Goal: Task Accomplishment & Management: Complete application form

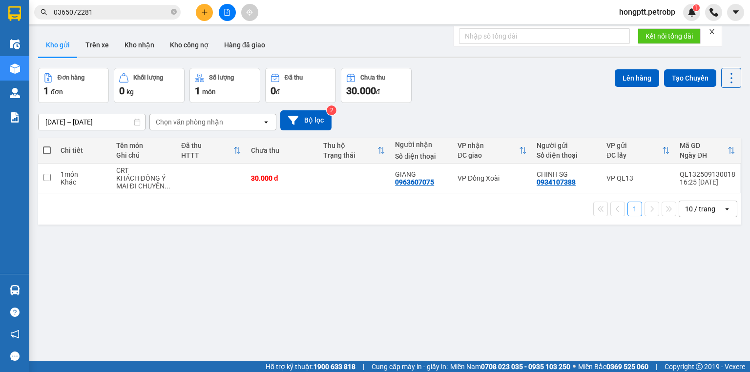
click at [203, 11] on icon "plus" at bounding box center [204, 12] width 7 height 7
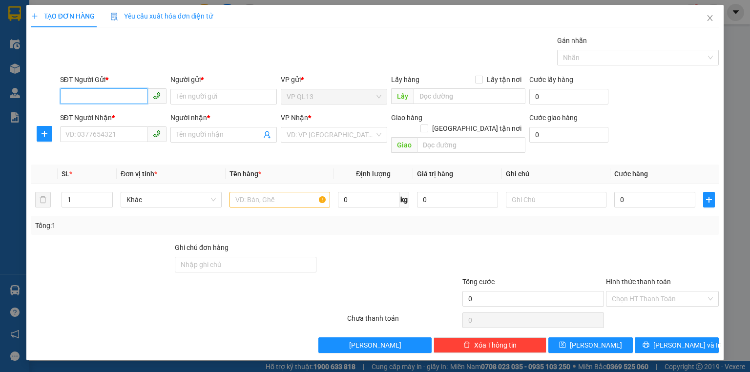
click at [124, 98] on input "SĐT Người Gửi *" at bounding box center [103, 96] width 87 height 16
click at [710, 19] on icon "close" at bounding box center [709, 18] width 5 height 6
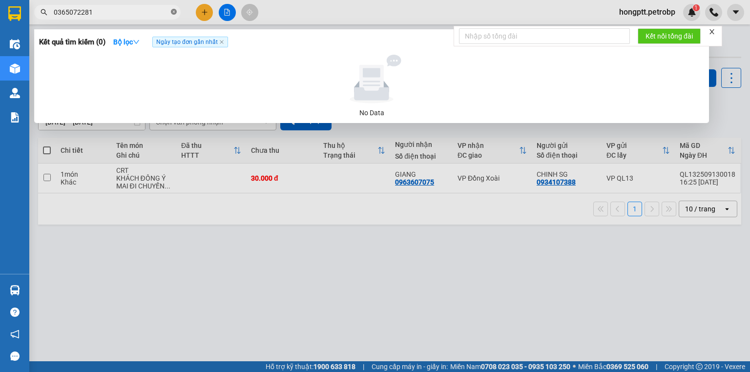
click at [173, 12] on icon "close-circle" at bounding box center [174, 12] width 6 height 6
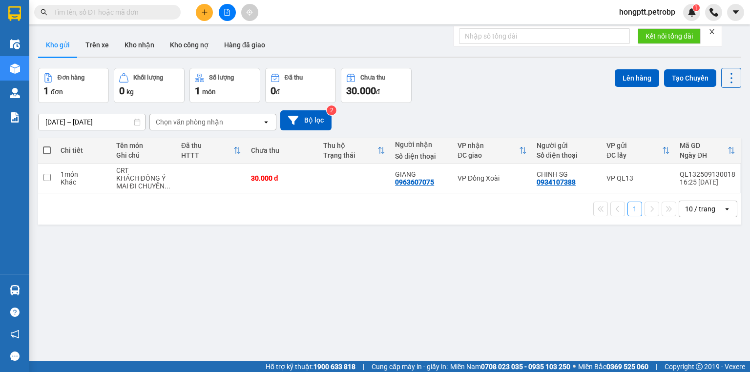
click at [166, 11] on input "text" at bounding box center [111, 12] width 115 height 11
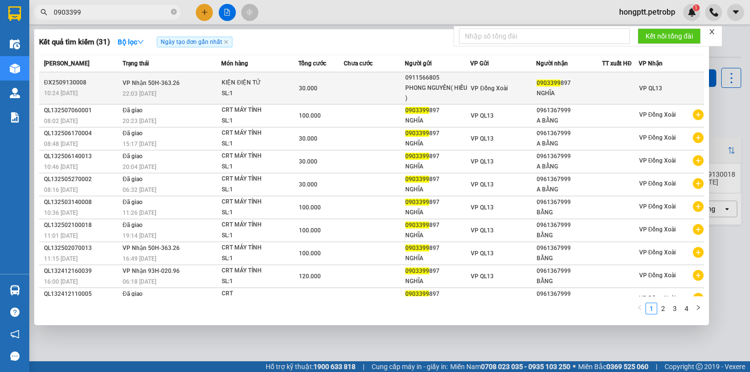
type input "0903399"
click at [281, 97] on div "SL: 1" at bounding box center [258, 93] width 73 height 11
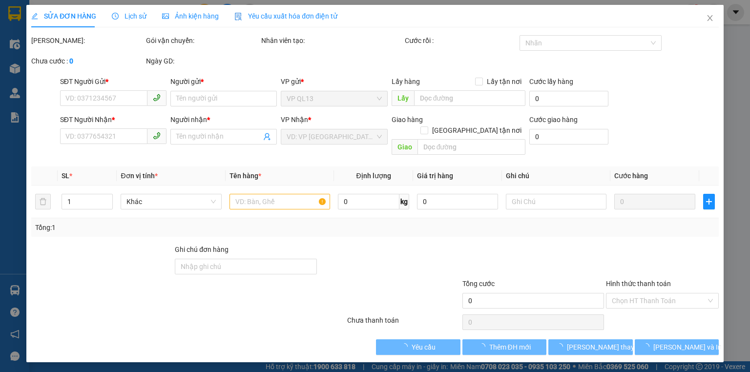
type input "0911566805"
type input "PHONG NGUYÊN( HIẾU )"
type input "0903399897"
type input "NGHĨA"
type input "30.000"
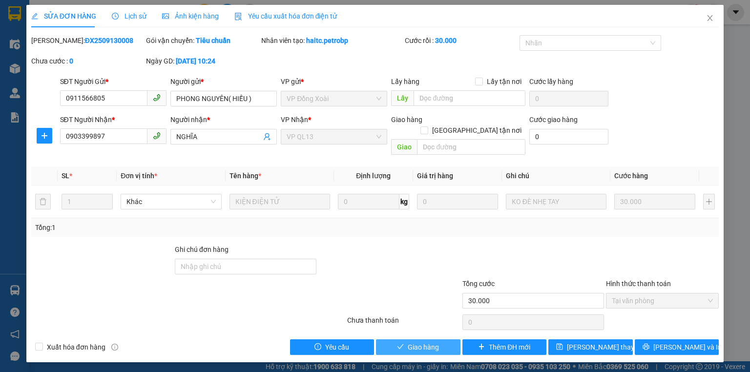
click at [446, 339] on button "Giao hàng" at bounding box center [418, 347] width 84 height 16
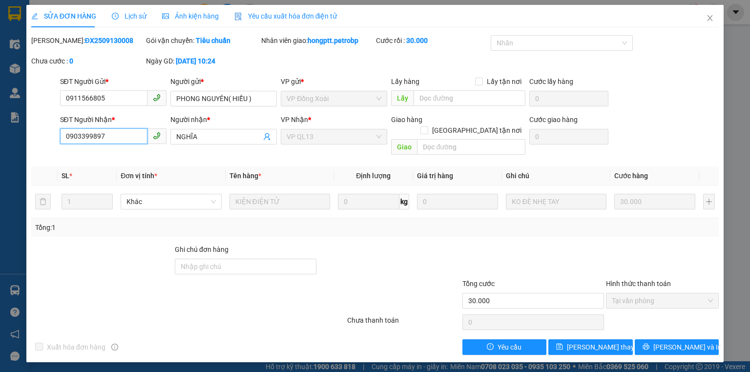
drag, startPoint x: 113, startPoint y: 138, endPoint x: 29, endPoint y: 131, distance: 84.3
click at [29, 131] on div "SỬA ĐƠN HÀNG Lịch sử Ảnh kiện hàng Yêu cầu xuất hóa đơn điện tử Total Paid Fee …" at bounding box center [374, 183] width 697 height 357
click at [708, 20] on icon "close" at bounding box center [710, 18] width 8 height 8
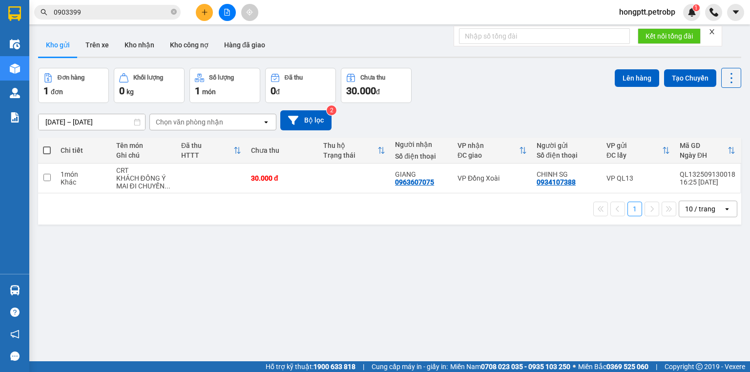
click at [174, 9] on span at bounding box center [174, 12] width 6 height 9
click at [151, 11] on input "text" at bounding box center [111, 12] width 115 height 11
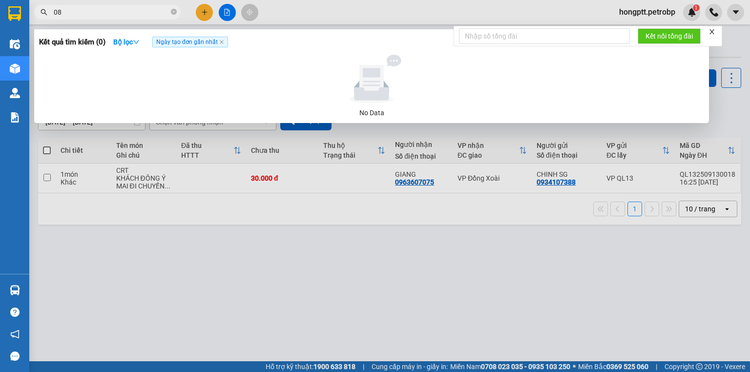
type input "0"
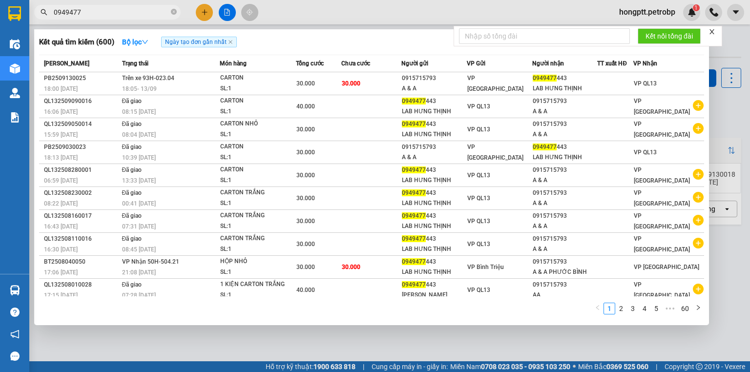
type input "0949477"
click at [132, 14] on input "0949477" at bounding box center [111, 12] width 115 height 11
click at [174, 13] on icon "close-circle" at bounding box center [174, 12] width 6 height 6
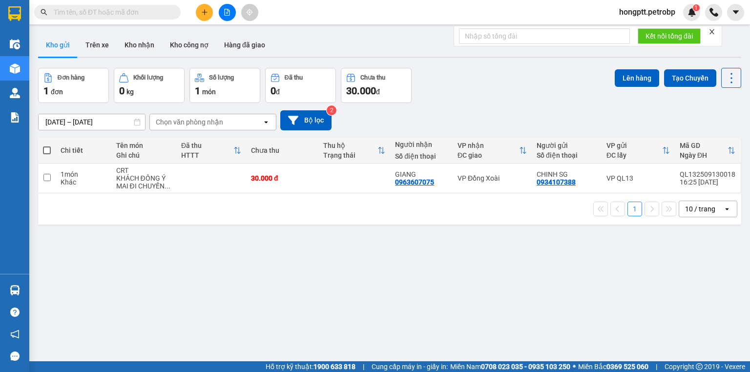
click at [168, 10] on input "text" at bounding box center [111, 12] width 115 height 11
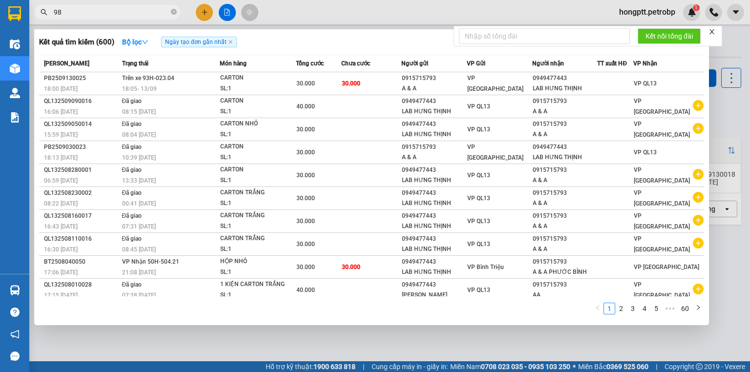
type input "987"
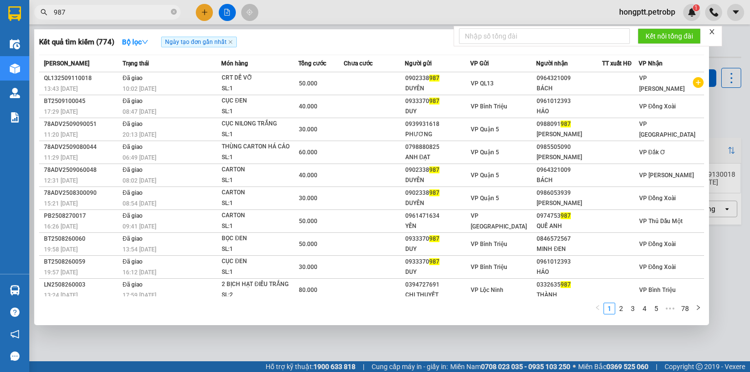
click at [174, 11] on icon "close-circle" at bounding box center [174, 12] width 6 height 6
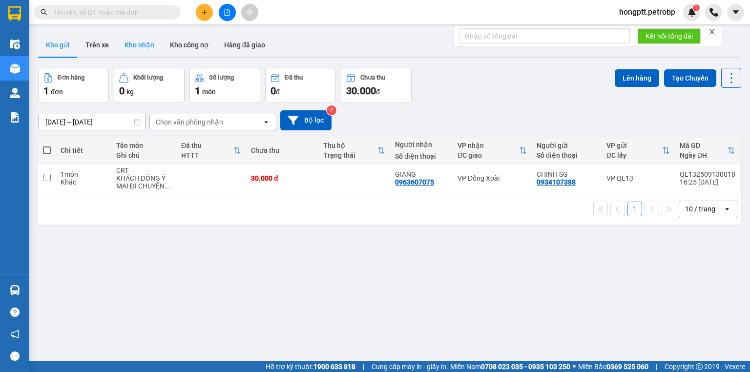
click at [132, 47] on button "Kho nhận" at bounding box center [139, 44] width 45 height 23
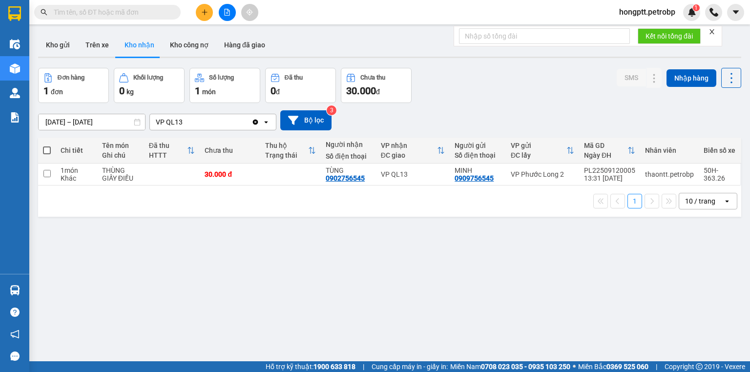
click at [142, 14] on input "text" at bounding box center [111, 12] width 115 height 11
click at [200, 9] on button at bounding box center [204, 12] width 17 height 17
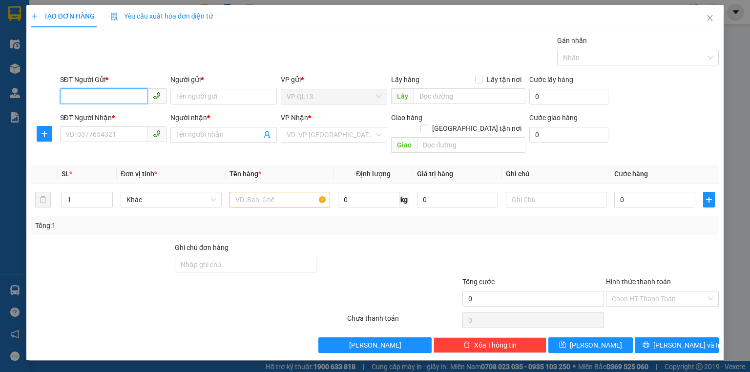
click at [121, 97] on input "SĐT Người Gửi *" at bounding box center [103, 96] width 87 height 16
click at [119, 95] on input "SĐT Người Gửi *" at bounding box center [103, 96] width 87 height 16
click at [115, 91] on input "SĐT Người Gửi *" at bounding box center [103, 96] width 87 height 16
type input "0908647650"
click at [105, 117] on div "0908647650 - ĐỨC" at bounding box center [121, 115] width 110 height 11
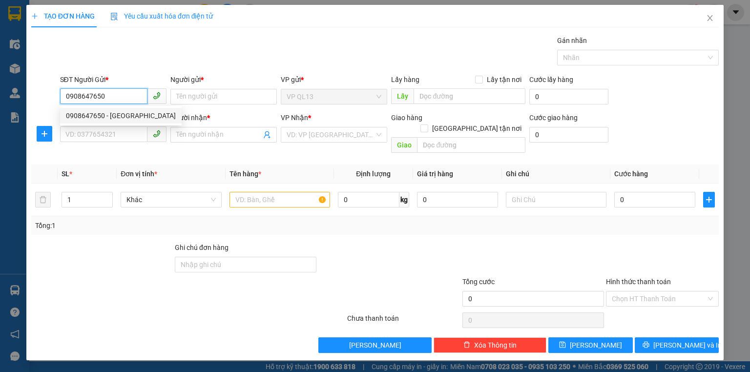
type input "ĐỨC"
type input "0987728009"
type input "CH HOA THẮNG"
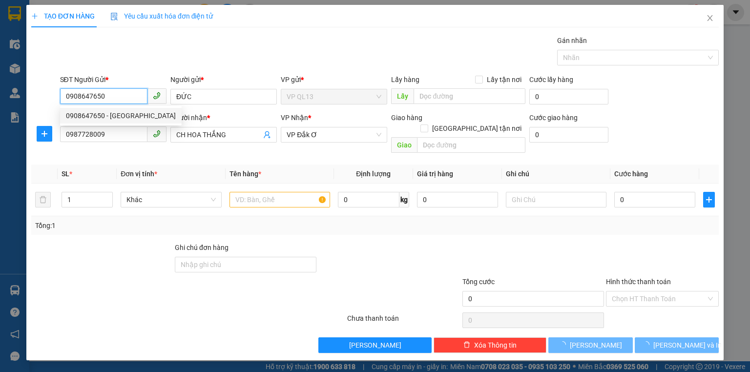
type input "90.000"
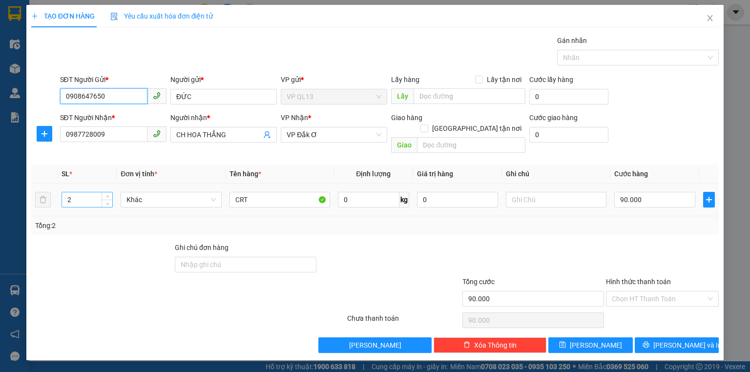
type input "0908647650"
click at [80, 192] on input "2" at bounding box center [87, 199] width 50 height 15
type input "1"
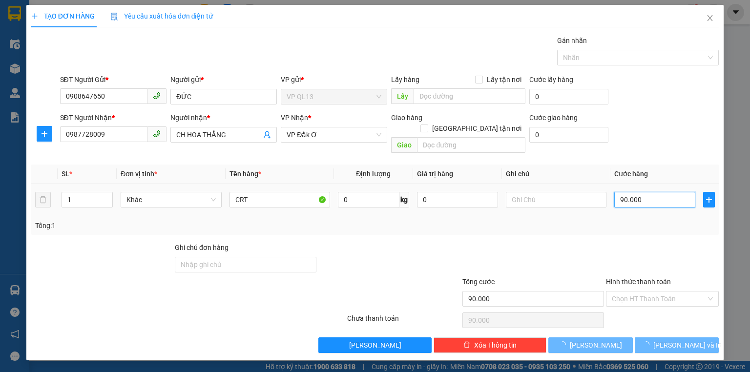
click at [664, 192] on input "90.000" at bounding box center [654, 200] width 81 height 16
type input "0"
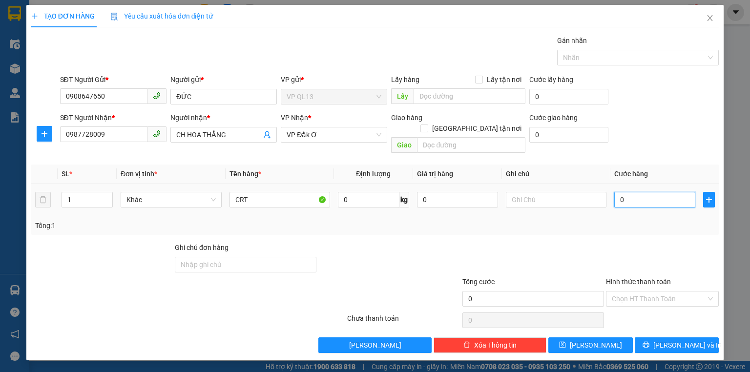
type input "4"
type input "040"
type input "40"
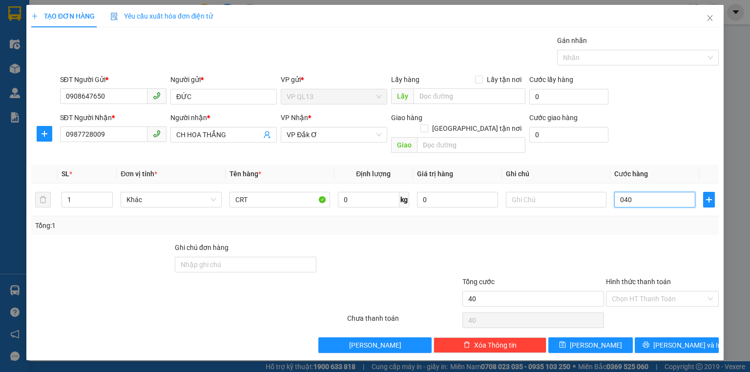
type input "040"
type input "40.000"
click at [664, 139] on div "SĐT Người Nhận * 0987728009 Người nhận * CH HOA THẮNG VP Nhận * VP Đắk Ơ Giao …" at bounding box center [389, 134] width 663 height 45
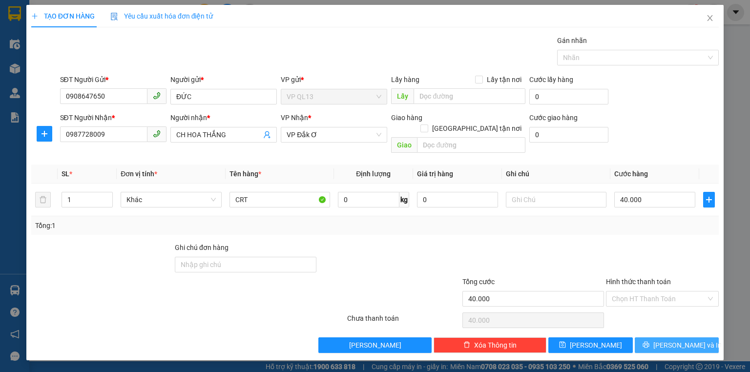
click at [674, 340] on span "[PERSON_NAME] và In" at bounding box center [687, 345] width 68 height 11
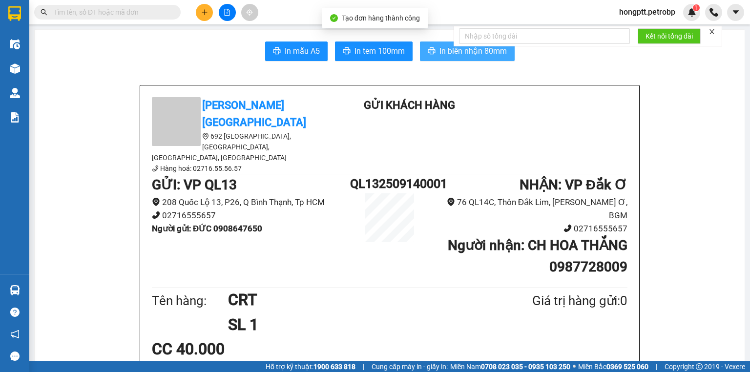
drag, startPoint x: 426, startPoint y: 53, endPoint x: 477, endPoint y: 28, distance: 57.0
click at [428, 53] on icon "printer" at bounding box center [431, 50] width 7 height 7
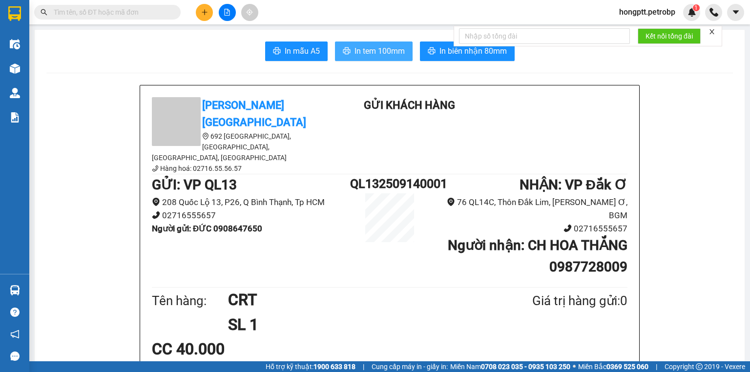
click at [398, 53] on span "In tem 100mm" at bounding box center [379, 51] width 50 height 12
click at [70, 11] on input "text" at bounding box center [111, 12] width 115 height 11
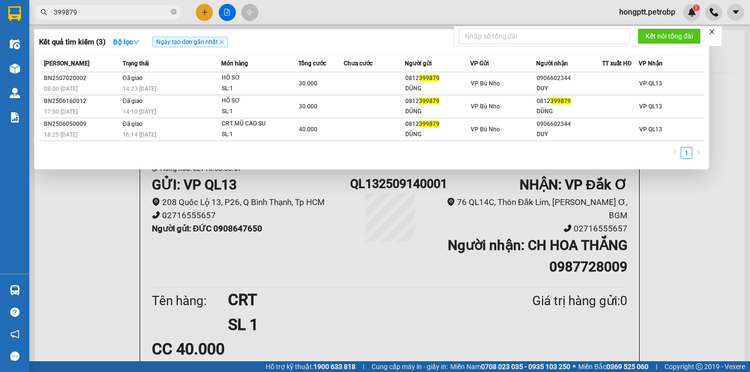
click at [54, 12] on input "399879" at bounding box center [111, 12] width 115 height 11
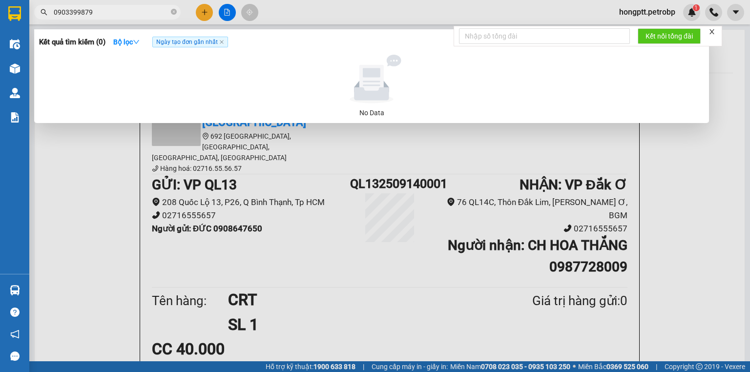
drag, startPoint x: 96, startPoint y: 12, endPoint x: 116, endPoint y: 1, distance: 22.5
click at [103, 8] on input "0903399879" at bounding box center [111, 12] width 115 height 11
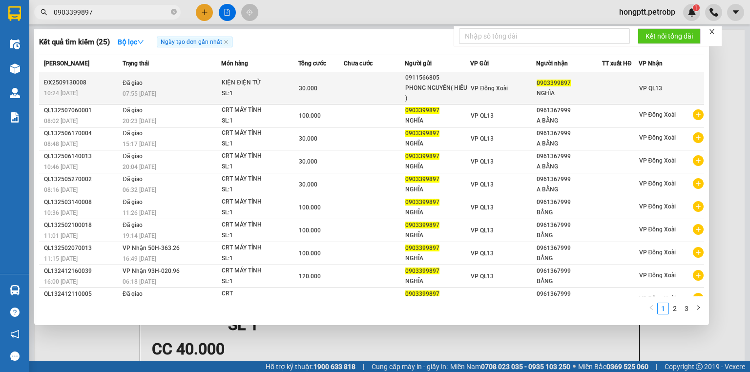
type input "0903399897"
click at [241, 87] on div "KIỆN ĐIỆN TỬ" at bounding box center [258, 83] width 73 height 11
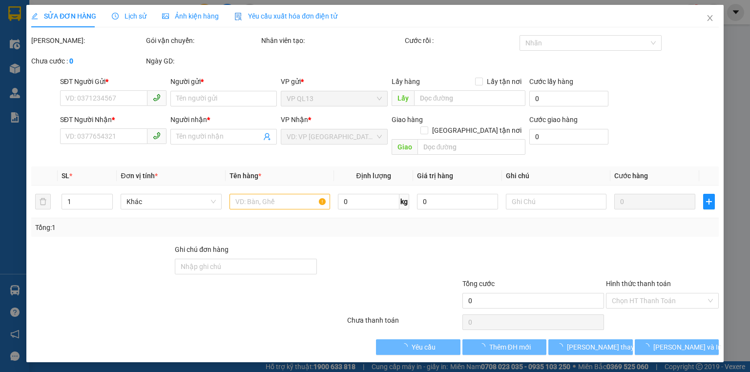
type input "0911566805"
type input "PHONG NGUYÊN( HIẾU )"
type input "0903399897"
type input "NGHĨA"
type input "30.000"
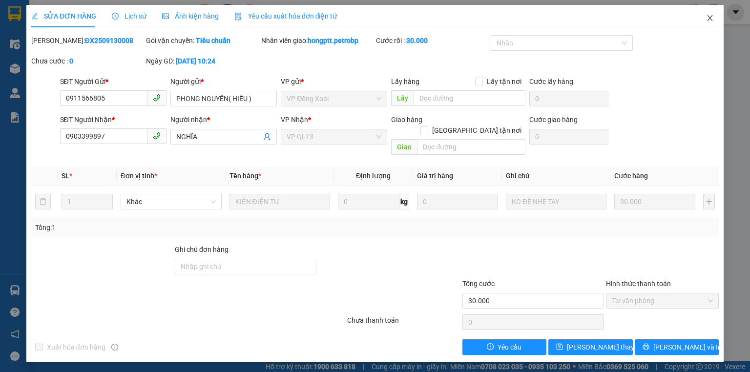
click at [710, 16] on icon "close" at bounding box center [710, 18] width 8 height 8
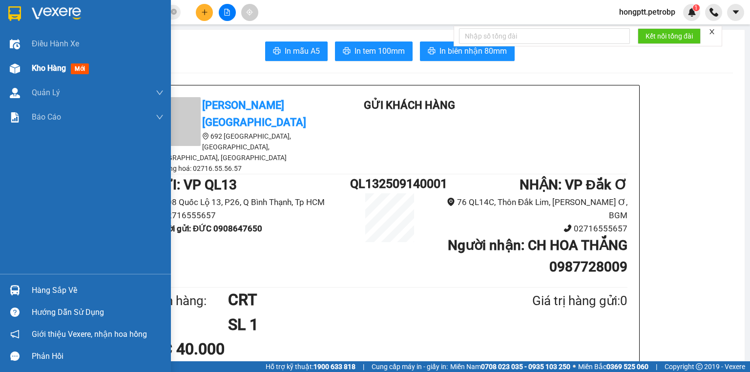
click at [57, 63] on span "Kho hàng" at bounding box center [49, 67] width 34 height 9
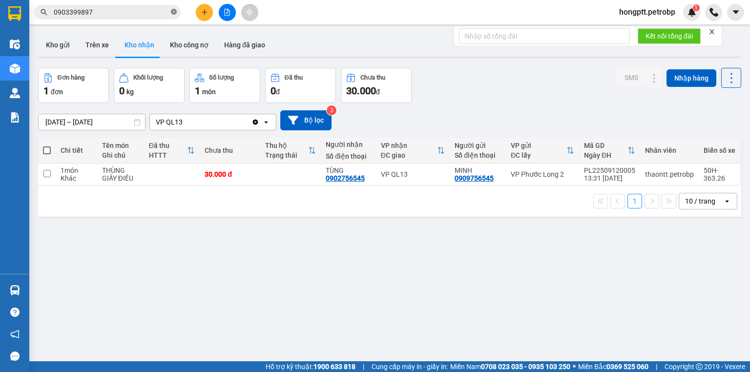
click at [174, 14] on icon "close-circle" at bounding box center [174, 12] width 6 height 6
click at [166, 12] on input "text" at bounding box center [111, 12] width 115 height 11
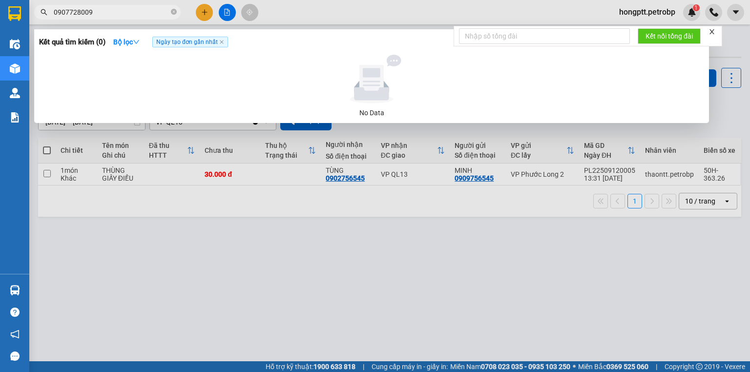
type input "0907728009"
click at [315, 295] on div at bounding box center [375, 186] width 750 height 372
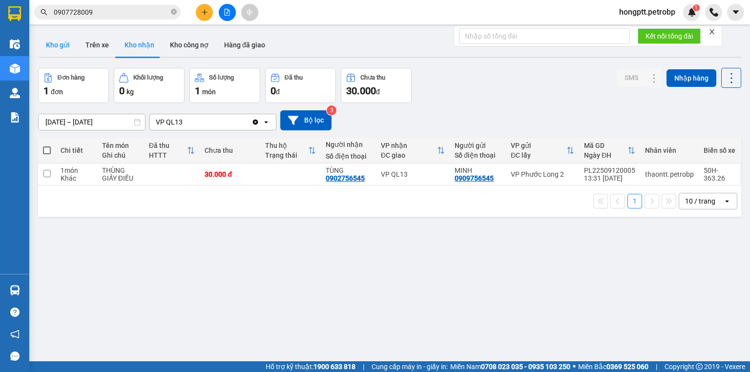
click at [57, 44] on button "Kho gửi" at bounding box center [58, 44] width 40 height 23
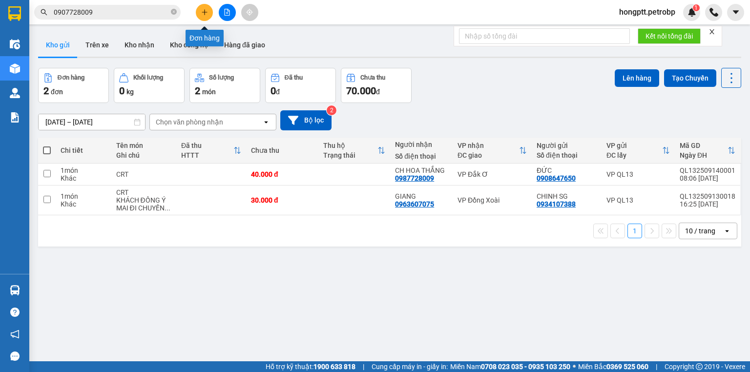
click at [203, 11] on icon "plus" at bounding box center [204, 12] width 7 height 7
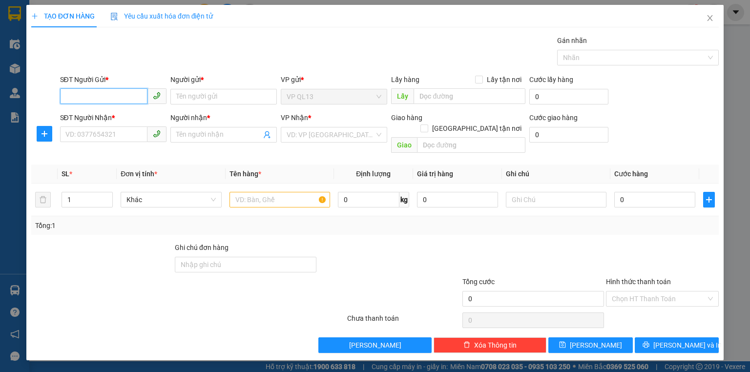
click at [98, 100] on input "SĐT Người Gửi *" at bounding box center [103, 96] width 87 height 16
type input "0394444114"
click at [114, 114] on div "0394444114 - trung" at bounding box center [113, 115] width 95 height 11
type input "trung"
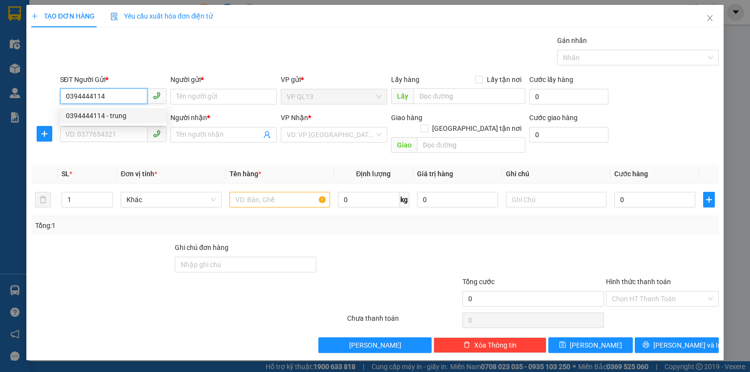
type input "0908808152"
type input "CHỊ PHÚC"
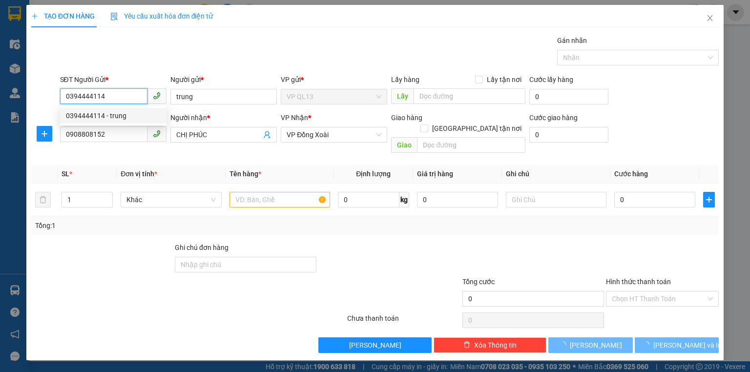
type input "50.000"
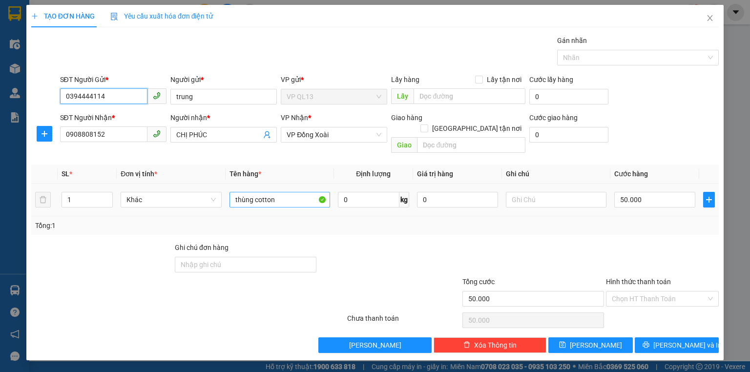
type input "0394444114"
drag, startPoint x: 288, startPoint y: 190, endPoint x: 96, endPoint y: 191, distance: 192.8
click at [284, 192] on input "thùng cotton" at bounding box center [279, 200] width 101 height 16
drag, startPoint x: 295, startPoint y: 191, endPoint x: 150, endPoint y: 176, distance: 145.7
click at [150, 184] on tr "1 Khác thùng cotton 0 kg 0 50.000" at bounding box center [374, 200] width 687 height 33
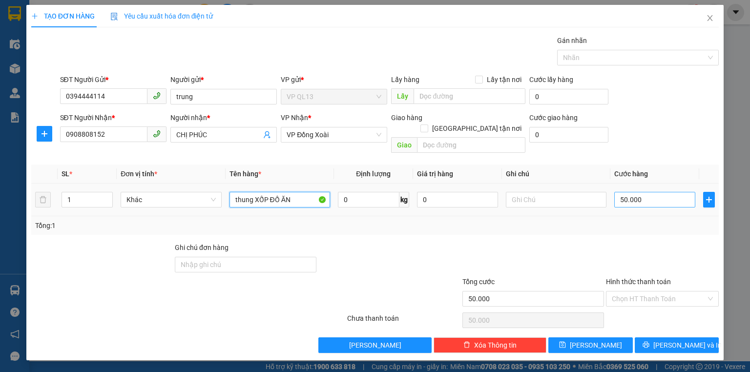
type input "thung XỐP ĐỒ ĂN"
click at [650, 192] on input "50.000" at bounding box center [654, 200] width 81 height 16
type input "4"
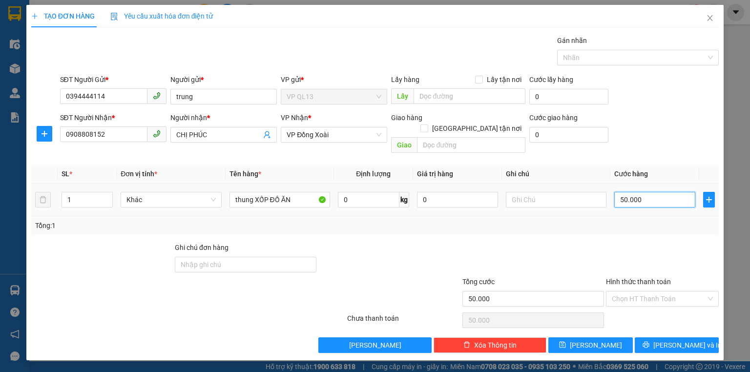
type input "4"
type input "40"
type input "40.000"
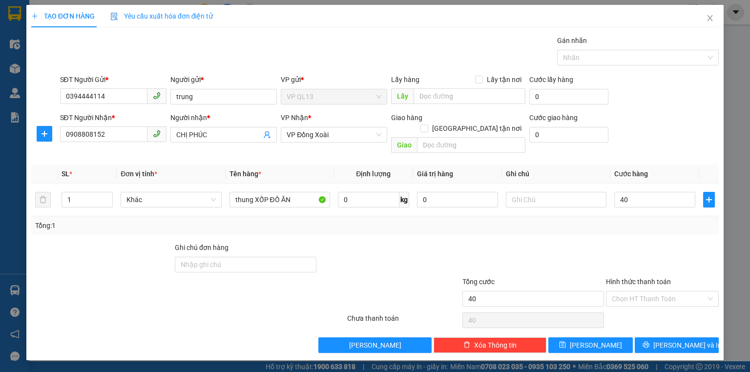
type input "40.000"
click at [644, 135] on div "SĐT Người Nhận * 0908808152 Người nhận * CHỊ PHÚC VP Nhận * VP Đồng Xoài Giao h…" at bounding box center [389, 134] width 663 height 45
click at [649, 341] on icon "printer" at bounding box center [645, 344] width 7 height 7
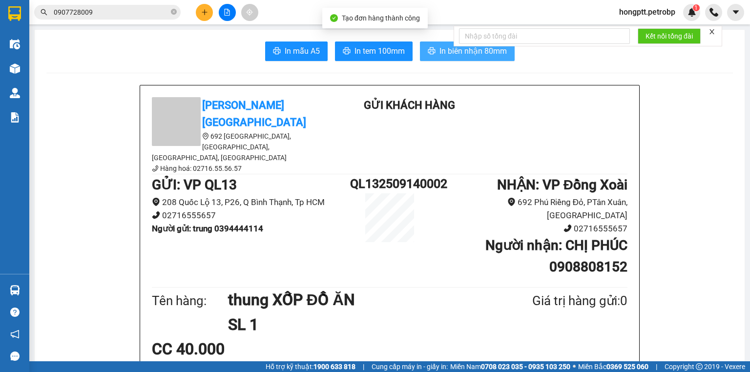
click at [439, 52] on span "In biên nhận 80mm" at bounding box center [472, 51] width 67 height 12
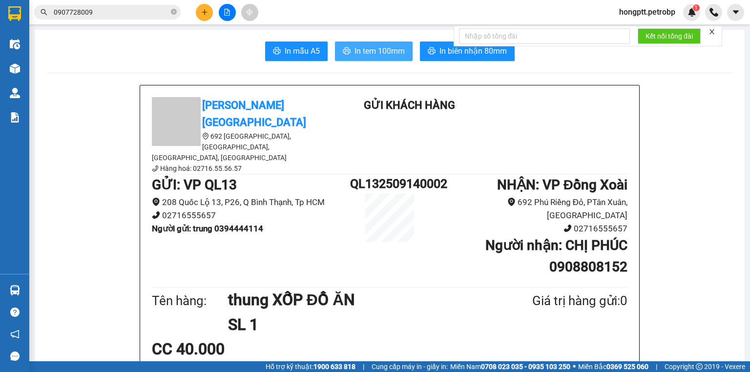
drag, startPoint x: 382, startPoint y: 45, endPoint x: 417, endPoint y: 4, distance: 54.4
click at [383, 46] on span "In tem 100mm" at bounding box center [379, 51] width 50 height 12
click at [203, 11] on icon "plus" at bounding box center [204, 12] width 7 height 7
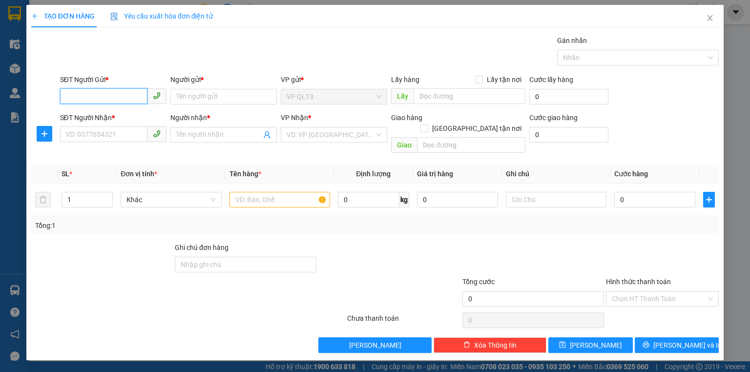
click at [74, 102] on input "SĐT Người Gửi *" at bounding box center [103, 96] width 87 height 16
click at [96, 91] on input "SĐT Người Gửi *" at bounding box center [103, 96] width 87 height 16
click at [91, 96] on input "SĐT Người Gửi *" at bounding box center [103, 96] width 87 height 16
type input "0906932326"
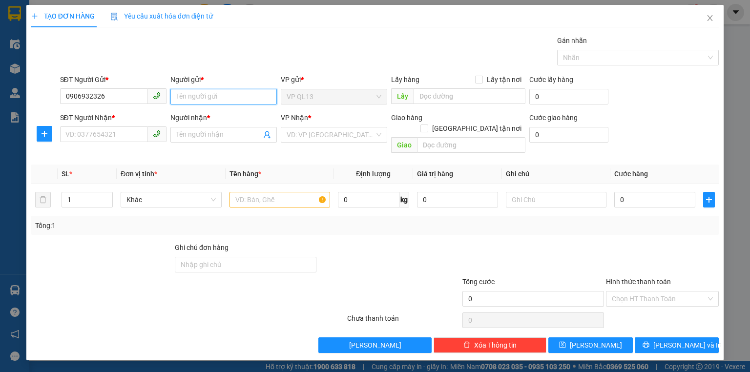
click at [192, 91] on input "Người gửi *" at bounding box center [223, 97] width 106 height 16
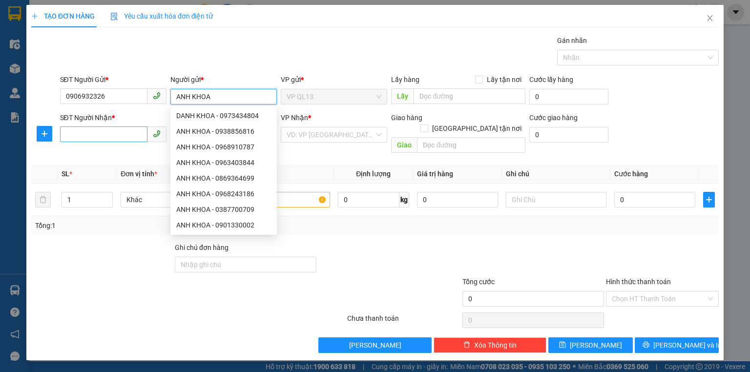
type input "ANH KHOA"
click at [102, 137] on input "SĐT Người Nhận *" at bounding box center [103, 134] width 87 height 16
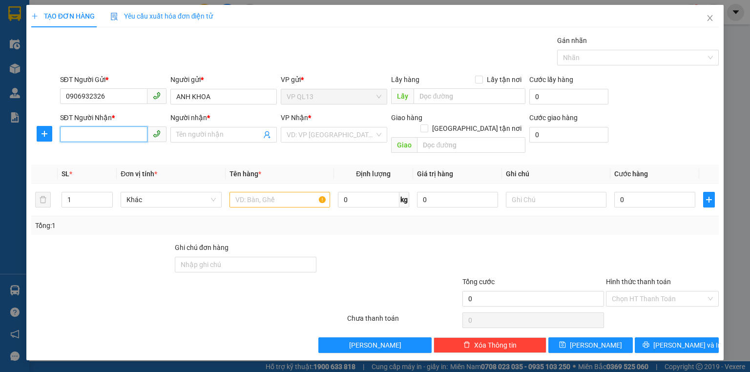
drag, startPoint x: 90, startPoint y: 139, endPoint x: 85, endPoint y: 119, distance: 20.6
click at [88, 133] on input "SĐT Người Nhận *" at bounding box center [103, 134] width 87 height 16
type input "0978240024"
click at [198, 136] on input "Người nhận *" at bounding box center [218, 134] width 85 height 11
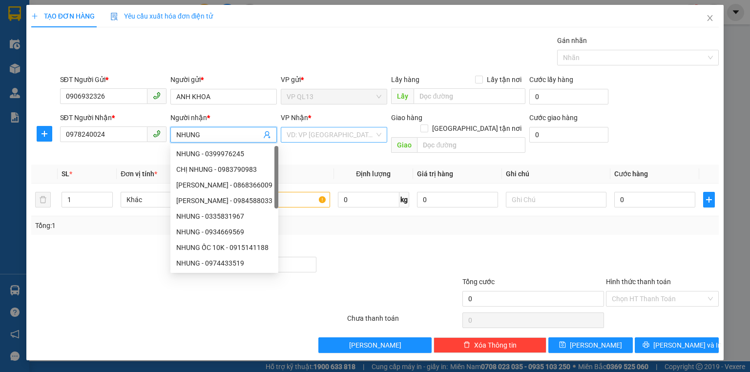
type input "NHUNG"
click at [300, 135] on input "search" at bounding box center [330, 134] width 88 height 15
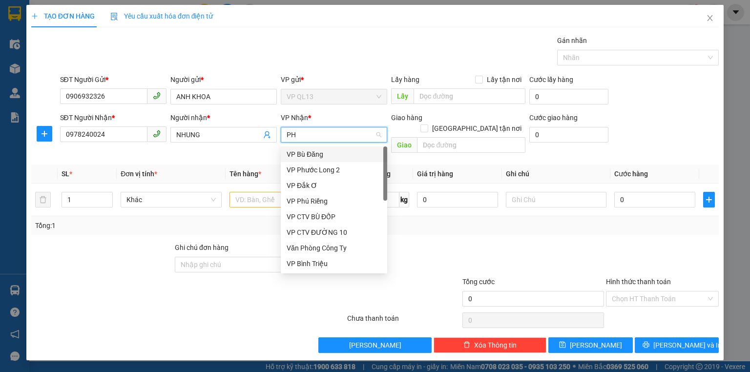
type input "PHU"
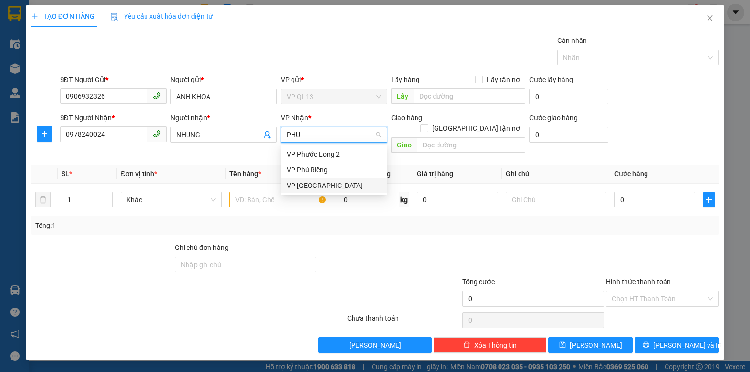
drag, startPoint x: 335, startPoint y: 185, endPoint x: 286, endPoint y: 188, distance: 48.9
click at [334, 185] on div "VP [PERSON_NAME]" at bounding box center [333, 185] width 95 height 11
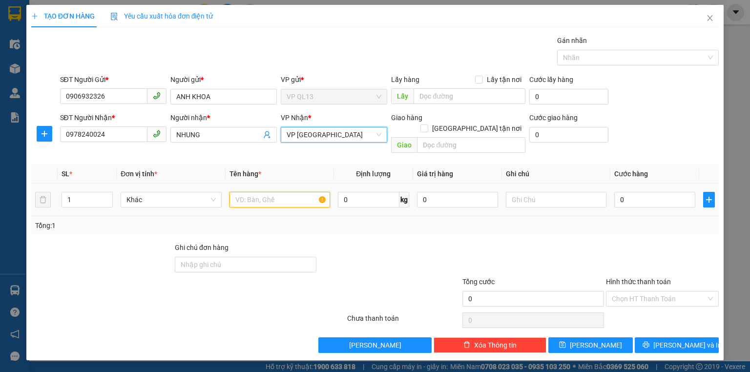
click at [277, 192] on input "text" at bounding box center [279, 200] width 101 height 16
type input "T"
type input "X"
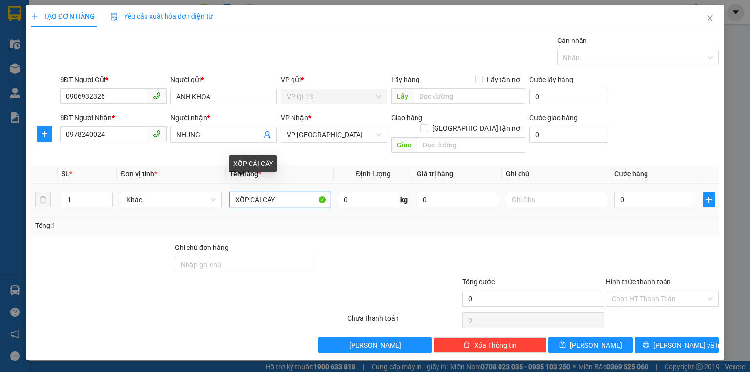
click at [254, 192] on input "XỐP CÁI CÂY" at bounding box center [279, 200] width 101 height 16
type input "XỐP TRÁI CÂY"
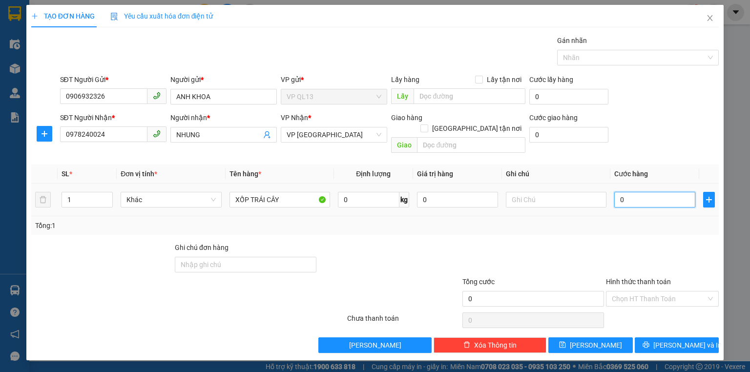
click at [632, 193] on input "0" at bounding box center [654, 200] width 81 height 16
type input "4"
type input "40"
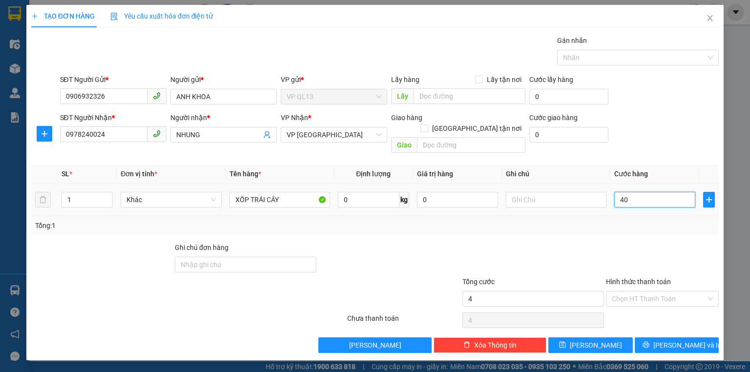
type input "40"
type input "40.000"
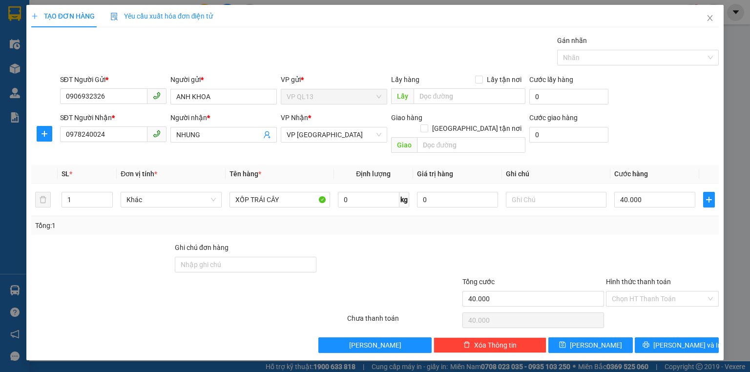
drag, startPoint x: 669, startPoint y: 138, endPoint x: 668, endPoint y: 151, distance: 13.3
click at [668, 139] on div "SĐT Người Nhận * 0978240024 Người nhận * NHUNG VP Nhận * VP Phước Bình Giao hàn…" at bounding box center [389, 134] width 663 height 45
drag, startPoint x: 679, startPoint y: 338, endPoint x: 534, endPoint y: 286, distance: 154.4
click at [679, 340] on span "[PERSON_NAME] và In" at bounding box center [687, 345] width 68 height 11
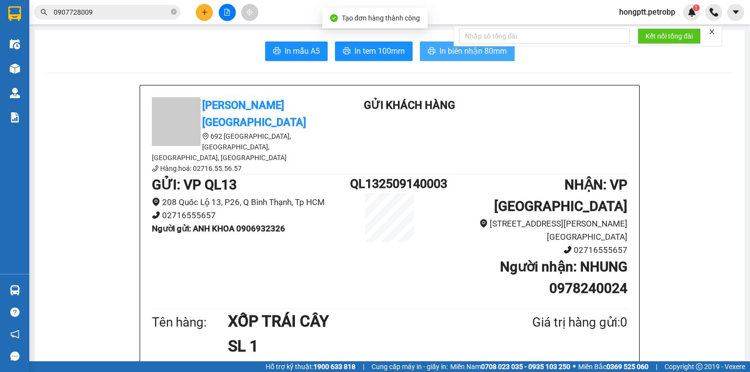
click at [445, 55] on span "In biên nhận 80mm" at bounding box center [472, 51] width 67 height 12
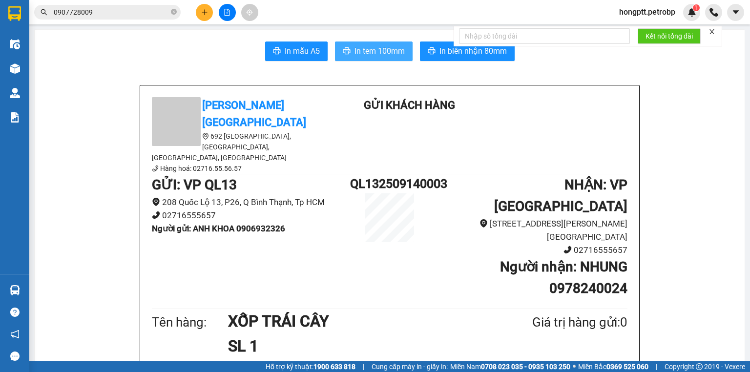
click at [383, 53] on span "In tem 100mm" at bounding box center [379, 51] width 50 height 12
click at [211, 12] on button at bounding box center [204, 12] width 17 height 17
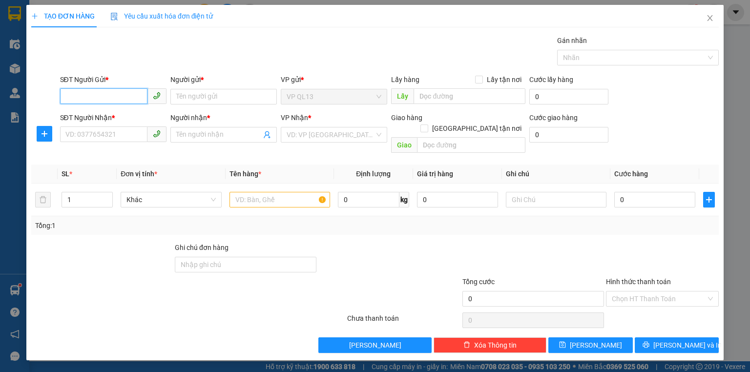
click at [99, 90] on input "SĐT Người Gửi *" at bounding box center [103, 96] width 87 height 16
type input "0986032824"
click at [139, 118] on div "0986032824 - LONG" at bounding box center [113, 115] width 95 height 11
type input "LONG"
type input "0908009783"
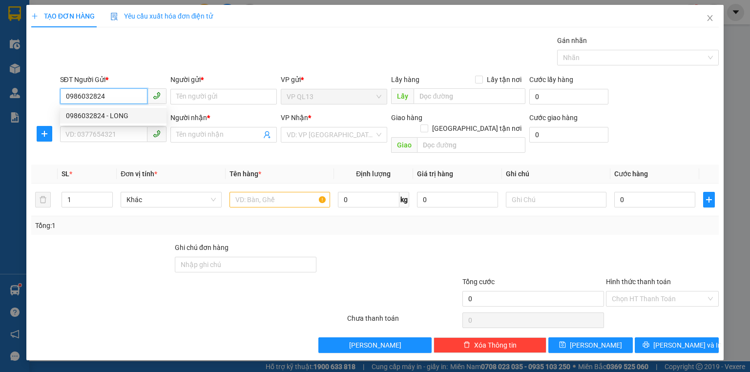
type input "MAI"
type input "60.000"
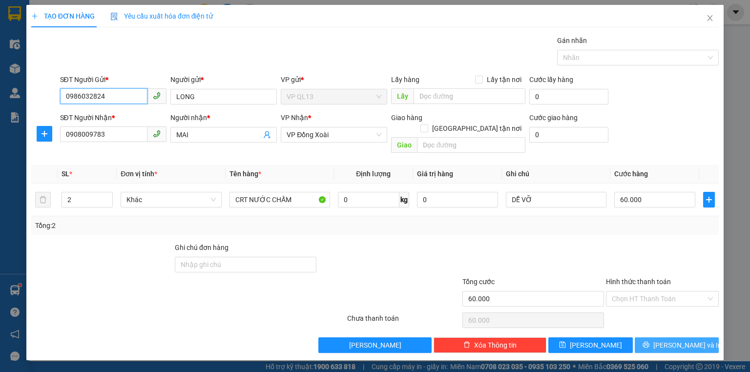
type input "0986032824"
click at [673, 340] on span "[PERSON_NAME] và In" at bounding box center [687, 345] width 68 height 11
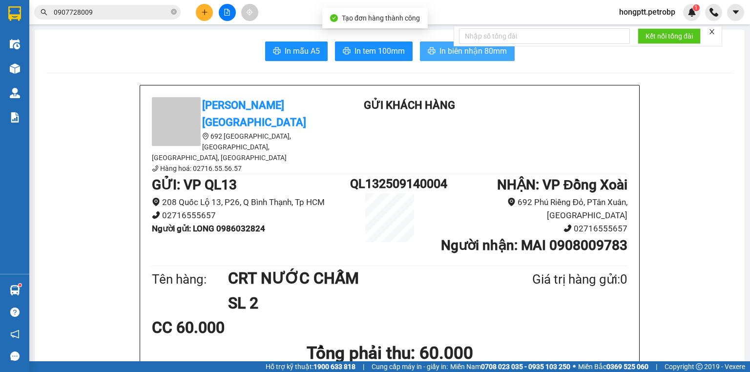
drag, startPoint x: 449, startPoint y: 56, endPoint x: 521, endPoint y: 0, distance: 90.8
click at [451, 55] on span "In biên nhận 80mm" at bounding box center [472, 51] width 67 height 12
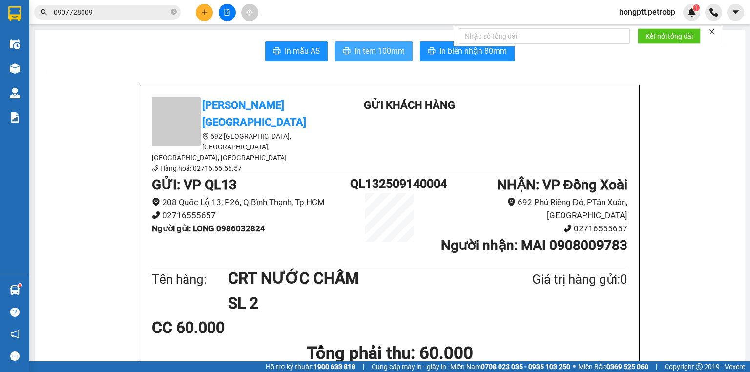
click at [387, 51] on span "In tem 100mm" at bounding box center [379, 51] width 50 height 12
click at [201, 12] on icon "plus" at bounding box center [204, 12] width 7 height 7
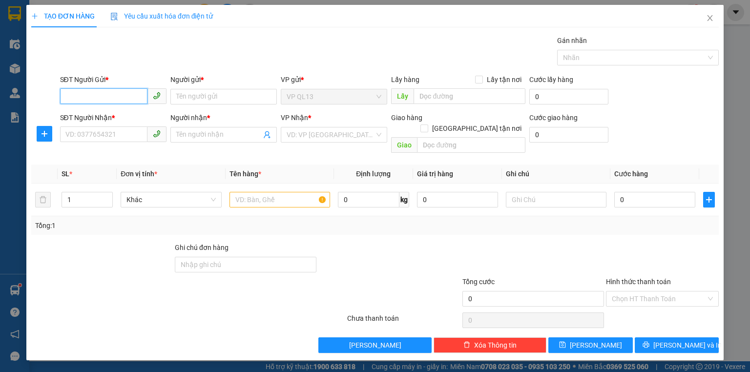
click at [88, 93] on input "SĐT Người Gửi *" at bounding box center [103, 96] width 87 height 16
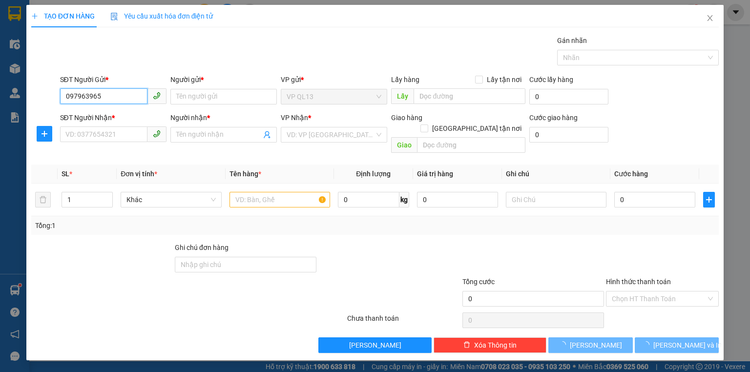
type input "0979639655"
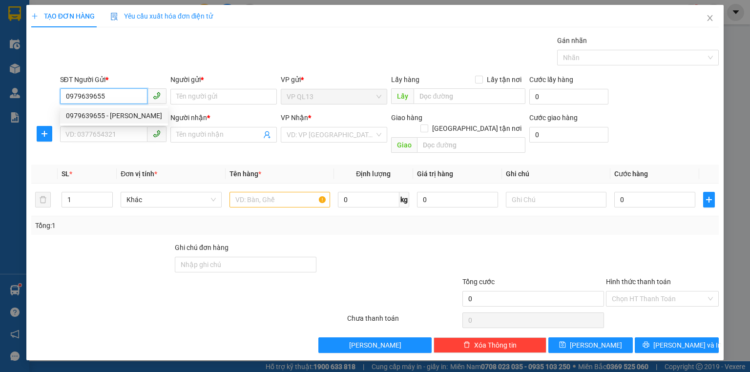
click at [113, 117] on div "0979639655 - NGÂN" at bounding box center [114, 115] width 96 height 11
type input "NGÂN"
type input "0963797229"
type input "THƯƠNG"
type input "50.000"
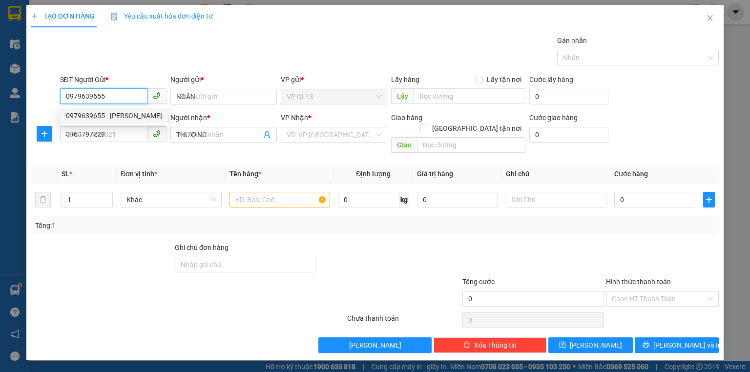
type input "50.000"
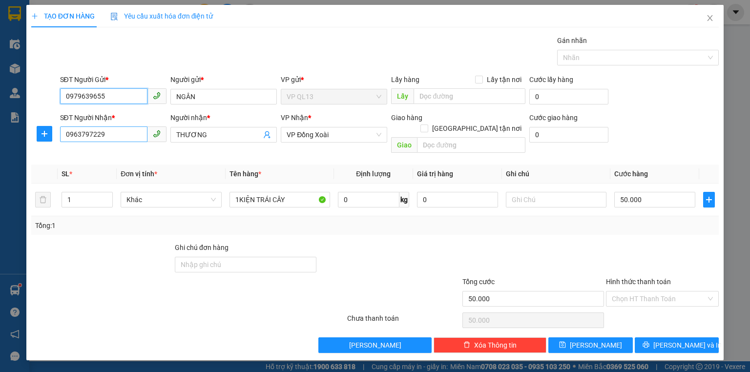
type input "0979639655"
drag, startPoint x: 122, startPoint y: 133, endPoint x: 0, endPoint y: 122, distance: 122.0
click at [0, 122] on div "TẠO ĐƠN HÀNG Yêu cầu xuất hóa đơn điện tử Transit Pickup Surcharge Ids Transit …" at bounding box center [375, 186] width 750 height 372
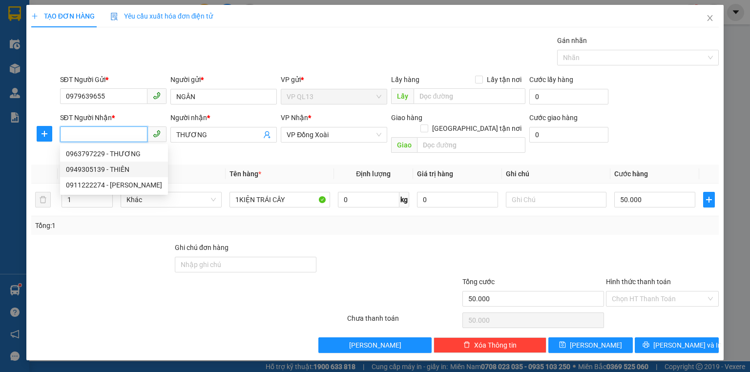
click at [78, 166] on div "0949305139 - THIÊN" at bounding box center [114, 169] width 96 height 11
type input "0949305139"
type input "THIÊN"
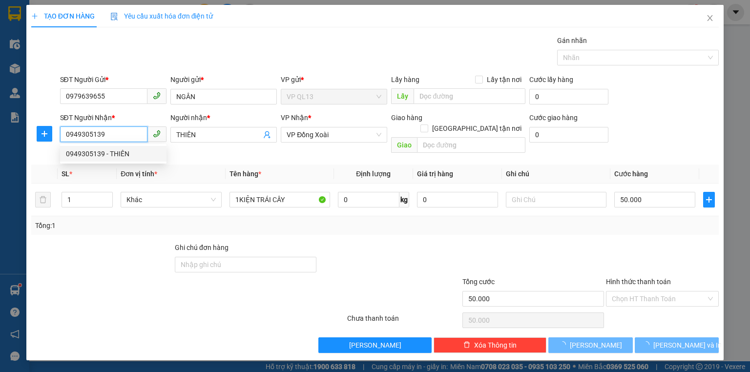
type input "40.000"
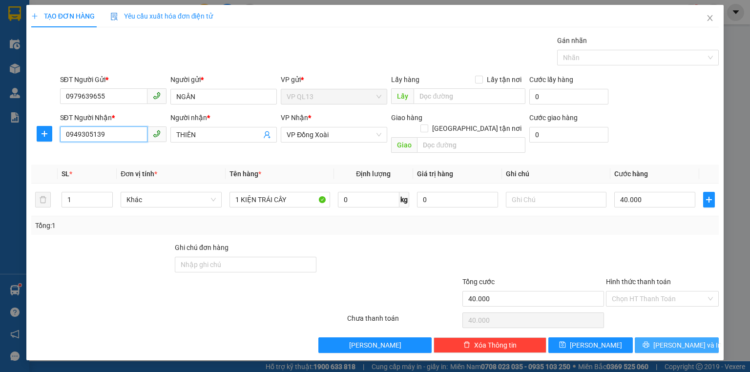
type input "0949305139"
click at [667, 339] on button "[PERSON_NAME] và In" at bounding box center [676, 345] width 84 height 16
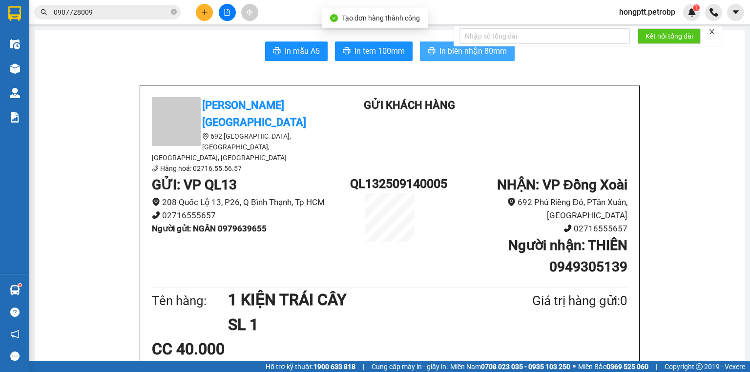
drag, startPoint x: 435, startPoint y: 55, endPoint x: 514, endPoint y: 18, distance: 86.7
click at [437, 55] on button "In biên nhận 80mm" at bounding box center [467, 51] width 95 height 20
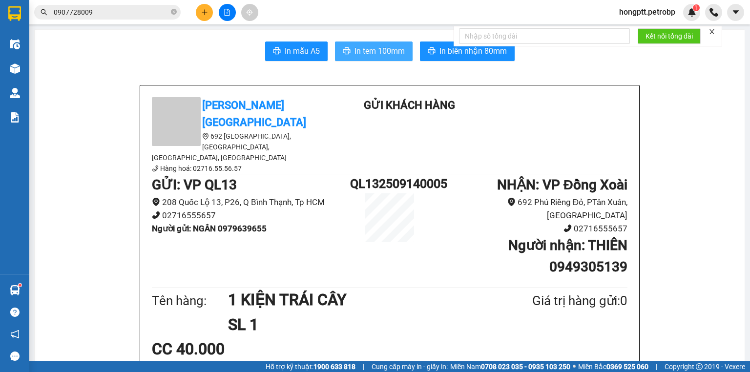
click at [384, 48] on span "In tem 100mm" at bounding box center [379, 51] width 50 height 12
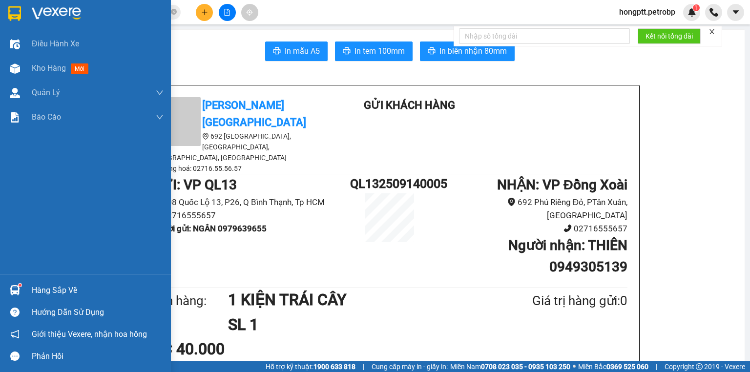
click at [49, 290] on div "Hàng sắp về" at bounding box center [98, 290] width 132 height 15
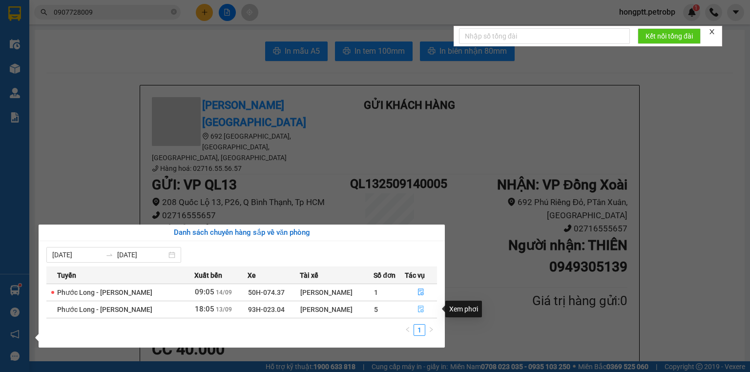
click at [420, 309] on icon "file-done" at bounding box center [420, 309] width 7 height 7
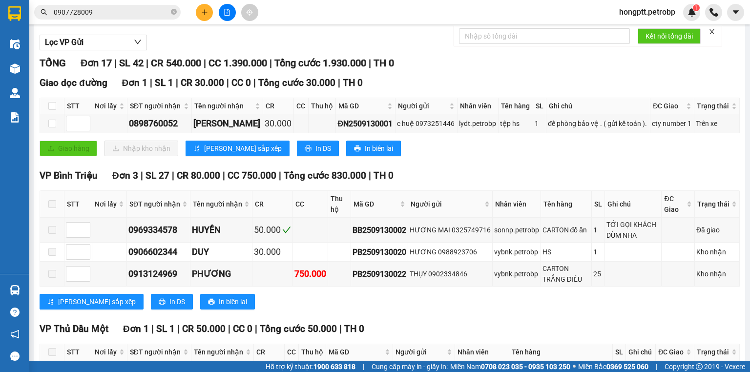
scroll to position [117, 0]
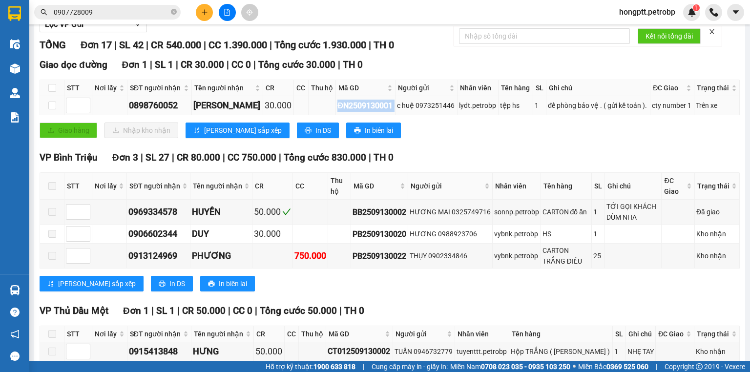
drag, startPoint x: 401, startPoint y: 123, endPoint x: 341, endPoint y: 129, distance: 60.3
click at [341, 115] on tr "0898760052 đỗ thị diễm hương 30.000 ĐN2509130001 c huệ 0973251446 lydt.petrobp …" at bounding box center [389, 105] width 699 height 19
copy div "ĐN2509130001"
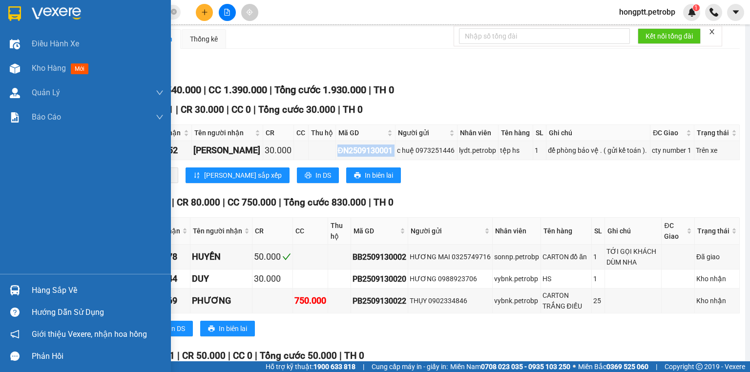
scroll to position [0, 0]
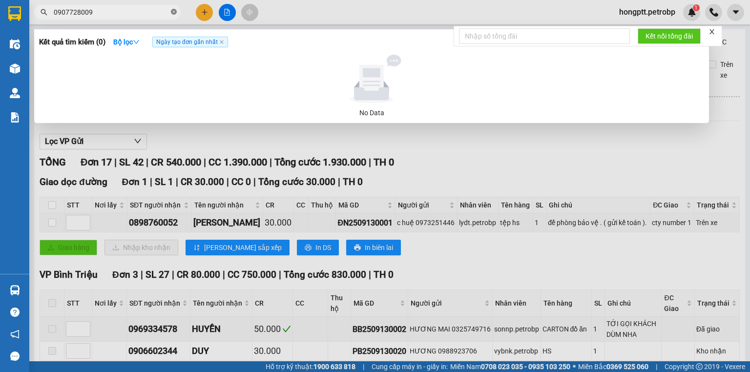
click at [174, 14] on icon "close-circle" at bounding box center [174, 12] width 6 height 6
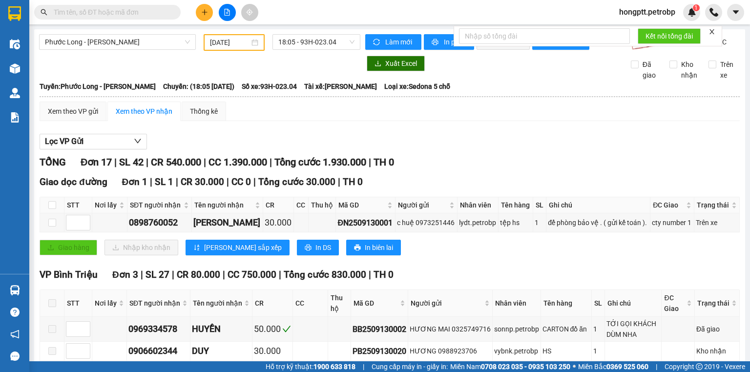
paste input "ĐN2509130001"
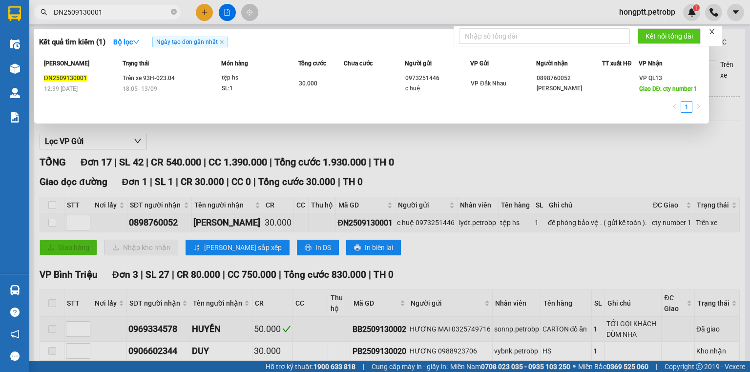
type input "ĐN2509130001"
click at [535, 174] on div at bounding box center [375, 186] width 750 height 372
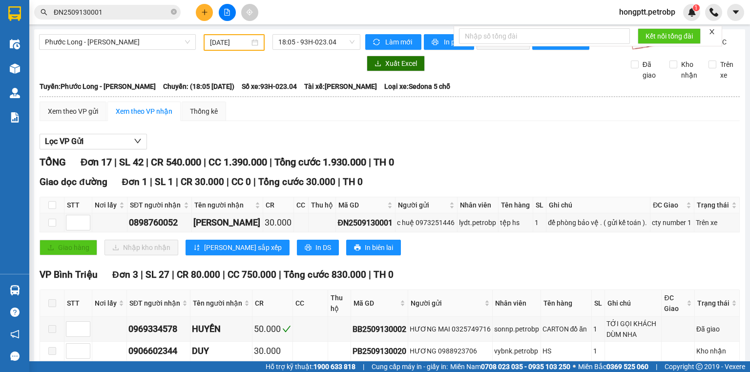
click at [136, 16] on input "ĐN2509130001" at bounding box center [111, 12] width 115 height 11
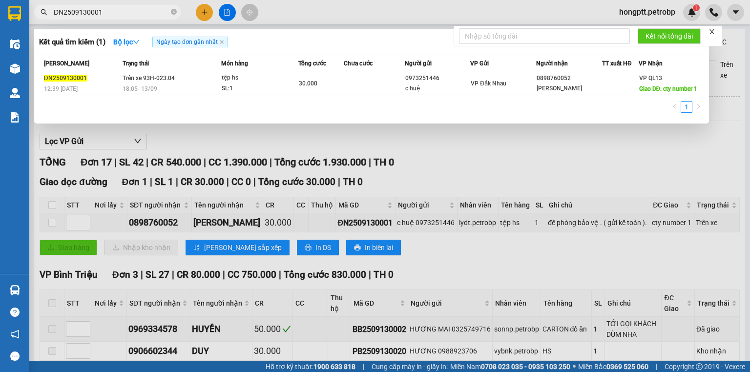
click at [296, 158] on div at bounding box center [375, 186] width 750 height 372
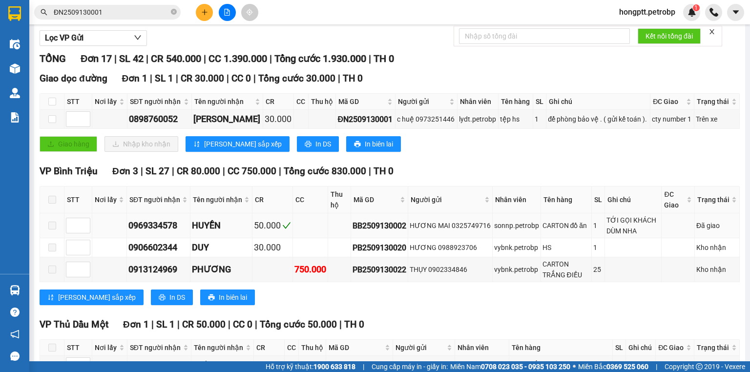
scroll to position [156, 0]
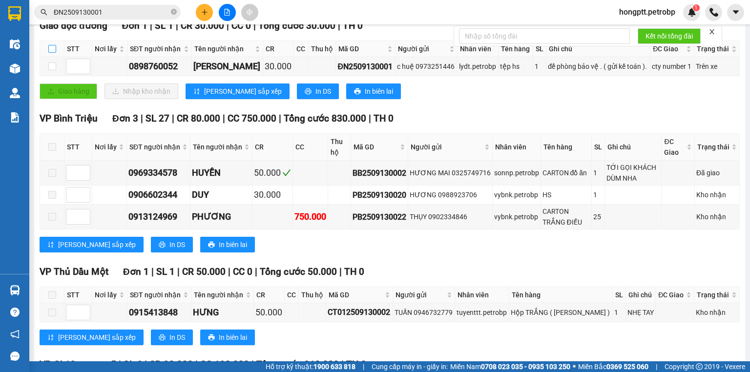
click at [49, 53] on input "checkbox" at bounding box center [52, 49] width 8 height 8
checkbox input "true"
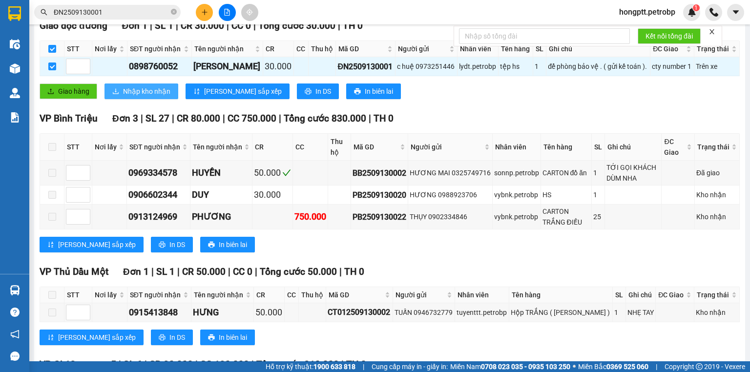
click at [150, 97] on span "Nhập kho nhận" at bounding box center [146, 91] width 47 height 11
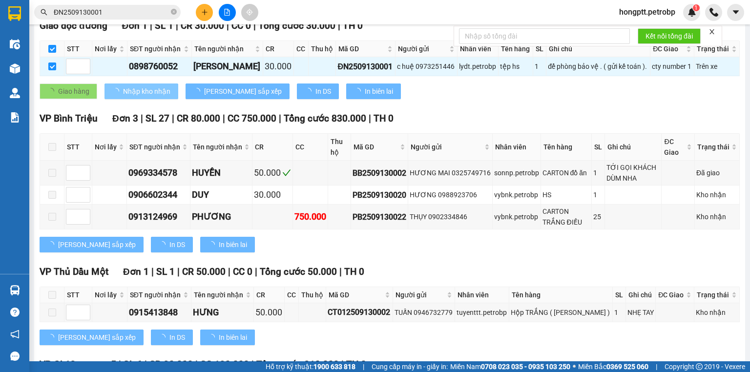
checkbox input "false"
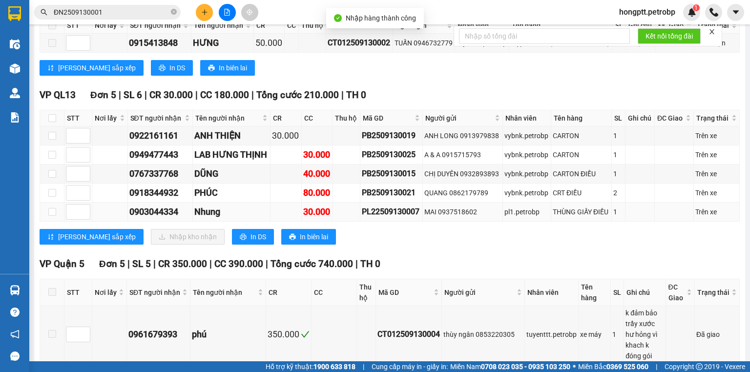
scroll to position [429, 0]
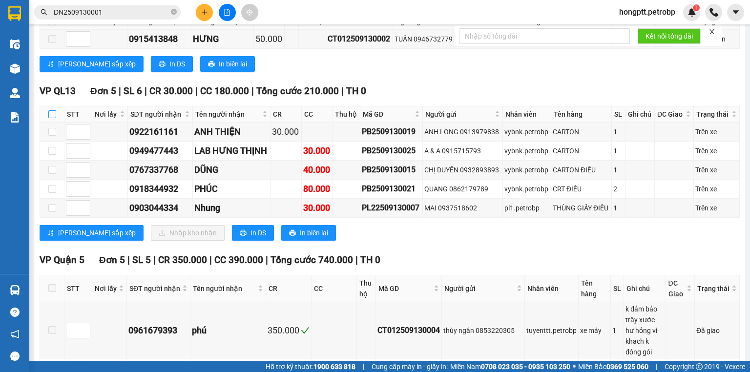
click at [51, 118] on input "checkbox" at bounding box center [52, 114] width 8 height 8
checkbox input "true"
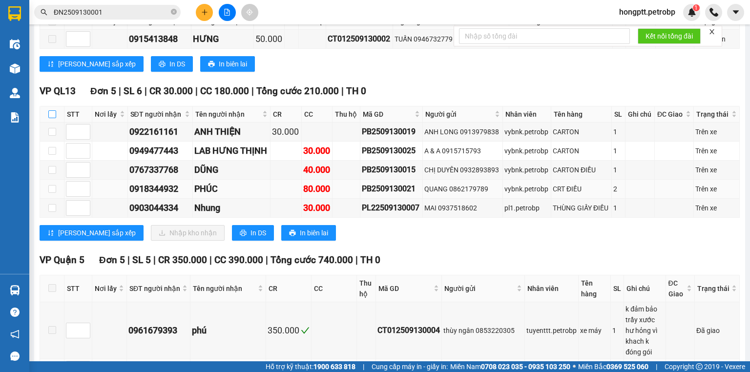
checkbox input "true"
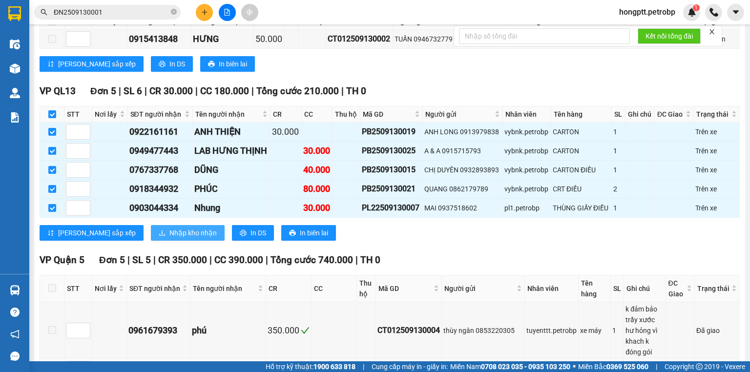
click at [169, 238] on span "Nhập kho nhận" at bounding box center [192, 232] width 47 height 11
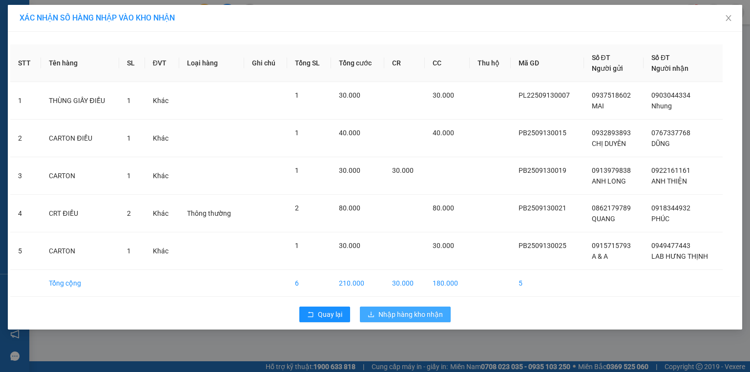
click at [388, 314] on span "Nhập hàng kho nhận" at bounding box center [410, 314] width 64 height 11
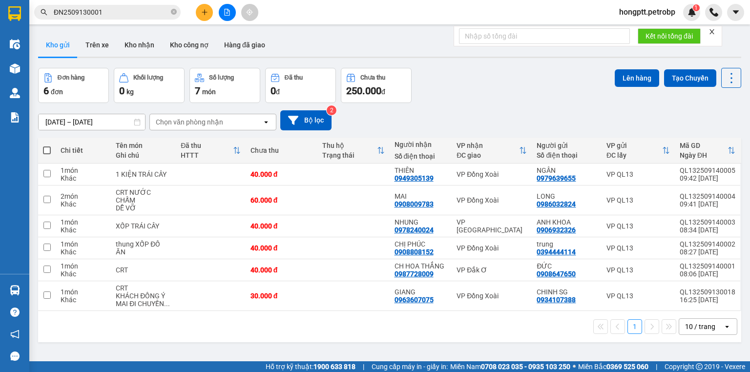
click at [48, 150] on span at bounding box center [47, 150] width 8 height 8
click at [47, 145] on input "checkbox" at bounding box center [47, 145] width 0 height 0
checkbox input "true"
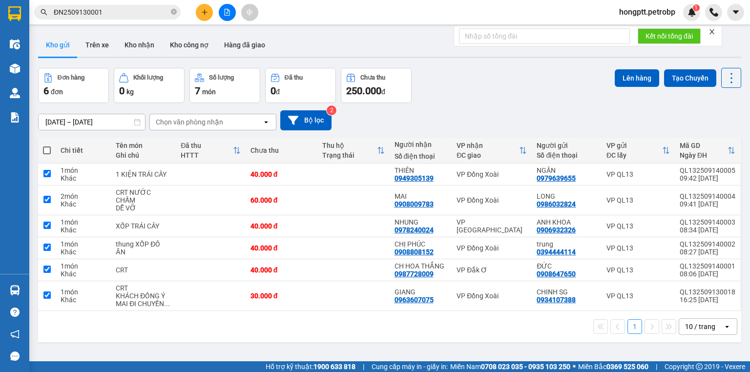
checkbox input "true"
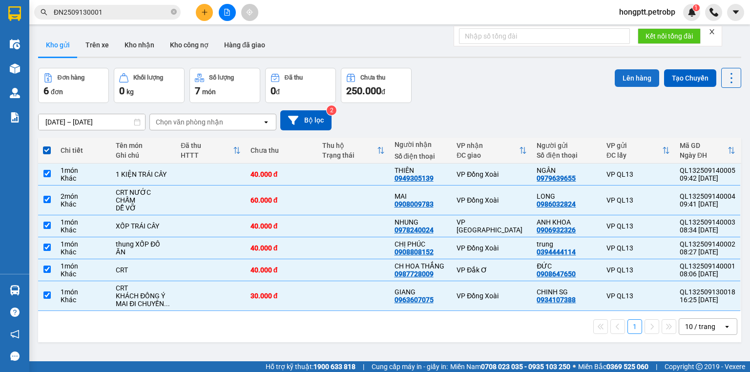
click at [629, 78] on button "Lên hàng" at bounding box center [636, 78] width 44 height 18
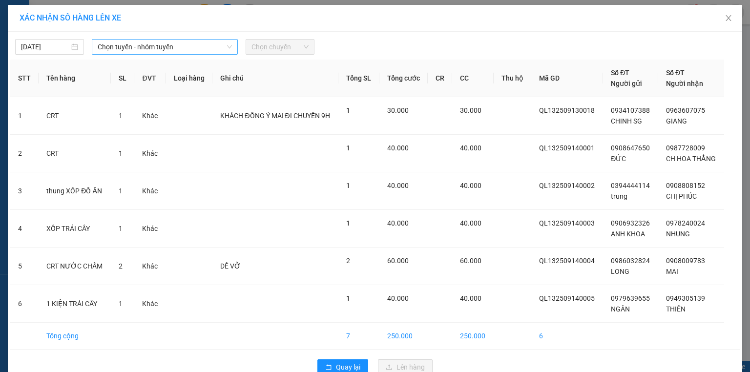
click at [185, 42] on span "Chọn tuyến - nhóm tuyến" at bounding box center [165, 47] width 134 height 15
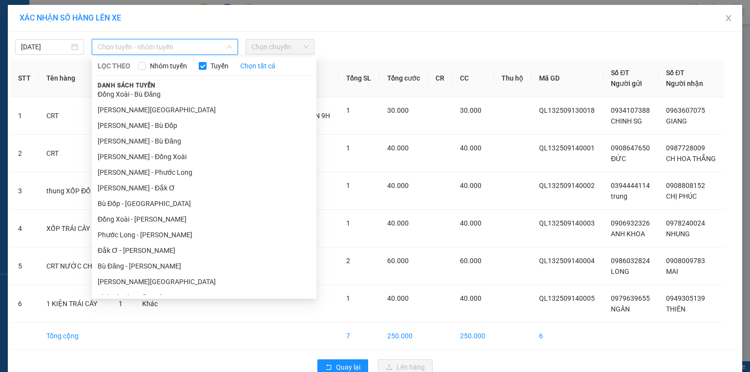
scroll to position [107, 0]
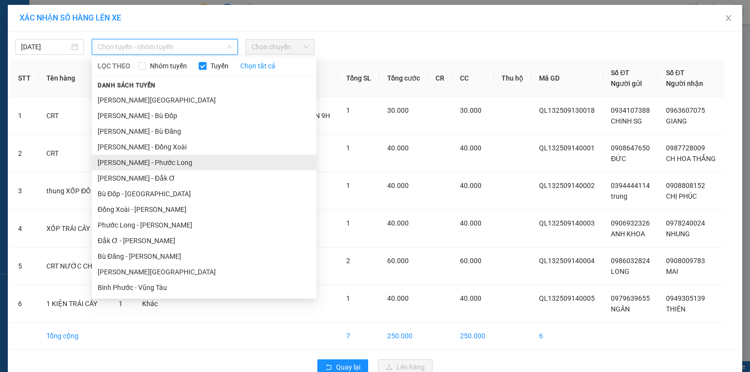
click at [181, 164] on li "Hồ Chí Minh - Phước Long" at bounding box center [204, 163] width 224 height 16
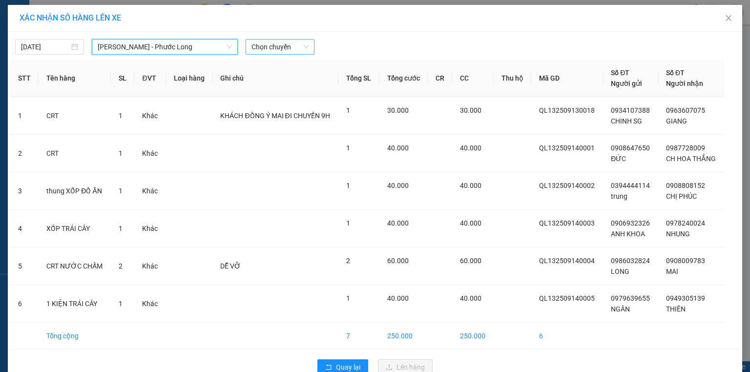
click at [278, 45] on span "Chọn chuyến" at bounding box center [279, 47] width 57 height 15
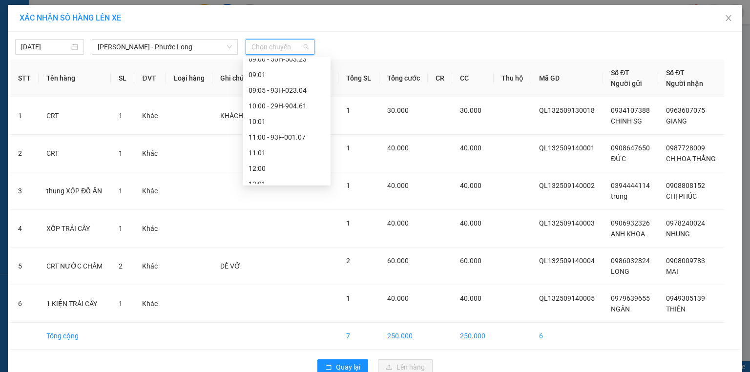
scroll to position [215, 0]
drag, startPoint x: 304, startPoint y: 84, endPoint x: 314, endPoint y: 94, distance: 13.8
click at [305, 84] on div "09:05 - 93H-023.04" at bounding box center [286, 85] width 76 height 11
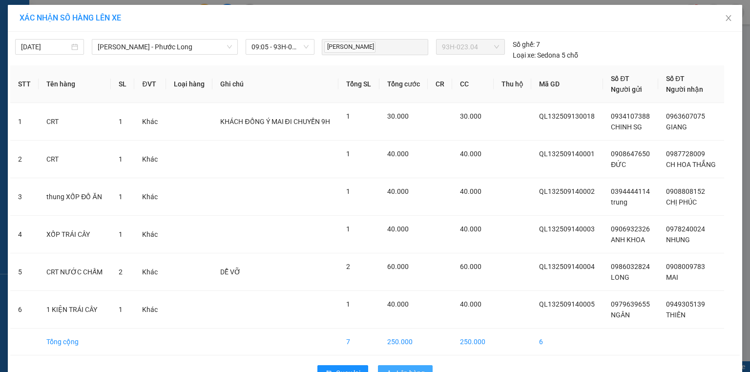
click at [398, 367] on span "Lên hàng" at bounding box center [410, 372] width 28 height 11
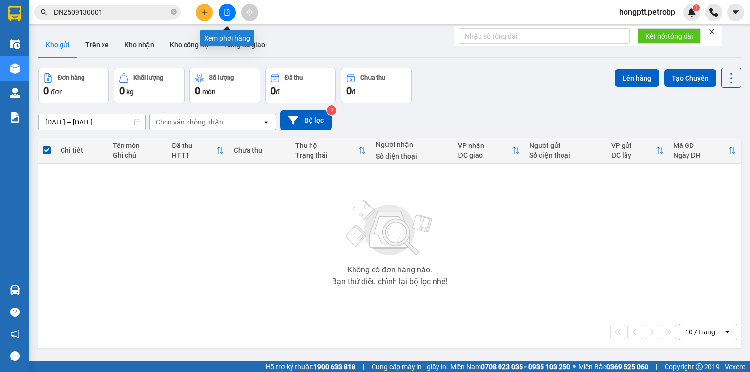
click at [227, 15] on icon "file-add" at bounding box center [227, 12] width 7 height 7
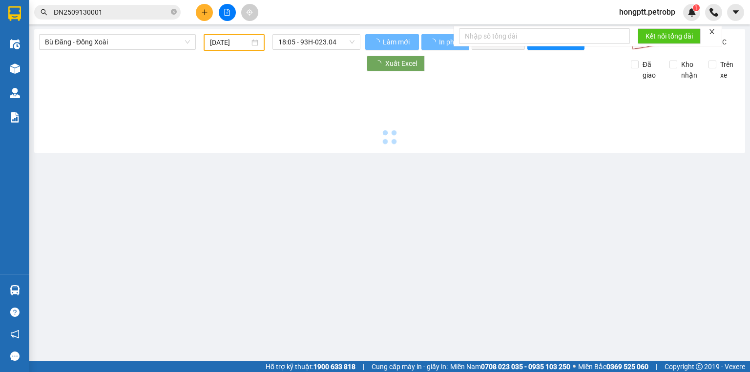
type input "14/09/2025"
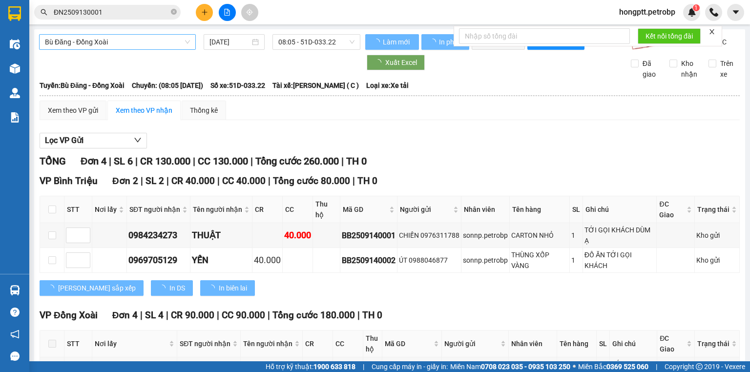
click at [83, 43] on span "Bù Đăng - Đồng Xoài" at bounding box center [117, 42] width 145 height 15
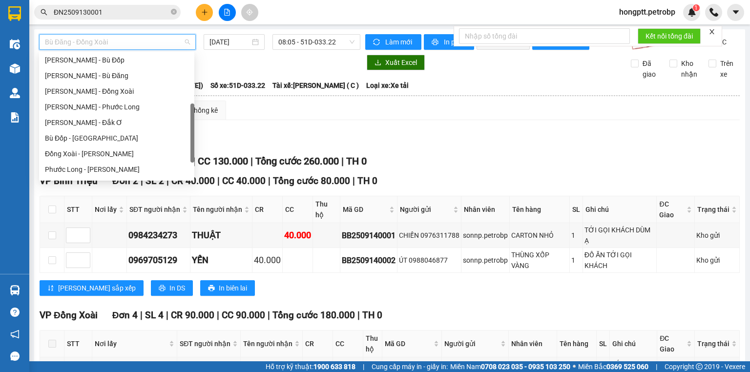
scroll to position [148, 0]
drag, startPoint x: 193, startPoint y: 84, endPoint x: 196, endPoint y: 134, distance: 49.9
click at [196, 134] on body "Kết quả tìm kiếm ( 1 ) Bộ lọc Ngày tạo đơn gần nhất Mã ĐH Trạng thái Món hàng T…" at bounding box center [375, 186] width 750 height 372
click at [160, 120] on div "Hồ Chí Minh - Đắk Ơ" at bounding box center [116, 116] width 143 height 11
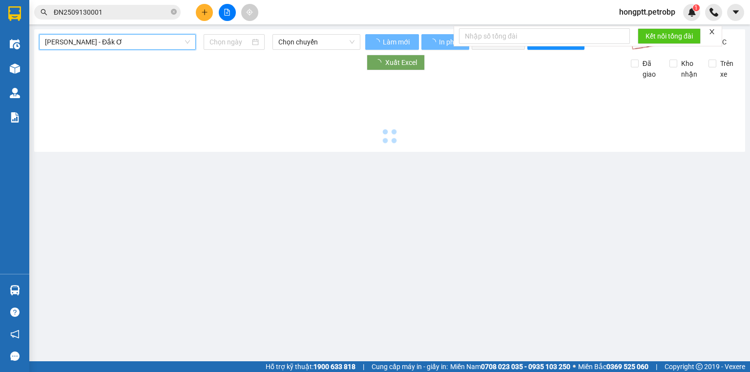
type input "14/09/2025"
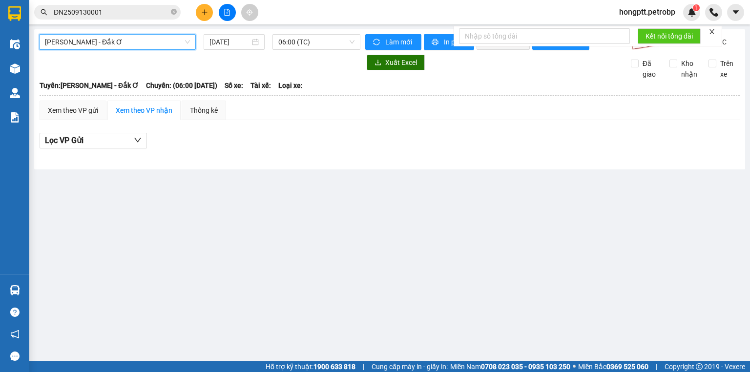
click at [148, 41] on span "Hồ Chí Minh - Đắk Ơ" at bounding box center [117, 42] width 145 height 15
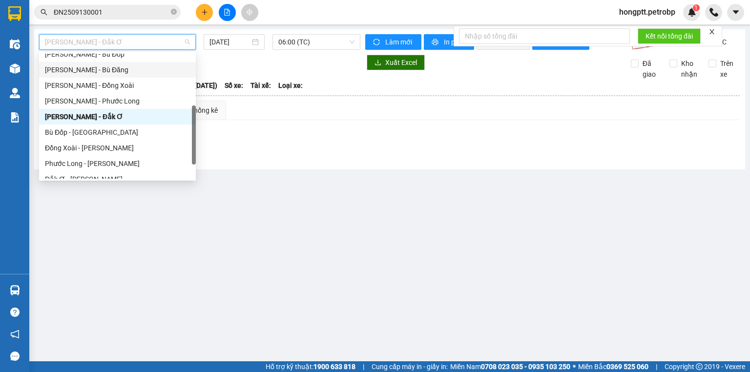
scroll to position [152, 0]
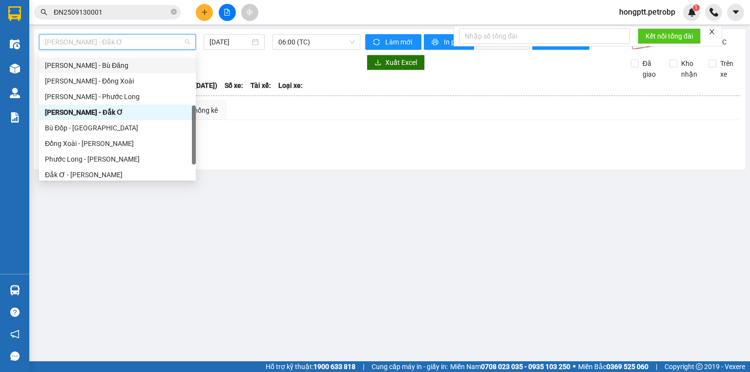
click at [194, 118] on div at bounding box center [194, 134] width 4 height 59
click at [168, 100] on div "Hồ Chí Minh - Phước Long" at bounding box center [117, 96] width 145 height 11
type input "14/09/2025"
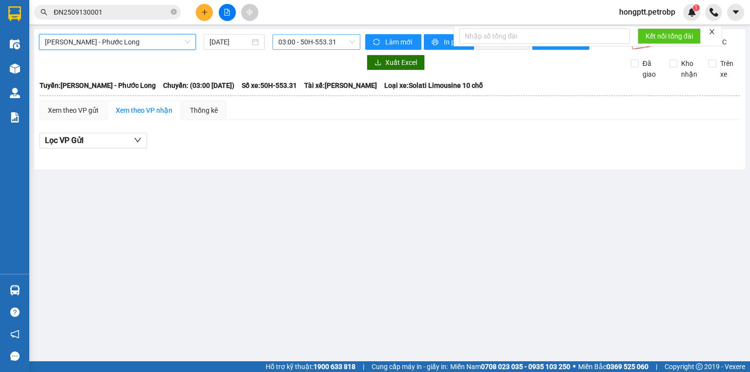
click at [295, 42] on span "03:00 - 50H-553.31" at bounding box center [316, 42] width 77 height 15
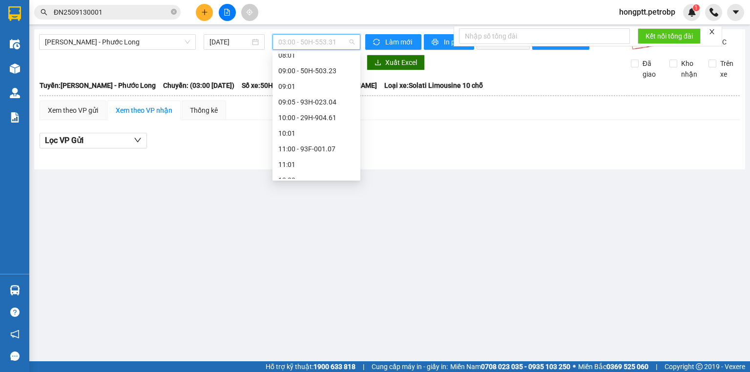
scroll to position [189, 0]
click at [337, 107] on div "09:05 - 93H-023.04" at bounding box center [316, 106] width 76 height 11
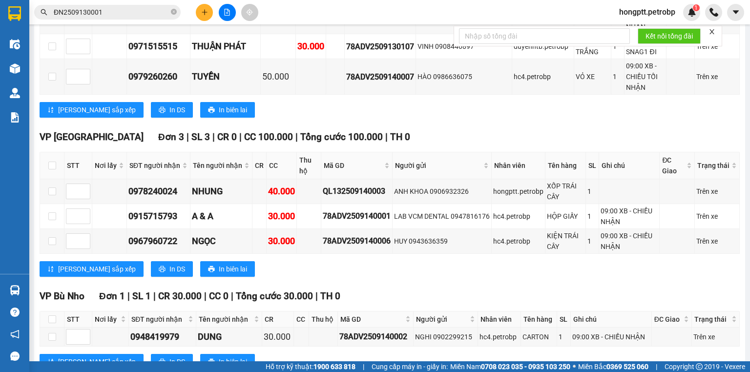
scroll to position [1097, 0]
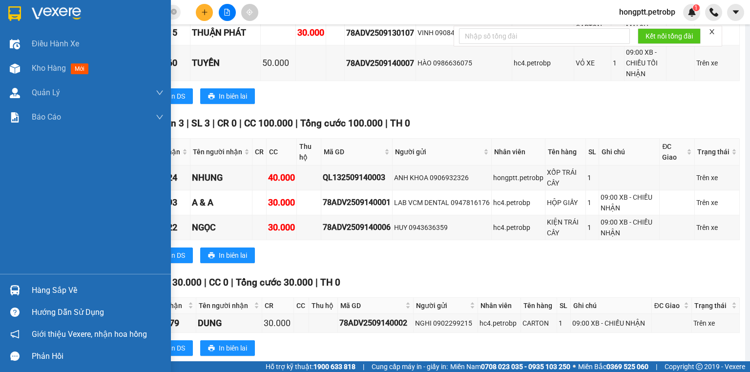
click at [41, 292] on div "Hàng sắp về" at bounding box center [98, 290] width 132 height 15
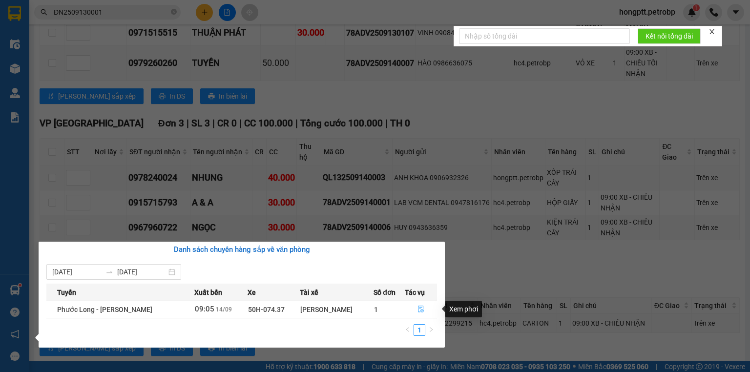
click at [423, 308] on icon "file-done" at bounding box center [420, 309] width 7 height 7
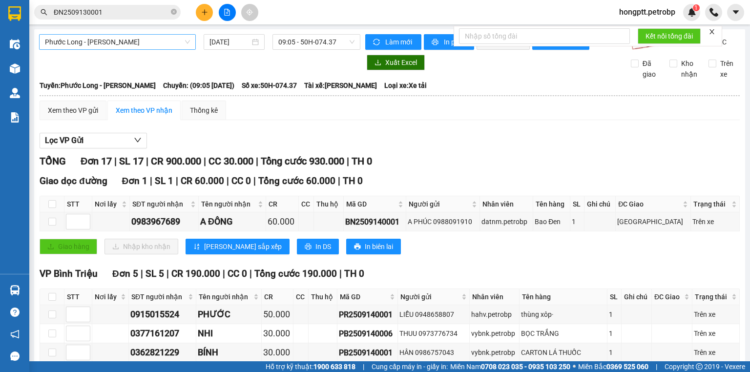
click at [143, 41] on span "Phước Long - Hồ Chí Minh" at bounding box center [117, 42] width 145 height 15
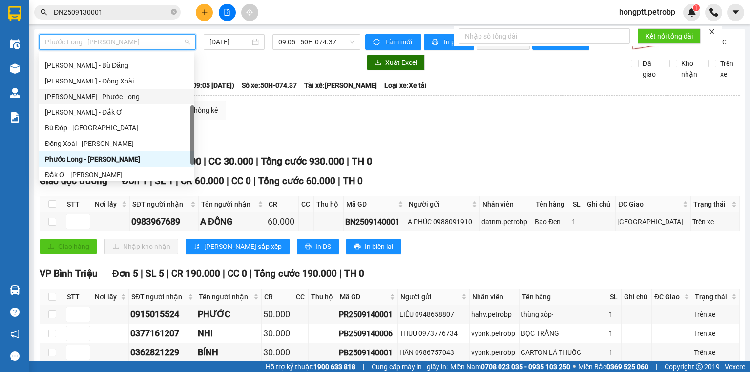
click at [127, 100] on div "Hồ Chí Minh - Phước Long" at bounding box center [116, 96] width 143 height 11
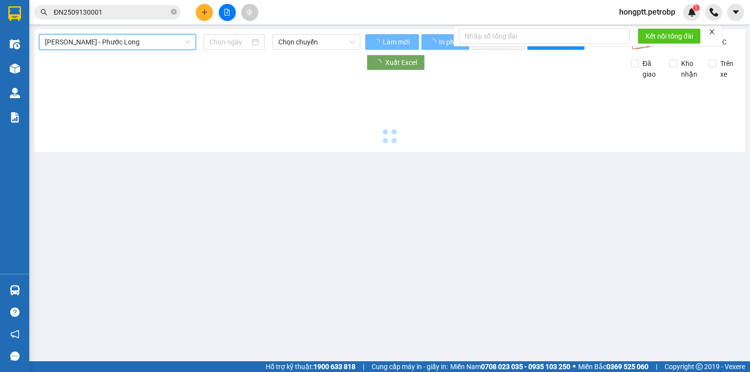
type input "14/09/2025"
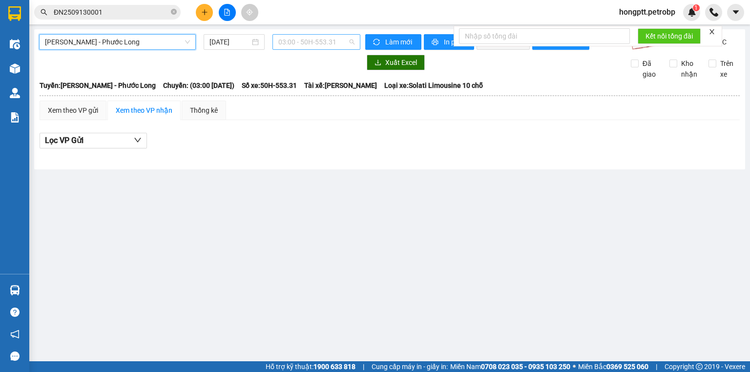
click at [316, 36] on span "03:00 - 50H-553.31" at bounding box center [316, 42] width 77 height 15
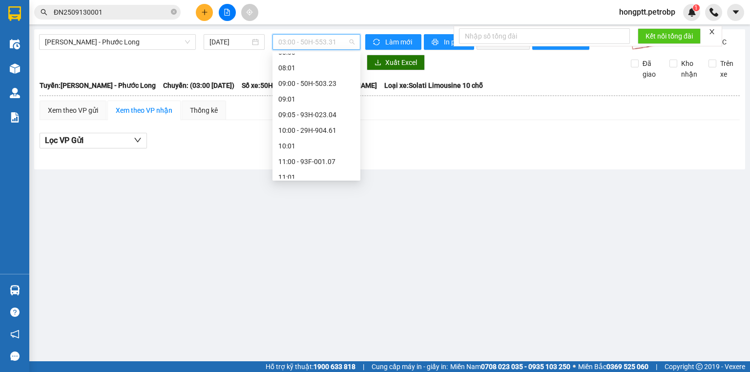
scroll to position [184, 0]
click at [341, 109] on div "09:05 - 93H-023.04" at bounding box center [316, 112] width 76 height 11
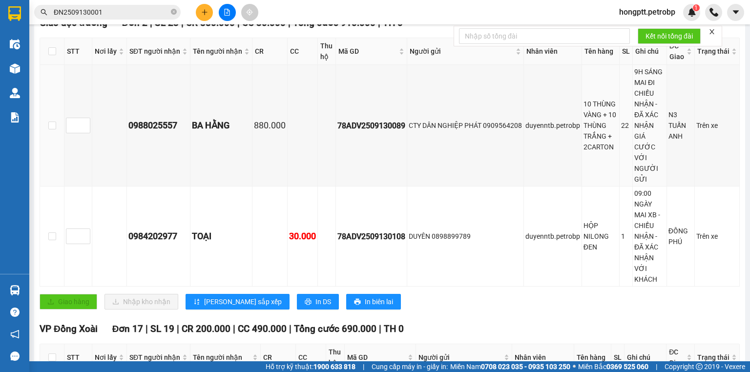
scroll to position [156, 0]
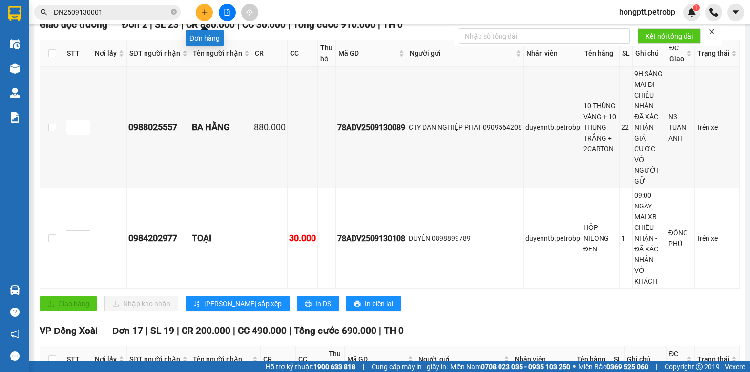
click at [203, 14] on icon "plus" at bounding box center [204, 12] width 7 height 7
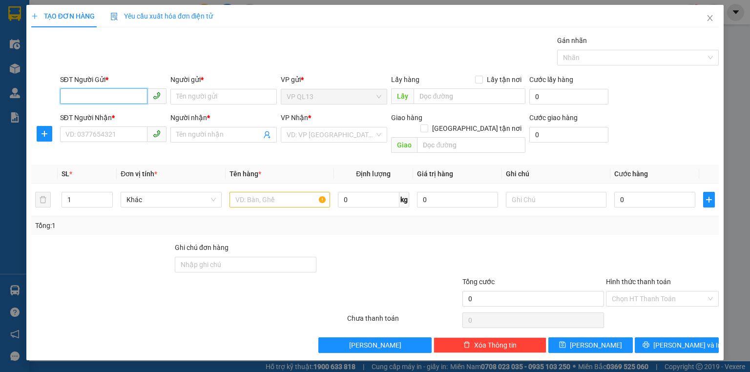
click at [109, 97] on input "SĐT Người Gửi *" at bounding box center [103, 96] width 87 height 16
drag, startPoint x: 109, startPoint y: 96, endPoint x: 601, endPoint y: 82, distance: 492.1
click at [182, 94] on div "SĐT Người Gửi * VD: 0371234567 Người gửi * Tên người gửi VP gửi * VP QL13 Lấy h…" at bounding box center [389, 91] width 663 height 34
type input "0"
type input "0969232450"
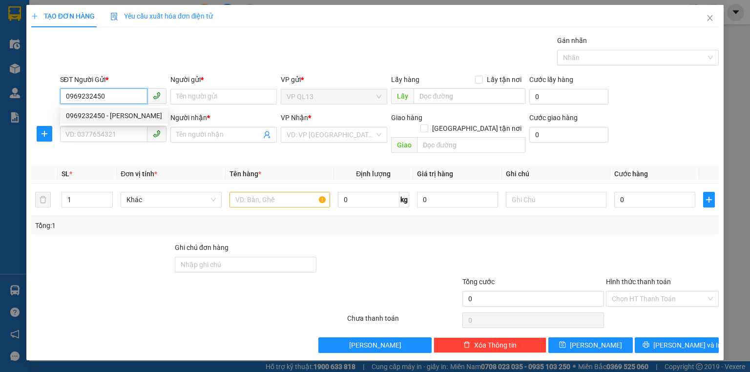
click at [145, 121] on div "0969232450 - C VÂN" at bounding box center [114, 115] width 96 height 11
type input "C VÂN"
type input "0917308936"
type input "C HỒNG"
type input "30.000"
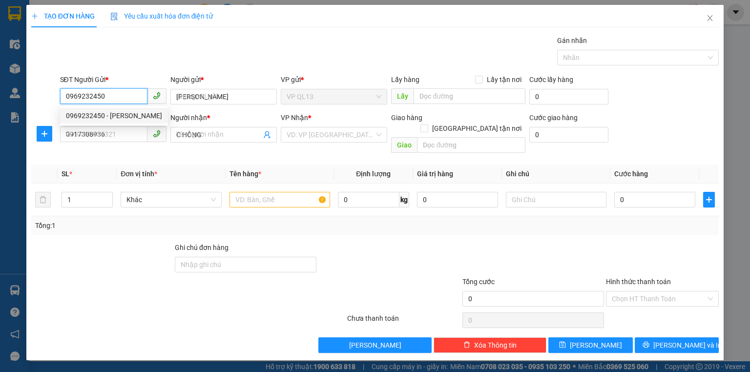
type input "30.000"
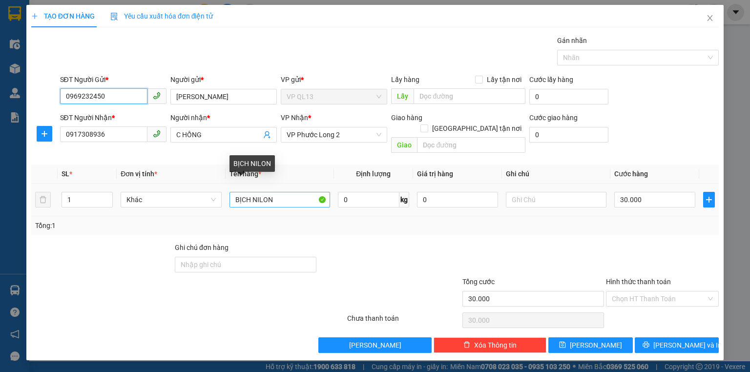
type input "0969232450"
click at [278, 192] on input "BỊCH NILON" at bounding box center [279, 200] width 101 height 16
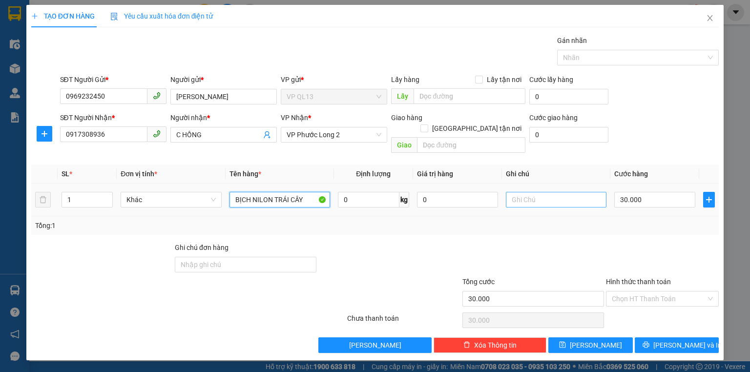
type input "BỊCH NILON TRÁI CÂY"
click at [529, 192] on input "text" at bounding box center [556, 200] width 101 height 16
type input "GỌI KHÁCH NHẬN LIỀN DÙM E"
click at [303, 192] on input "BỊCH NILON TRÁI CÂY" at bounding box center [279, 200] width 101 height 16
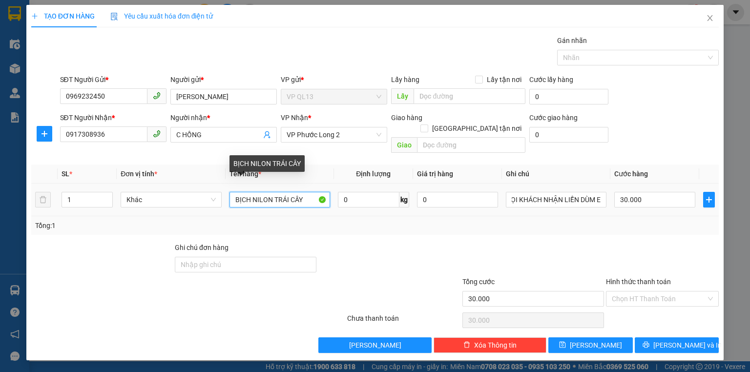
scroll to position [0, 0]
type input "BỊCH NILON TRÁI CÂY (NHO)"
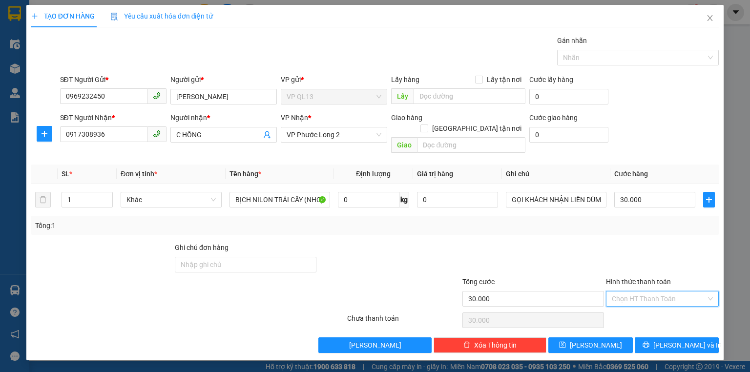
drag, startPoint x: 637, startPoint y: 289, endPoint x: 615, endPoint y: 240, distance: 53.5
click at [637, 291] on input "Hình thức thanh toán" at bounding box center [659, 298] width 94 height 15
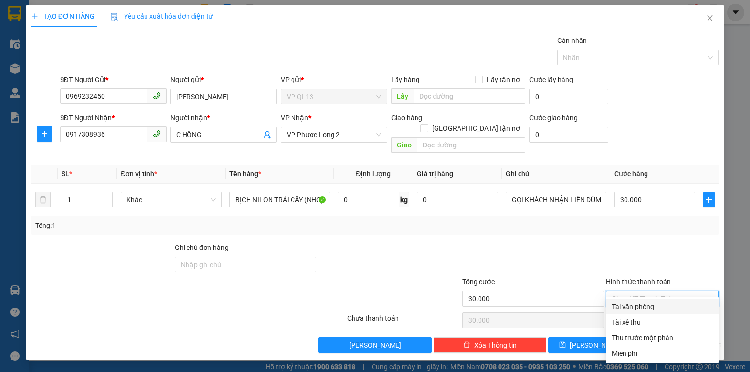
click at [640, 308] on div "Tại văn phòng" at bounding box center [662, 306] width 101 height 11
type input "0"
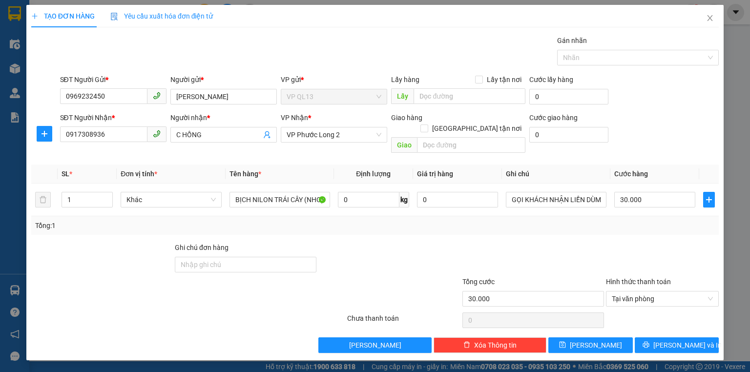
click at [638, 255] on div at bounding box center [662, 259] width 115 height 34
click at [673, 340] on button "[PERSON_NAME] và In" at bounding box center [676, 345] width 84 height 16
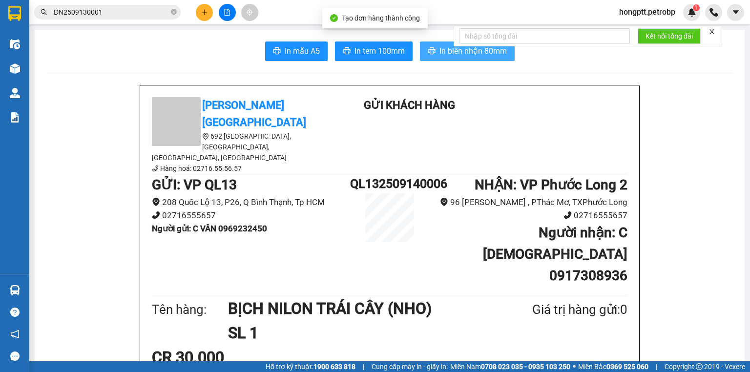
click at [430, 44] on button "In biên nhận 80mm" at bounding box center [467, 51] width 95 height 20
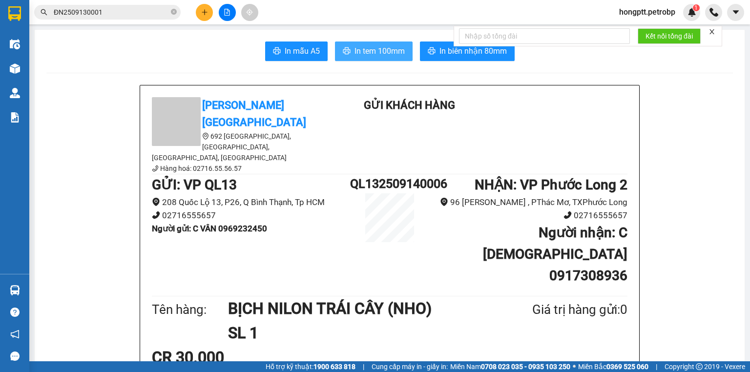
click at [386, 56] on span "In tem 100mm" at bounding box center [379, 51] width 50 height 12
click at [205, 12] on icon "plus" at bounding box center [204, 12] width 5 height 0
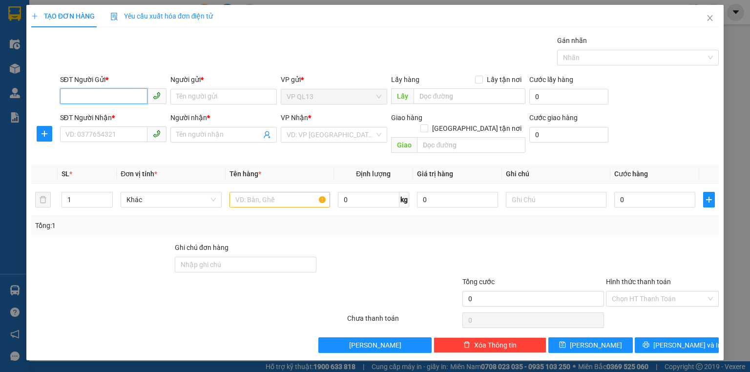
click at [98, 94] on input "SĐT Người Gửi *" at bounding box center [103, 96] width 87 height 16
type input "0335895556"
click at [132, 119] on div "0335895556 - cofee BIKE" at bounding box center [113, 115] width 95 height 11
type input "cofee BIKE"
type input "0888909988"
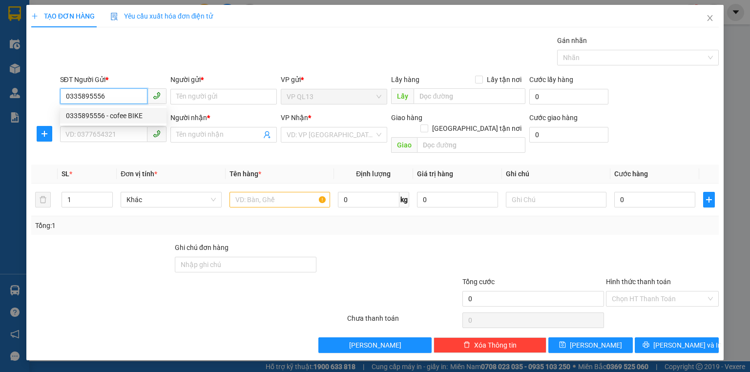
type input "THẬT"
type input "50.000"
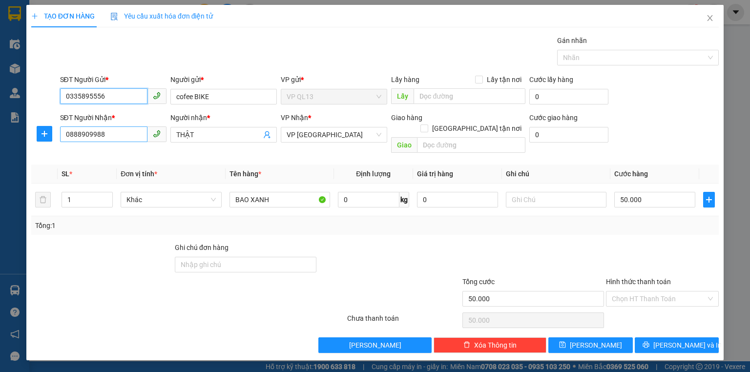
type input "0335895556"
drag, startPoint x: 118, startPoint y: 134, endPoint x: 0, endPoint y: 148, distance: 118.5
click at [0, 148] on div "TẠO ĐƠN HÀNG Yêu cầu xuất hóa đơn điện tử Transit Pickup Surcharge Ids Transit …" at bounding box center [375, 186] width 750 height 372
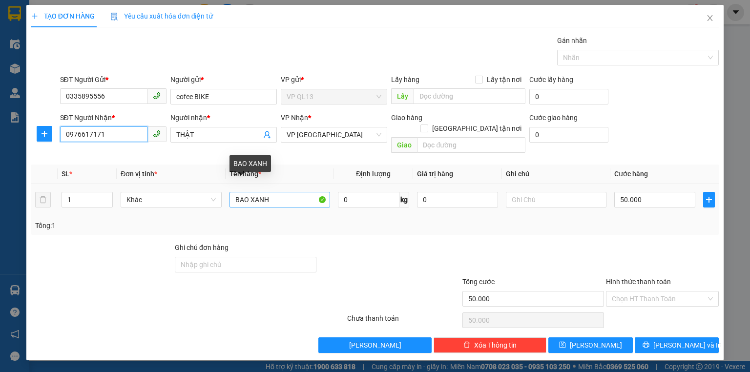
type input "0976617171"
drag, startPoint x: 281, startPoint y: 186, endPoint x: 193, endPoint y: 186, distance: 87.8
click at [193, 186] on tr "1 Khác BAO XANH 0 kg 0 50.000" at bounding box center [374, 200] width 687 height 33
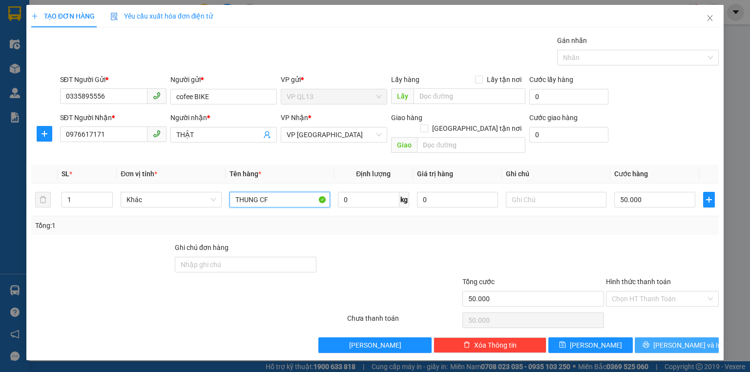
type input "THUNG CF"
click at [665, 337] on button "[PERSON_NAME] và In" at bounding box center [676, 345] width 84 height 16
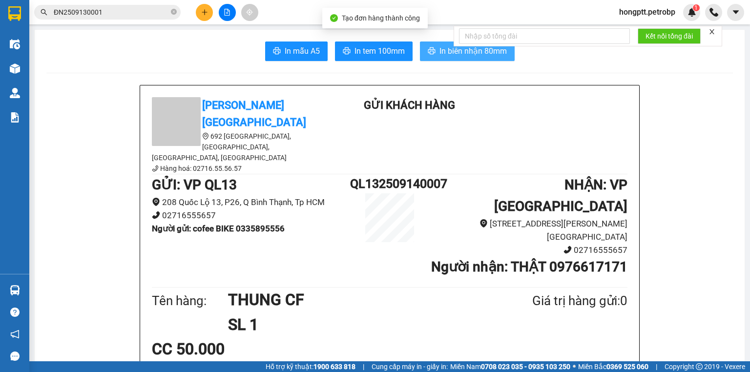
click at [444, 55] on span "In biên nhận 80mm" at bounding box center [472, 51] width 67 height 12
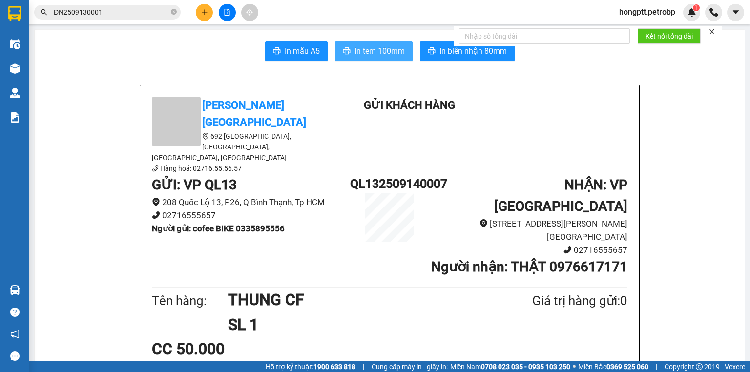
click at [377, 46] on span "In tem 100mm" at bounding box center [379, 51] width 50 height 12
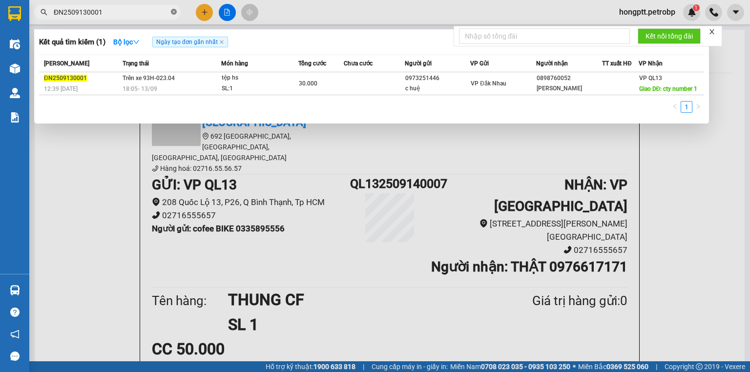
click at [175, 10] on icon "close-circle" at bounding box center [174, 12] width 6 height 6
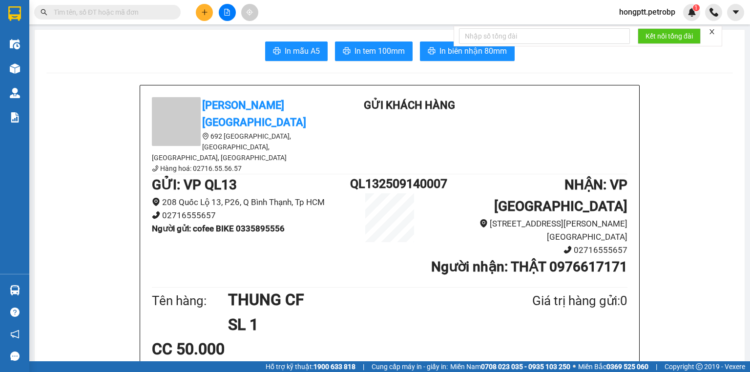
click at [142, 16] on input "text" at bounding box center [111, 12] width 115 height 11
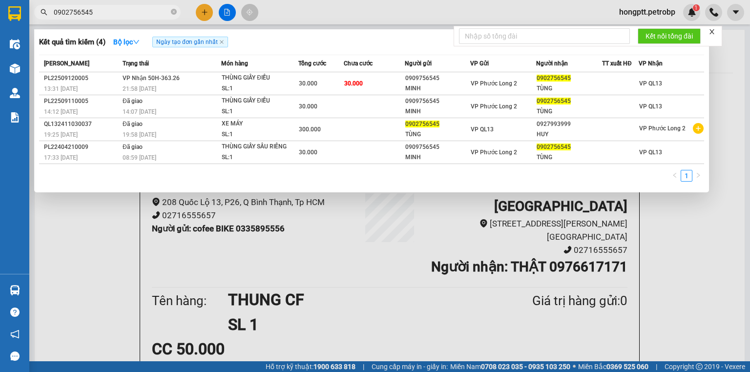
type input "0902756545"
drag, startPoint x: 205, startPoint y: 5, endPoint x: 197, endPoint y: 13, distance: 11.1
click at [205, 6] on div at bounding box center [375, 186] width 750 height 372
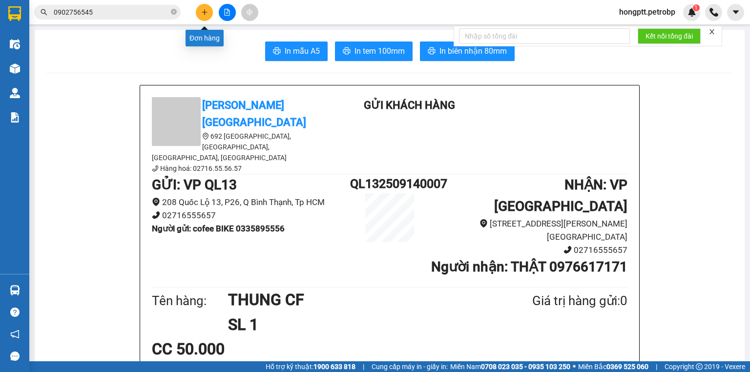
click at [205, 6] on button at bounding box center [204, 12] width 17 height 17
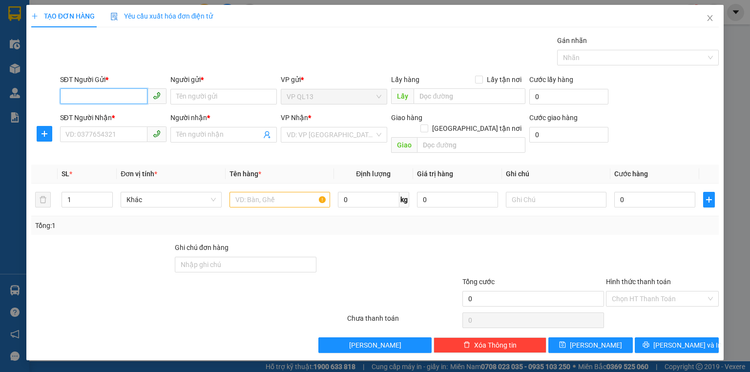
click at [100, 97] on input "SĐT Người Gửi *" at bounding box center [103, 96] width 87 height 16
type input "0393333653"
drag, startPoint x: 195, startPoint y: 96, endPoint x: 187, endPoint y: 96, distance: 7.8
click at [190, 96] on input "Người gửi *" at bounding box center [223, 97] width 106 height 16
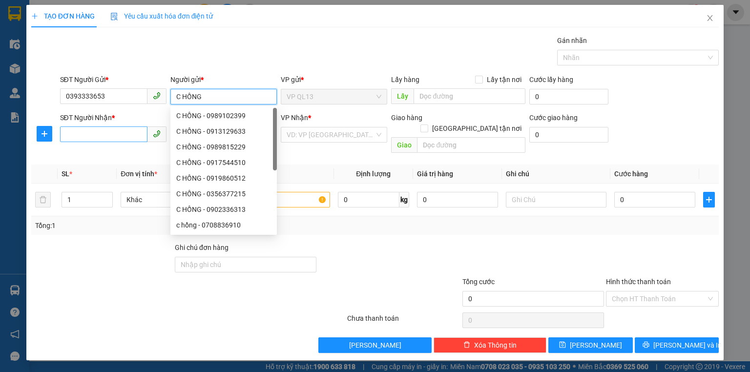
type input "C HỒNG"
click at [84, 137] on input "SĐT Người Nhận *" at bounding box center [103, 134] width 87 height 16
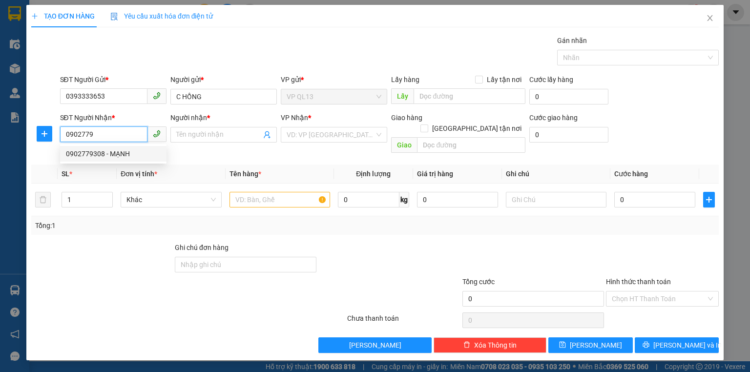
click at [82, 160] on div "0902779308 - MẠNH" at bounding box center [113, 154] width 106 height 16
type input "0902779308"
type input "MẠNH"
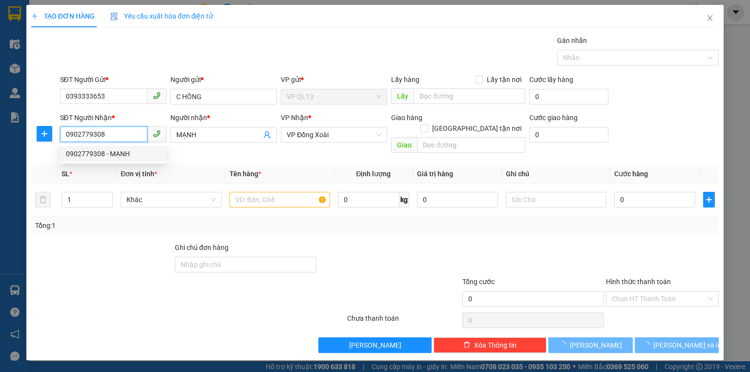
type input "350.000"
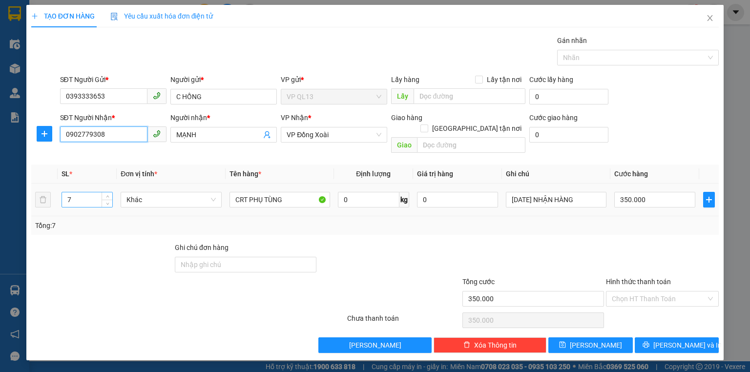
type input "0902779308"
click at [90, 192] on input "7" at bounding box center [87, 199] width 50 height 15
click at [89, 192] on input "number" at bounding box center [87, 199] width 50 height 15
type input "10"
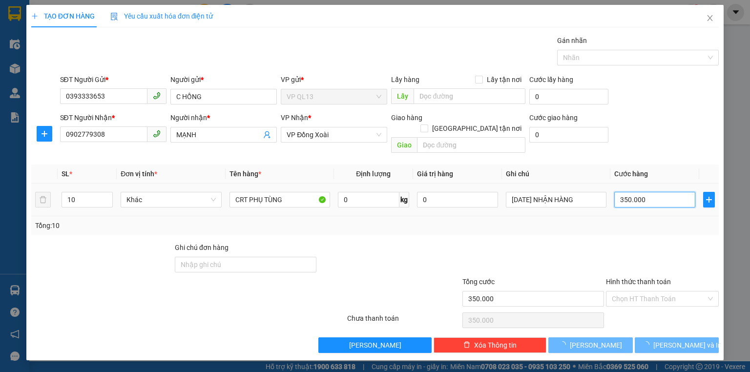
click at [660, 192] on input "350.000" at bounding box center [654, 200] width 81 height 16
type input "0"
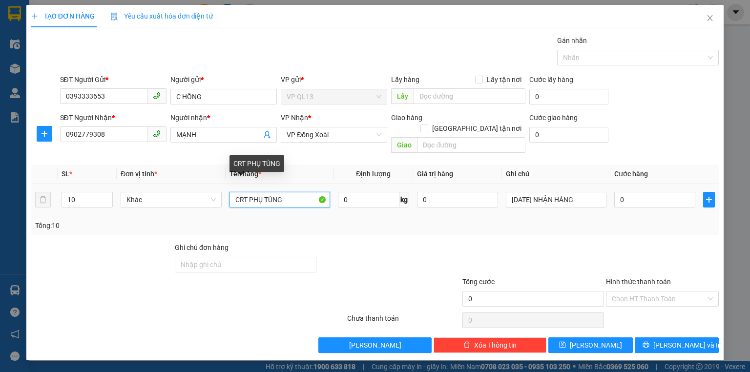
click at [298, 192] on input "CRT PHỤ TÙNG" at bounding box center [279, 200] width 101 height 16
type input "CRT"
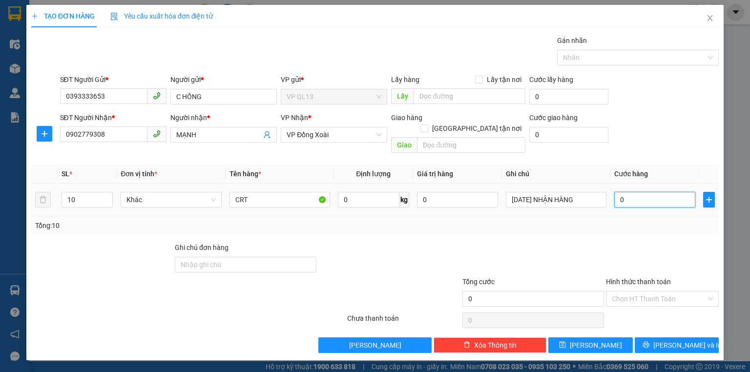
click at [652, 192] on input "0" at bounding box center [654, 200] width 81 height 16
type input "4"
type input "40"
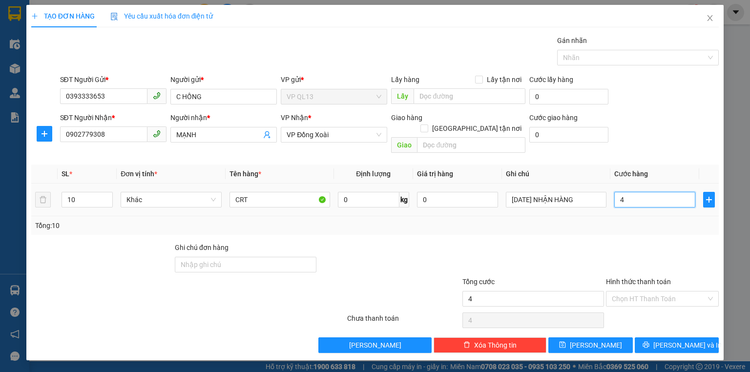
type input "40"
type input "400"
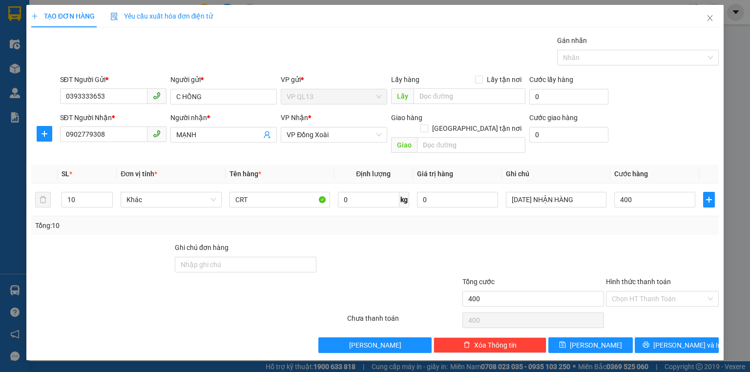
type input "400.000"
click at [662, 131] on div "SĐT Người Nhận * 0902779308 Người nhận * MẠNH VP Nhận * VP Đồng Xoài Giao hàng …" at bounding box center [389, 134] width 663 height 45
drag, startPoint x: 674, startPoint y: 336, endPoint x: 595, endPoint y: 246, distance: 120.0
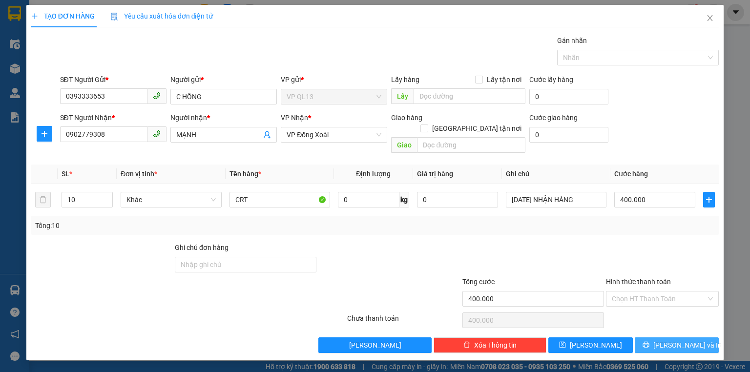
click at [675, 340] on span "[PERSON_NAME] và In" at bounding box center [687, 345] width 68 height 11
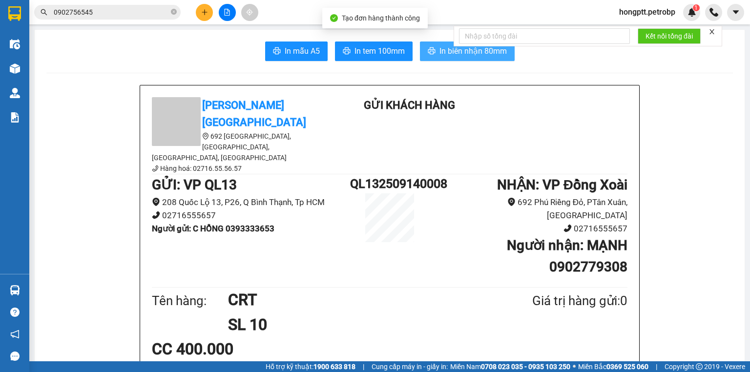
click at [428, 43] on button "In biên nhận 80mm" at bounding box center [467, 51] width 95 height 20
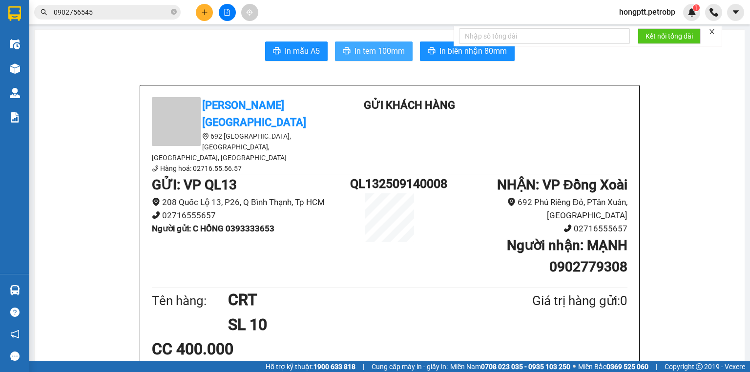
click at [370, 53] on span "In tem 100mm" at bounding box center [379, 51] width 50 height 12
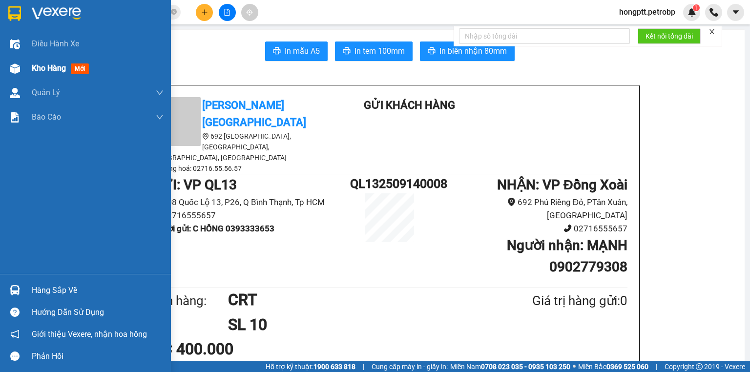
click at [38, 66] on span "Kho hàng" at bounding box center [49, 67] width 34 height 9
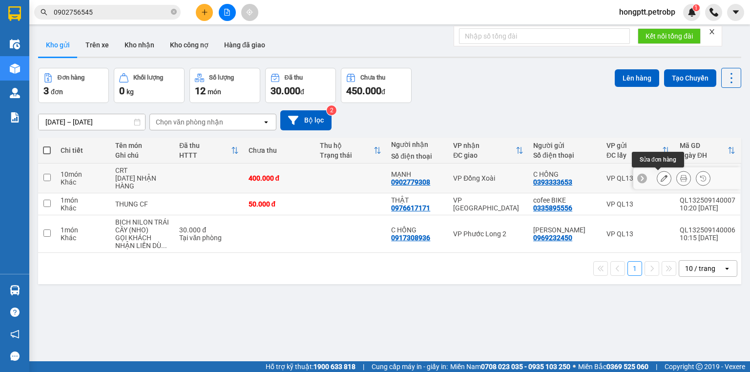
click at [660, 178] on icon at bounding box center [663, 178] width 7 height 7
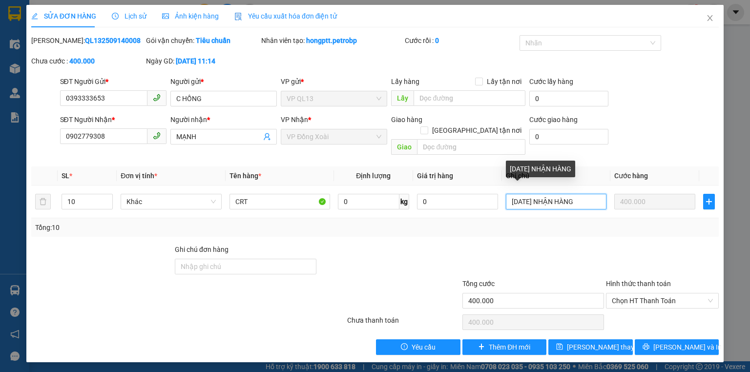
drag, startPoint x: 592, startPoint y: 189, endPoint x: 433, endPoint y: 208, distance: 159.3
click at [433, 208] on div "SL * Đơn vị tính * Tên hàng * Định lượng Giá trị hàng Ghi chú Cước hàng 10 Khác…" at bounding box center [374, 201] width 687 height 70
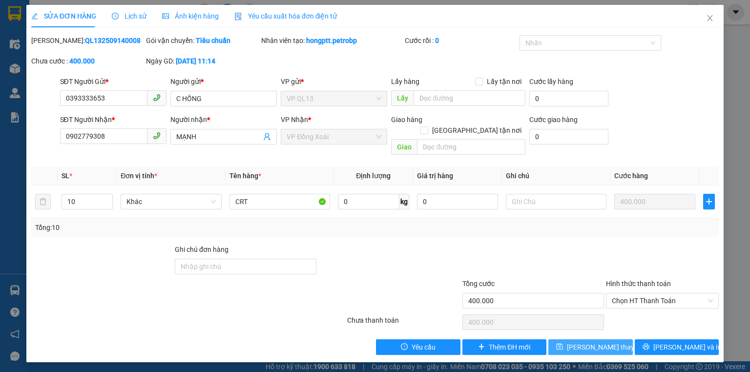
click at [595, 342] on span "[PERSON_NAME] đổi" at bounding box center [606, 347] width 78 height 11
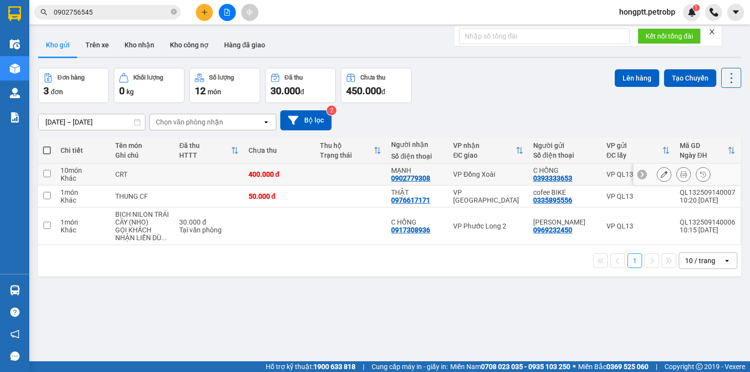
click at [680, 174] on icon at bounding box center [683, 174] width 7 height 7
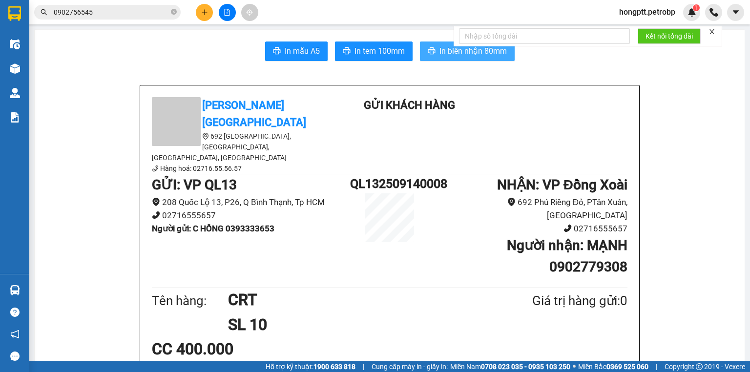
drag, startPoint x: 438, startPoint y: 55, endPoint x: 536, endPoint y: 19, distance: 104.5
click at [439, 55] on span "In biên nhận 80mm" at bounding box center [472, 51] width 67 height 12
drag, startPoint x: 375, startPoint y: 56, endPoint x: 435, endPoint y: 4, distance: 79.6
click at [376, 55] on span "In tem 100mm" at bounding box center [379, 51] width 50 height 12
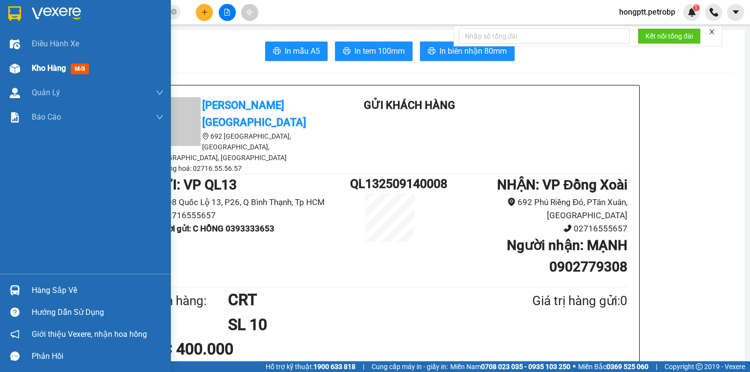
click at [42, 68] on span "Kho hàng" at bounding box center [49, 67] width 34 height 9
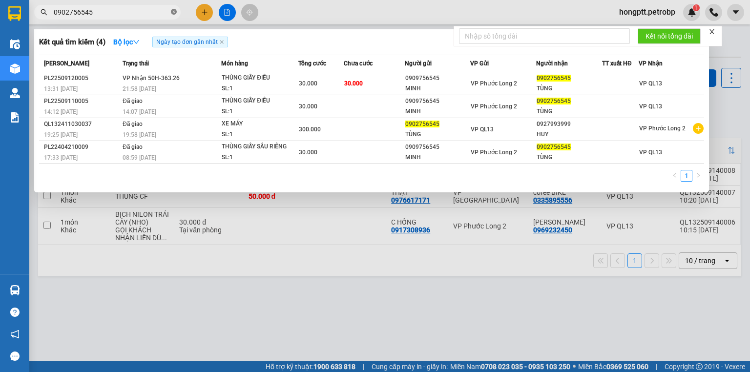
click at [173, 11] on icon "close-circle" at bounding box center [174, 12] width 6 height 6
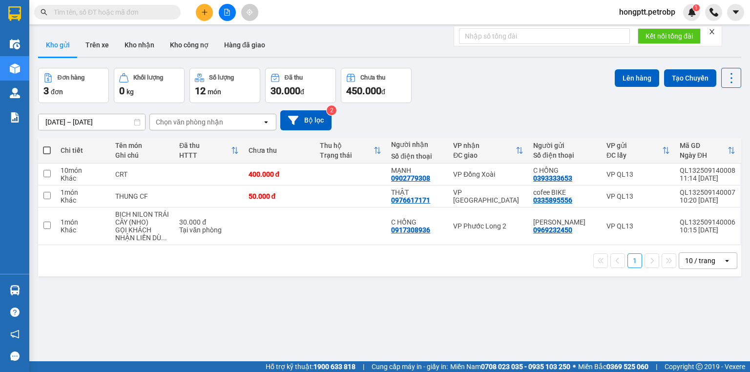
click at [144, 16] on input "text" at bounding box center [111, 12] width 115 height 11
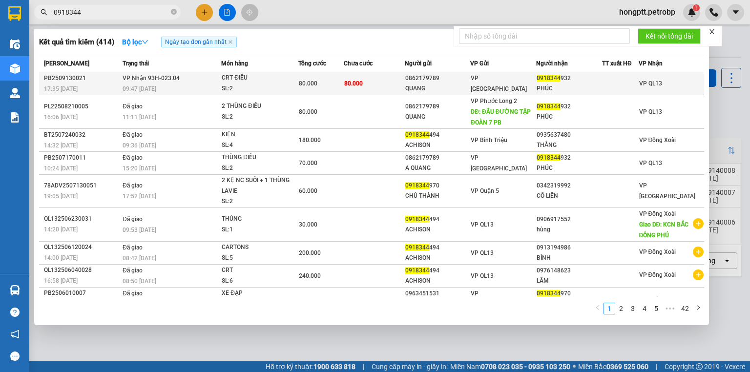
type input "0918344"
click at [433, 81] on div "0862179789" at bounding box center [437, 78] width 65 height 10
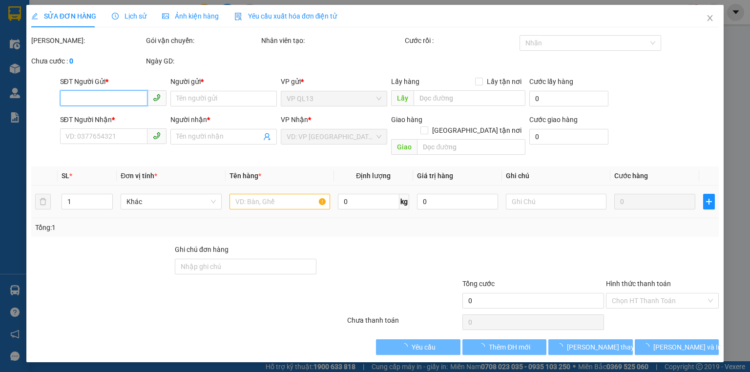
type input "0862179789"
type input "QUANG"
type input "0918344932"
type input "PHÚC"
type input "80.000"
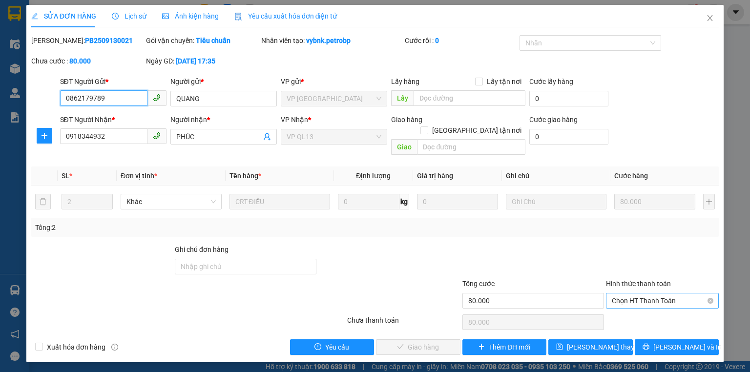
click at [627, 293] on span "Chọn HT Thanh Toán" at bounding box center [662, 300] width 101 height 15
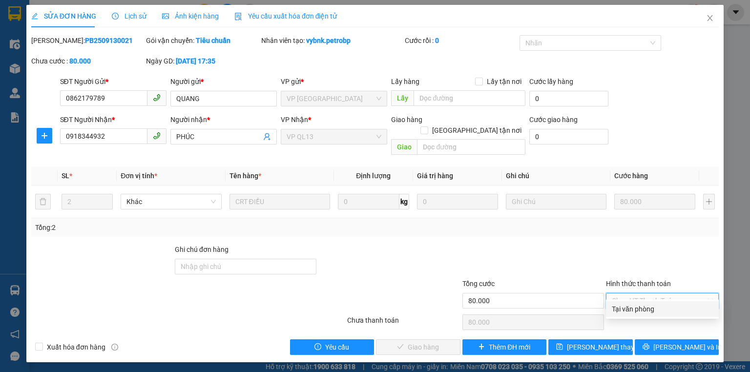
drag, startPoint x: 640, startPoint y: 311, endPoint x: 580, endPoint y: 320, distance: 61.2
click at [640, 311] on div "Tại văn phòng" at bounding box center [662, 309] width 101 height 11
type input "0"
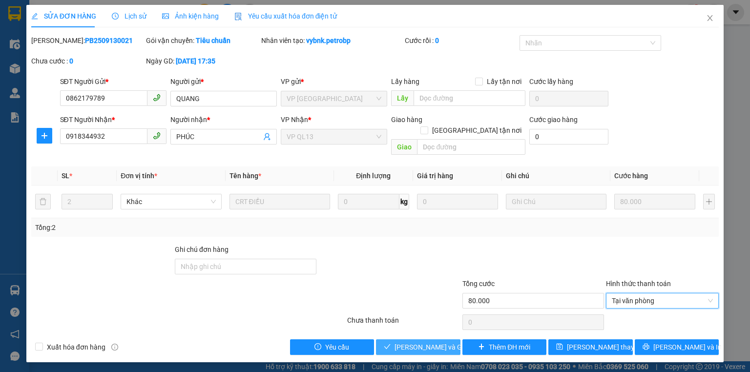
click at [450, 339] on button "[PERSON_NAME] và [PERSON_NAME] hàng" at bounding box center [418, 347] width 84 height 16
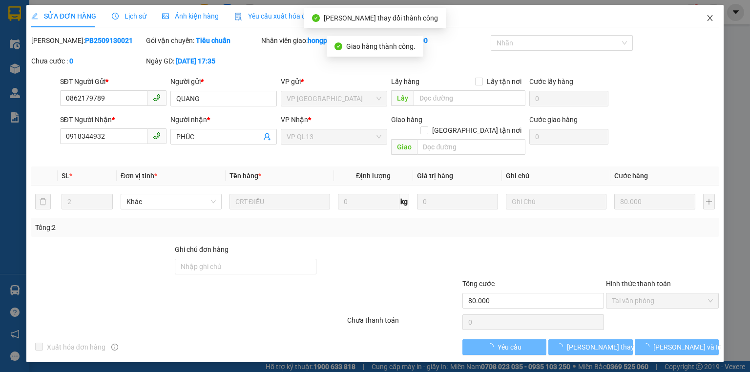
click at [707, 19] on icon "close" at bounding box center [710, 18] width 8 height 8
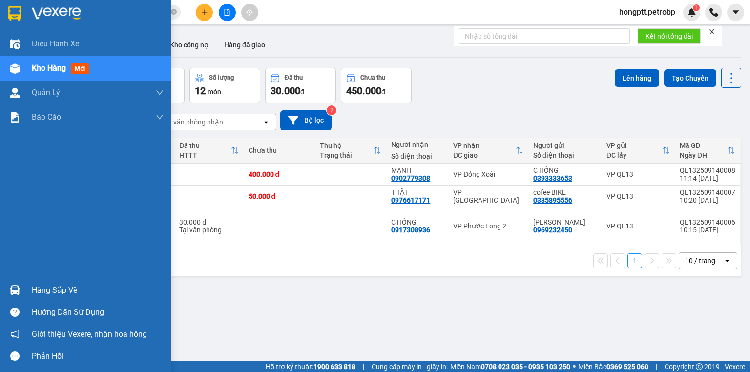
click at [33, 293] on div "Hàng sắp về" at bounding box center [98, 290] width 132 height 15
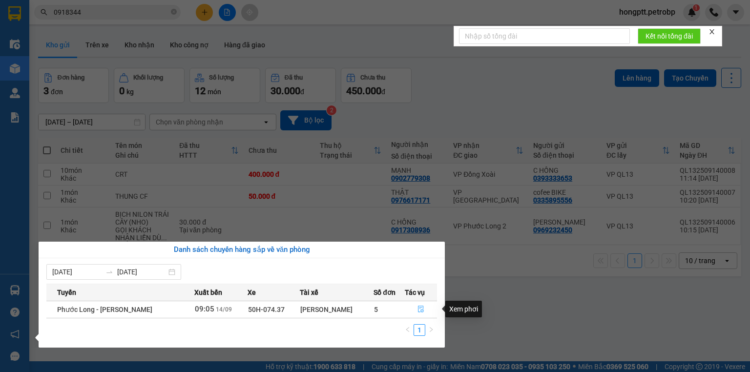
click at [422, 309] on icon "file-done" at bounding box center [421, 309] width 6 height 7
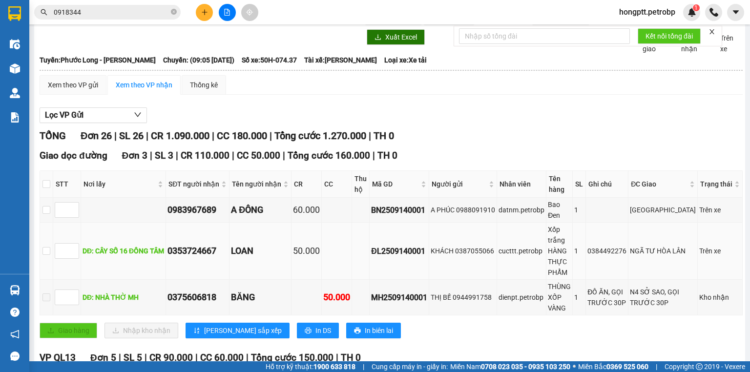
scroll to position [39, 0]
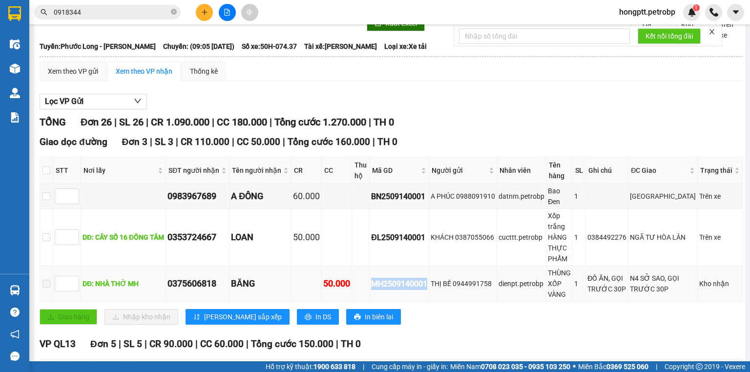
drag, startPoint x: 441, startPoint y: 295, endPoint x: 384, endPoint y: 295, distance: 57.1
click at [384, 290] on div "MH2509140001" at bounding box center [399, 284] width 56 height 12
copy div "MH2509140001"
click at [173, 10] on icon "close-circle" at bounding box center [174, 12] width 6 height 6
click at [121, 13] on input "text" at bounding box center [111, 12] width 115 height 11
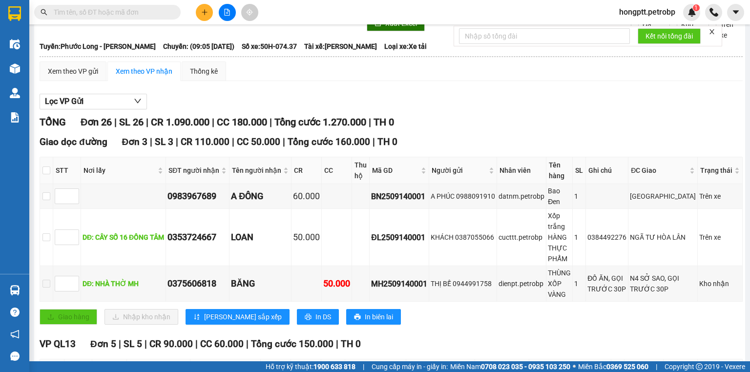
paste input "MH2509140001"
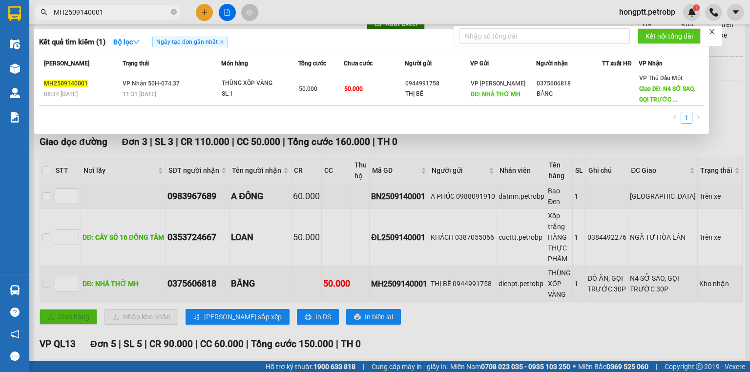
type input "MH2509140001"
click at [505, 157] on div at bounding box center [375, 186] width 750 height 372
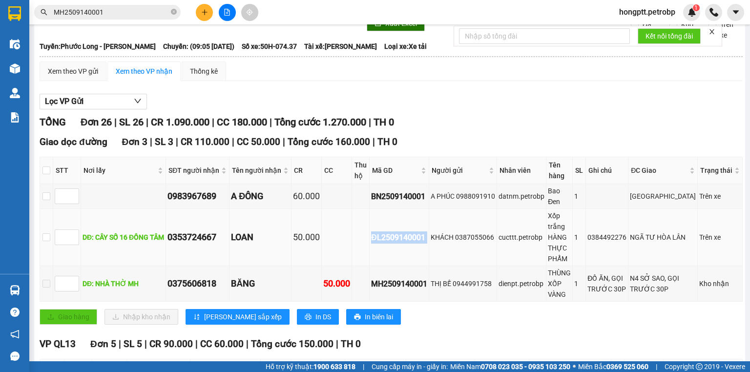
drag, startPoint x: 443, startPoint y: 250, endPoint x: 373, endPoint y: 251, distance: 70.3
click at [373, 251] on tr "DĐ: CÂY SỐ 16 ĐỒNG TÂM 0353724667 LOAN 50.000 ĐL2509140001 KHÁCH 0387055066 cuc…" at bounding box center [391, 237] width 702 height 57
copy div "ĐL2509140001"
click at [174, 11] on icon "close-circle" at bounding box center [174, 12] width 6 height 6
paste input "ĐL2509140001"
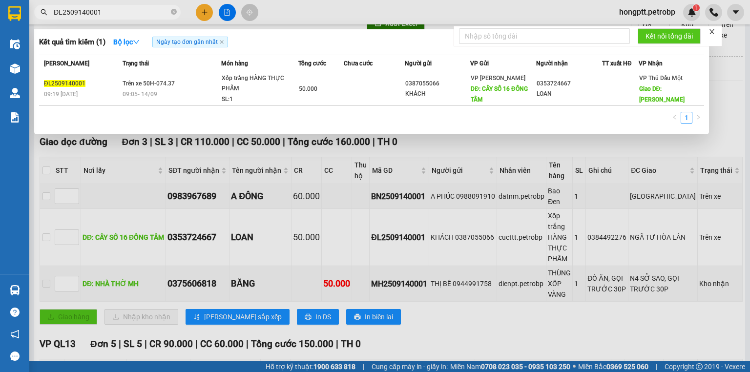
type input "ĐL2509140001"
click at [458, 150] on div at bounding box center [375, 186] width 750 height 372
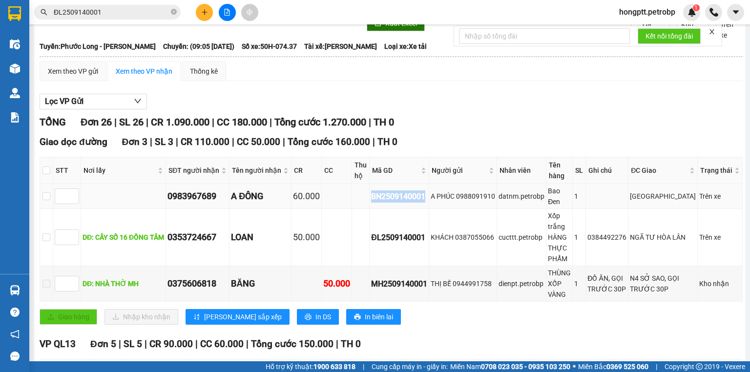
drag, startPoint x: 442, startPoint y: 207, endPoint x: 381, endPoint y: 209, distance: 61.0
click at [381, 209] on td "BN2509140001" at bounding box center [399, 196] width 60 height 25
copy div "BN2509140001"
click at [172, 11] on icon "close-circle" at bounding box center [174, 12] width 6 height 6
paste input "BN2509140001"
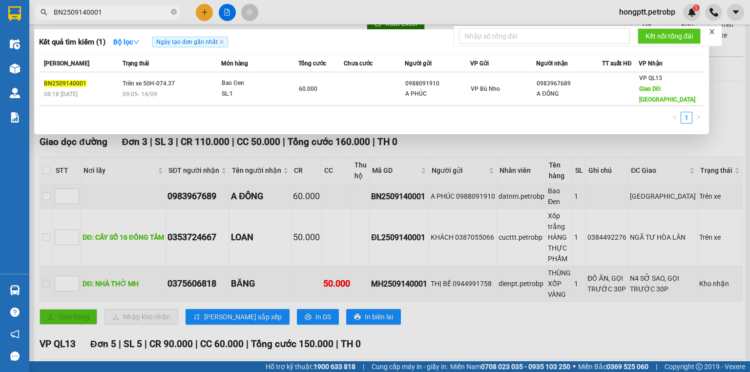
type input "BN2509140001"
click at [438, 332] on div at bounding box center [375, 186] width 750 height 372
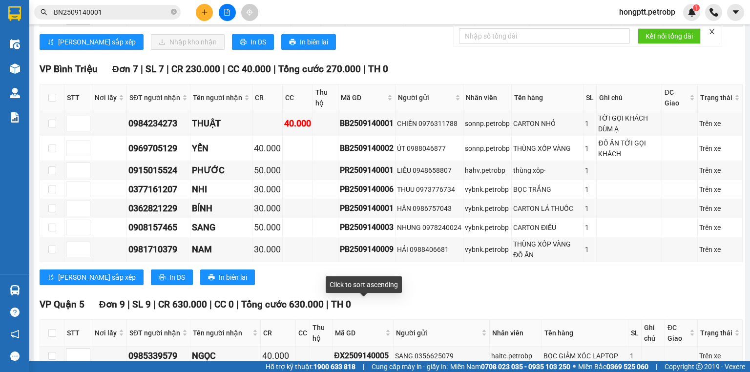
scroll to position [508, 0]
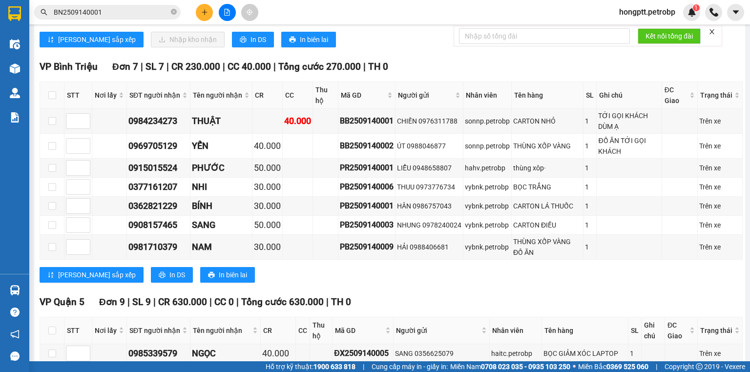
drag, startPoint x: 176, startPoint y: 12, endPoint x: 150, endPoint y: 13, distance: 25.9
click at [176, 12] on icon "close-circle" at bounding box center [174, 12] width 6 height 6
click at [150, 13] on input "text" at bounding box center [111, 12] width 115 height 11
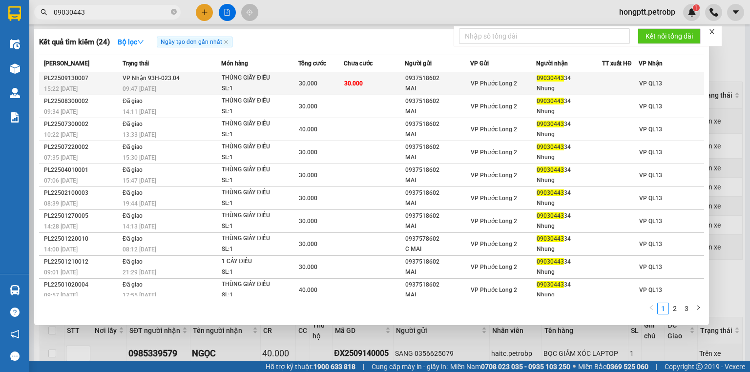
type input "09030443"
click at [269, 83] on div "THÙNG GIẤY ĐIỀU" at bounding box center [258, 78] width 73 height 11
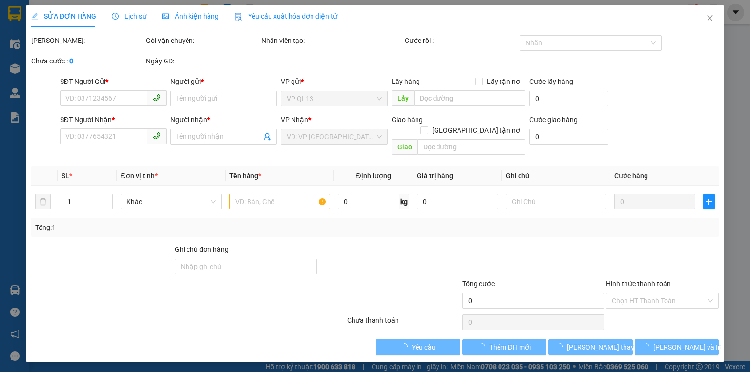
type input "0937518602"
type input "MAI"
type input "0903044334"
type input "Nhung"
type input "30.000"
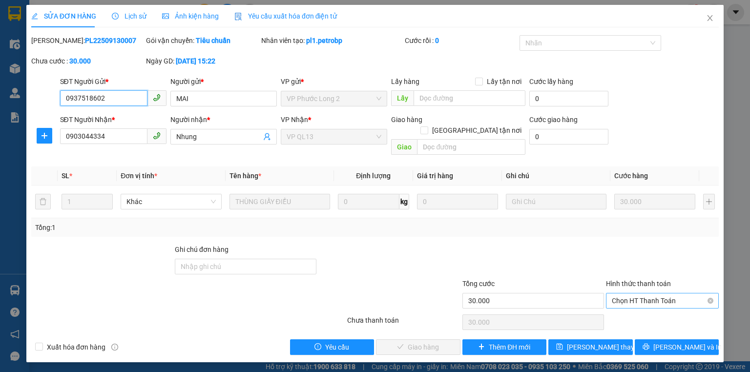
click at [629, 293] on span "Chọn HT Thanh Toán" at bounding box center [662, 300] width 101 height 15
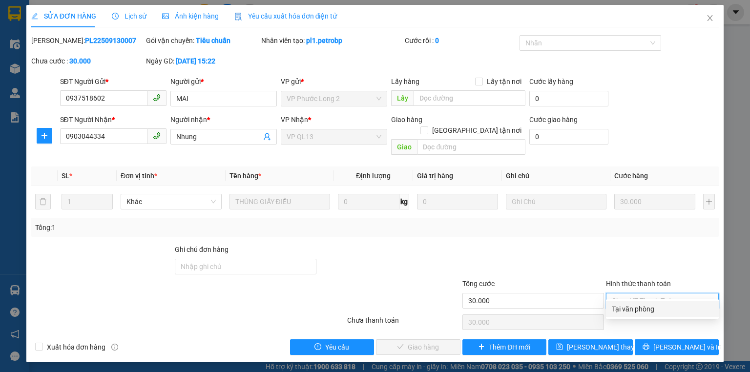
click at [632, 309] on div "Tại văn phòng" at bounding box center [662, 309] width 101 height 11
type input "0"
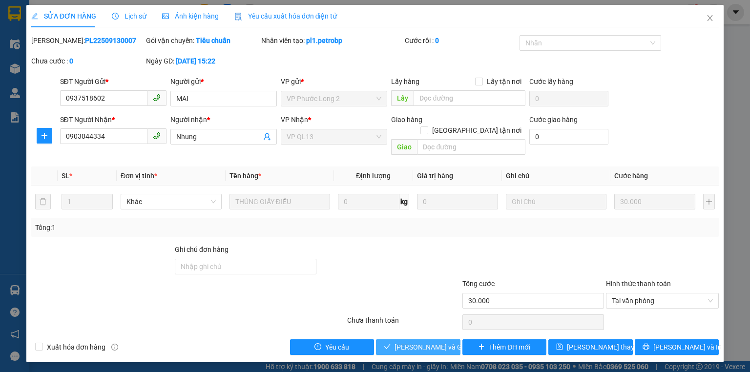
click at [411, 342] on span "[PERSON_NAME] và [PERSON_NAME] hàng" at bounding box center [441, 347] width 94 height 11
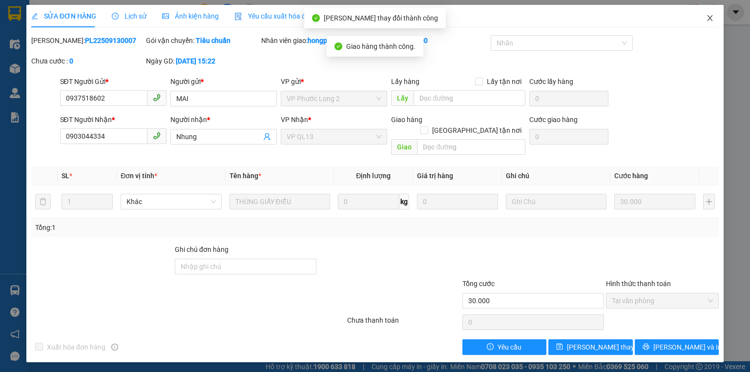
click at [709, 16] on icon "close" at bounding box center [710, 18] width 8 height 8
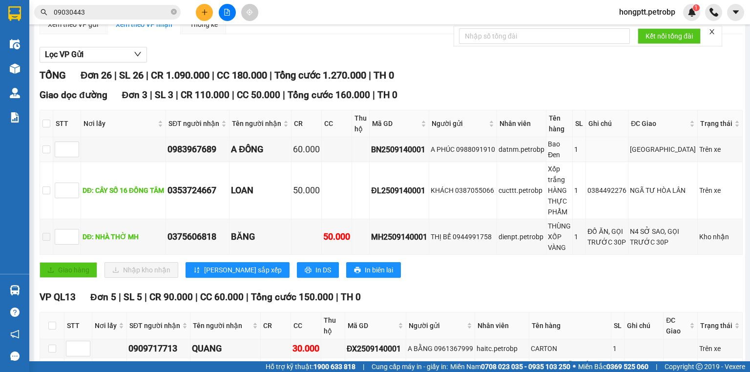
scroll to position [78, 0]
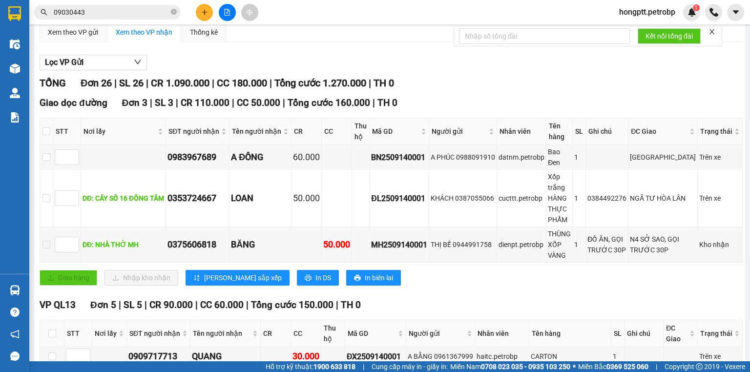
click at [229, 8] on button at bounding box center [227, 12] width 17 height 17
click at [224, 7] on button at bounding box center [227, 12] width 17 height 17
click at [175, 13] on icon "close-circle" at bounding box center [174, 12] width 6 height 6
click at [225, 14] on icon "file-add" at bounding box center [227, 12] width 7 height 7
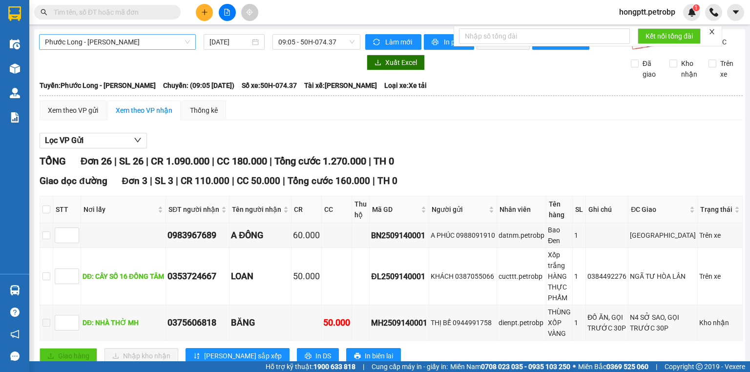
click at [136, 41] on span "Phước Long - Hồ Chí Minh" at bounding box center [117, 42] width 145 height 15
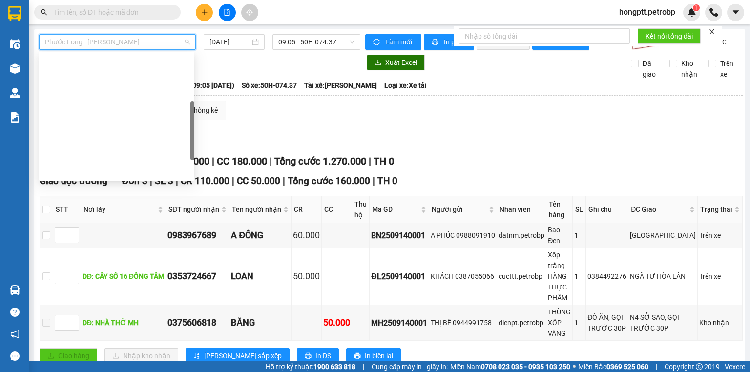
scroll to position [141, 0]
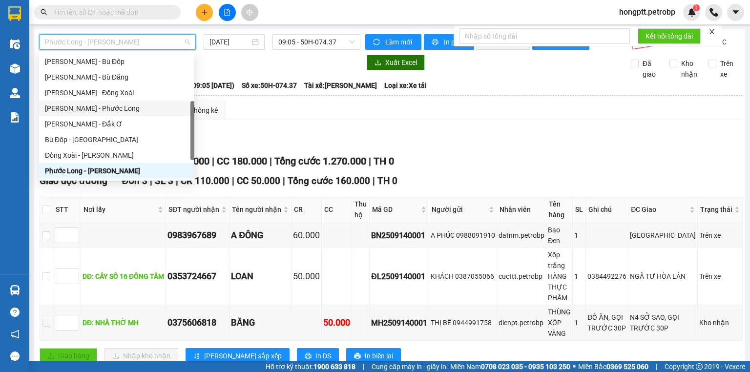
click at [152, 109] on div "Hồ Chí Minh - Phước Long" at bounding box center [116, 108] width 143 height 11
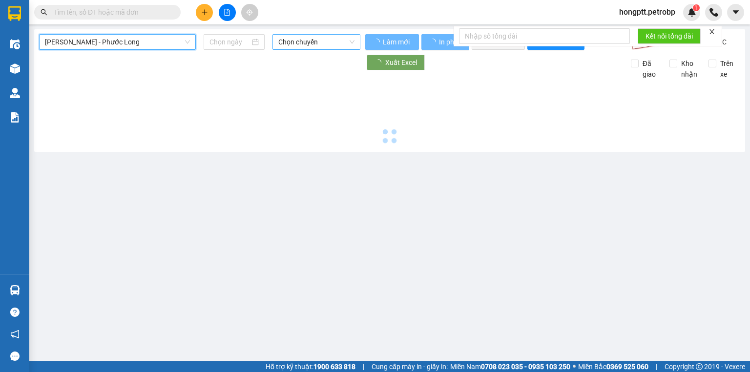
type input "14/09/2025"
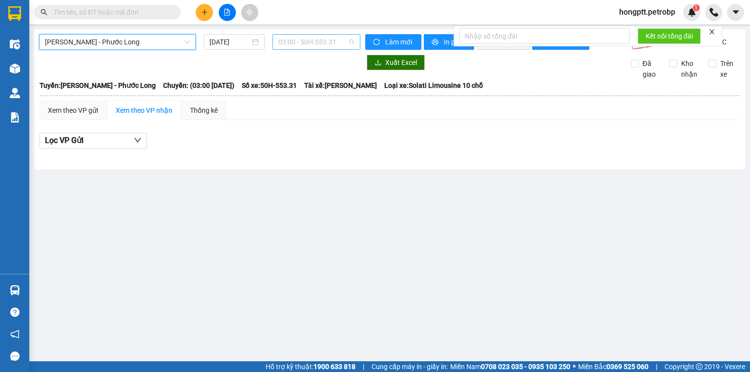
click at [310, 45] on span "03:00 - 50H-553.31" at bounding box center [316, 42] width 77 height 15
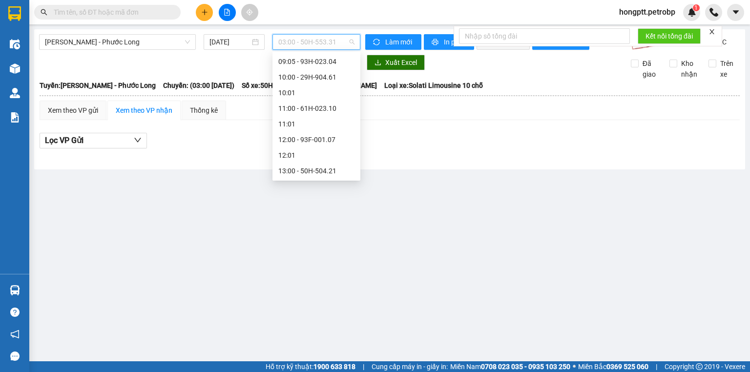
scroll to position [220, 0]
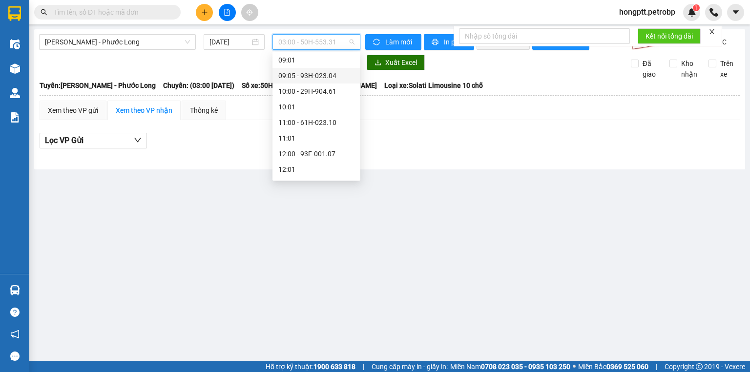
click at [333, 75] on div "09:05 - 93H-023.04" at bounding box center [316, 75] width 76 height 11
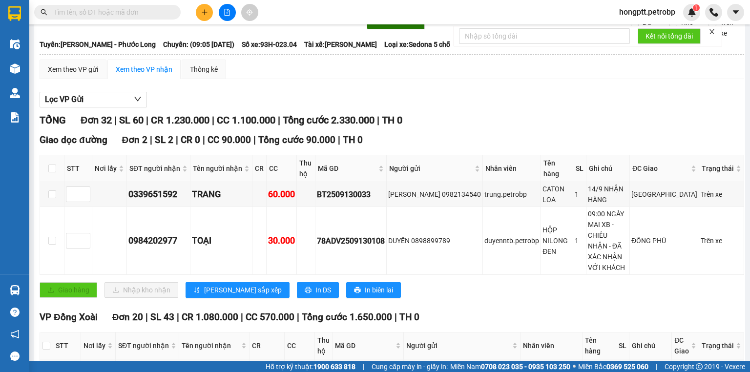
scroll to position [39, 0]
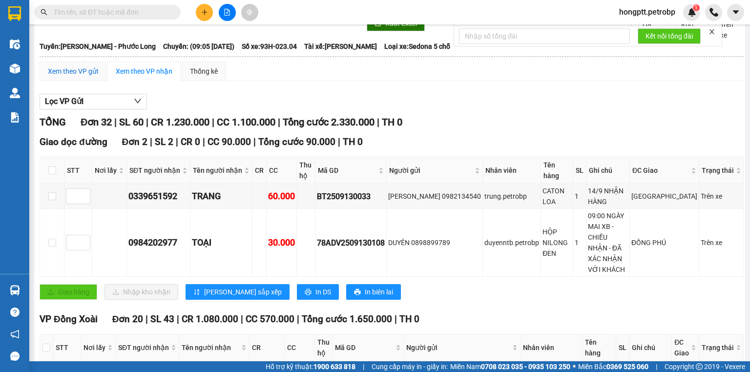
click at [62, 77] on div "Xem theo VP gửi" at bounding box center [73, 71] width 50 height 11
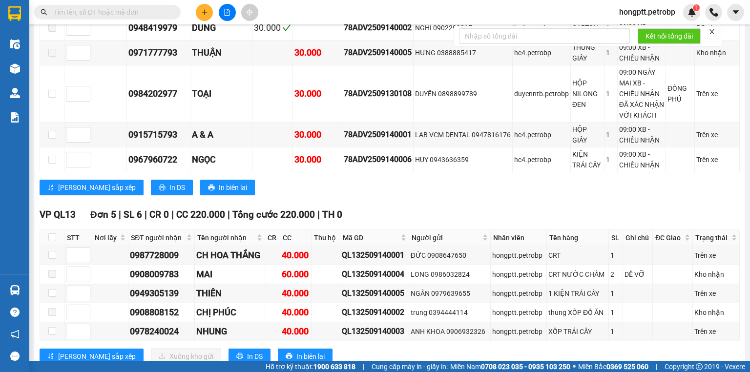
scroll to position [781, 0]
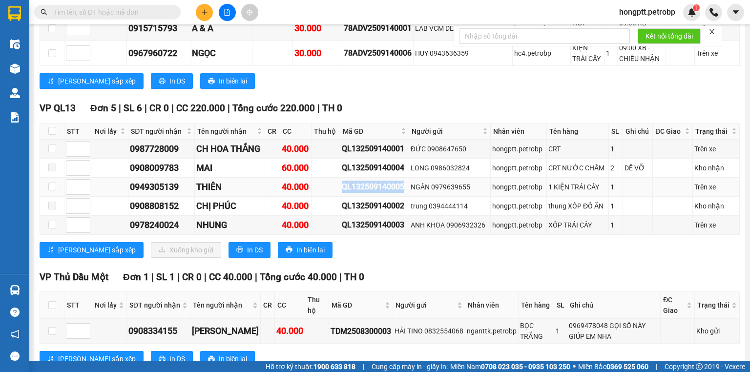
drag, startPoint x: 406, startPoint y: 172, endPoint x: 341, endPoint y: 175, distance: 65.0
click at [341, 178] on td "QL132509140005" at bounding box center [374, 187] width 69 height 19
drag, startPoint x: 347, startPoint y: 173, endPoint x: 392, endPoint y: 69, distance: 113.2
click at [392, 73] on div "Lưu sắp xếp In DS In biên lai" at bounding box center [390, 81] width 700 height 16
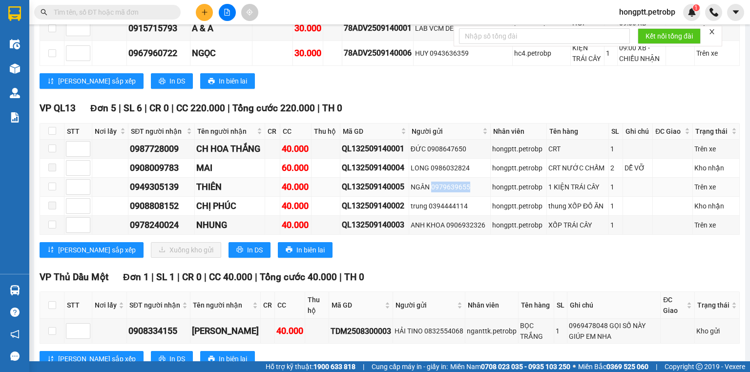
drag, startPoint x: 472, startPoint y: 174, endPoint x: 434, endPoint y: 173, distance: 38.1
click at [434, 182] on div "NGÂN 0979639655" at bounding box center [449, 187] width 78 height 11
copy div "0979639655"
click at [146, 14] on input "text" at bounding box center [111, 12] width 115 height 11
paste input "0979639655"
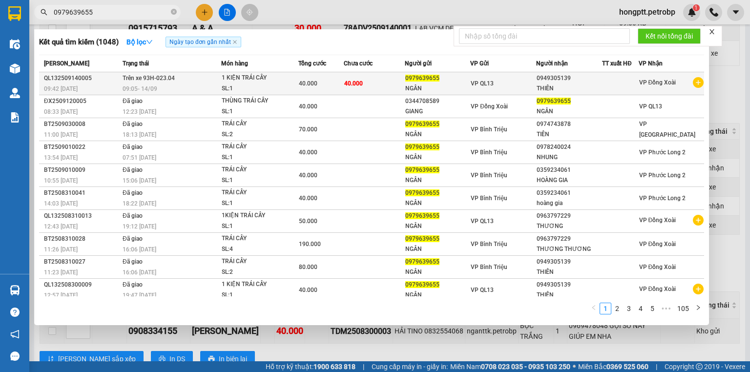
type input "0979639655"
drag, startPoint x: 572, startPoint y: 73, endPoint x: 532, endPoint y: 79, distance: 40.0
click at [536, 79] on div "0949305139" at bounding box center [568, 78] width 65 height 10
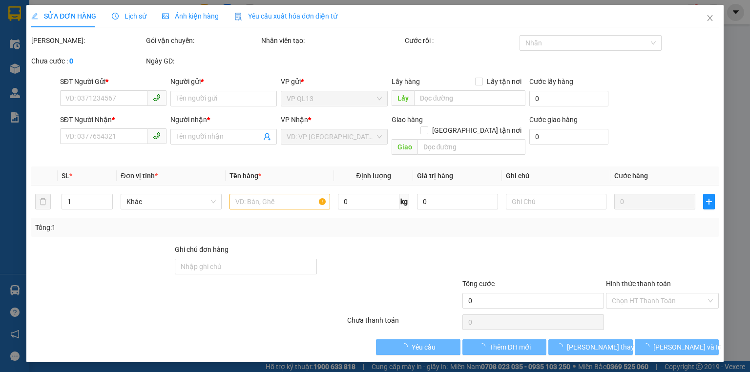
type input "0979639655"
type input "NGÂN"
type input "0949305139"
type input "THIÊN"
type input "40.000"
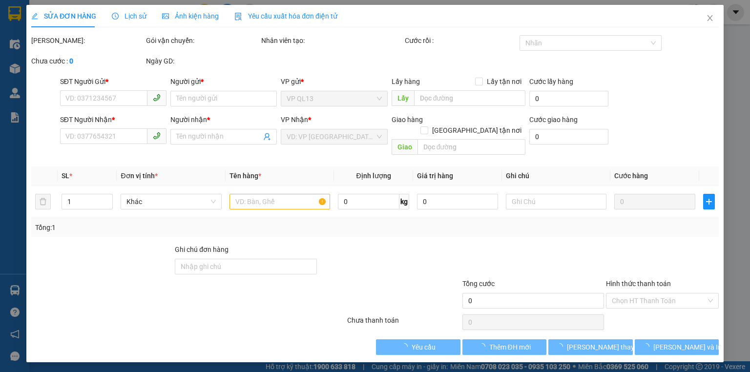
type input "40.000"
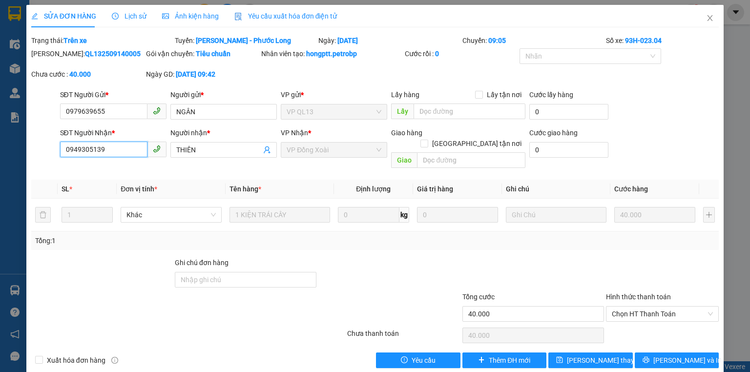
drag, startPoint x: 112, startPoint y: 147, endPoint x: 39, endPoint y: 140, distance: 73.5
click at [39, 140] on div "SĐT Người Nhận * 0949305139 0949305139 Người nhận * THIÊN VP Nhận * VP Đồng Xoà…" at bounding box center [374, 149] width 689 height 45
click at [707, 18] on icon "close" at bounding box center [710, 18] width 8 height 8
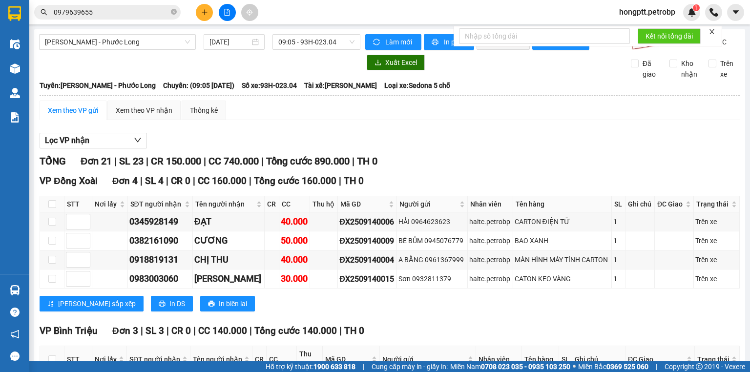
click at [175, 12] on icon "close-circle" at bounding box center [174, 12] width 6 height 6
paste input "0949305139"
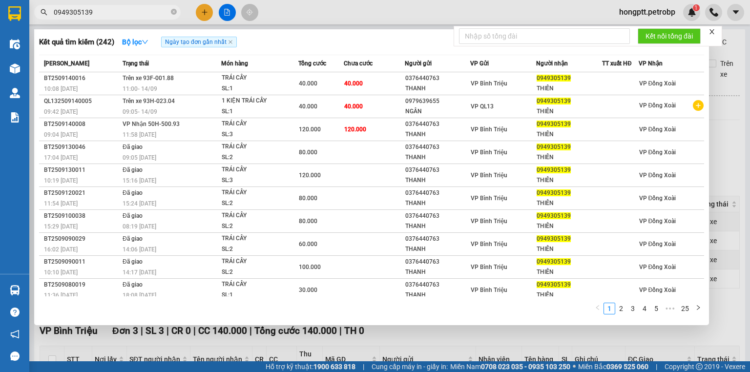
type input "0949305139"
click at [439, 331] on div at bounding box center [375, 186] width 750 height 372
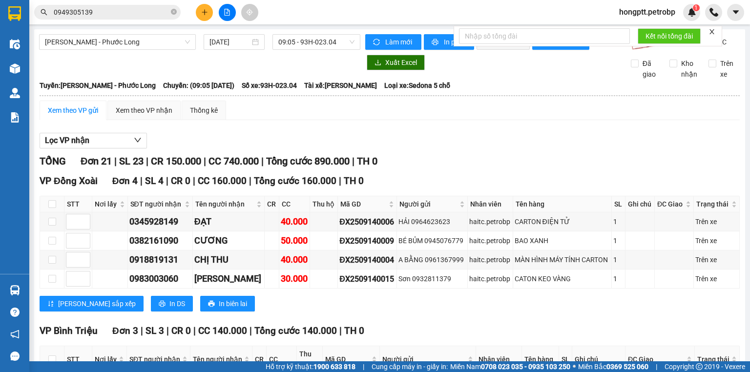
click at [203, 14] on icon "plus" at bounding box center [204, 12] width 7 height 7
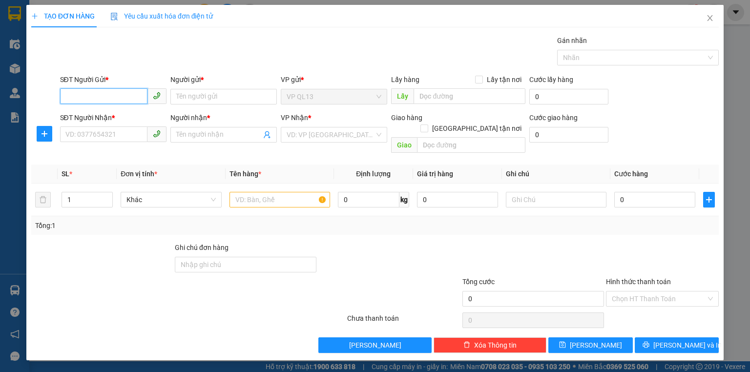
click at [116, 97] on input "SĐT Người Gửi *" at bounding box center [103, 96] width 87 height 16
click at [117, 100] on input "SĐT Người Gửi *" at bounding box center [103, 96] width 87 height 16
type input "0905544765"
click at [110, 115] on div "0905544765 - huy" at bounding box center [113, 115] width 95 height 11
type input "huy"
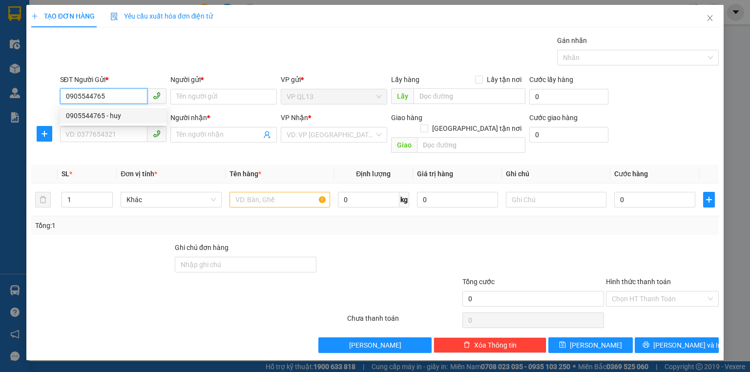
type input "0937307825"
type input "quầy thuốc mi sa"
type input "32 km thôn 8 đức liễu"
type input "30.000"
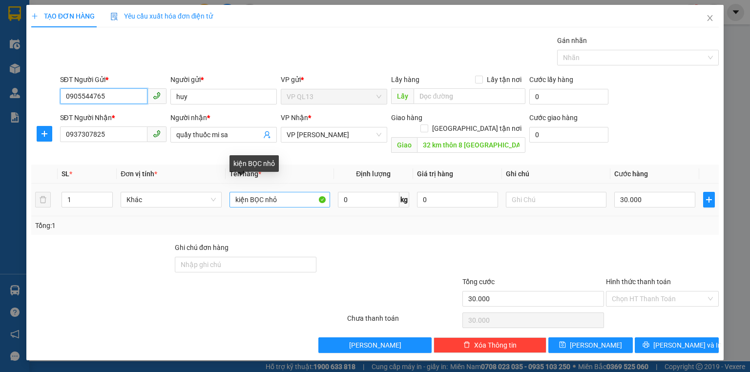
type input "0905544765"
click at [303, 192] on input "kiện BỌC nhỏ" at bounding box center [279, 200] width 101 height 16
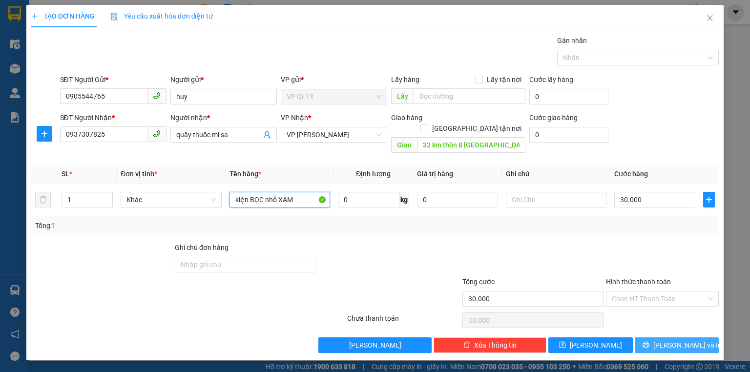
type input "kiện BỌC nhỏ XÁM"
drag, startPoint x: 672, startPoint y: 329, endPoint x: 373, endPoint y: 31, distance: 422.1
click at [672, 323] on div "Transit Pickup Surcharge Ids Transit Deliver Surcharge Ids Transit Deliver Surc…" at bounding box center [374, 194] width 687 height 318
click at [654, 337] on button "[PERSON_NAME] và In" at bounding box center [676, 345] width 84 height 16
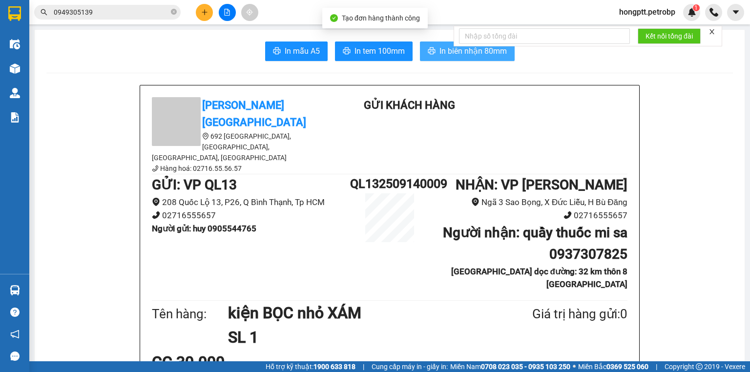
drag, startPoint x: 424, startPoint y: 55, endPoint x: 433, endPoint y: 45, distance: 13.8
click at [428, 55] on icon "printer" at bounding box center [432, 51] width 8 height 8
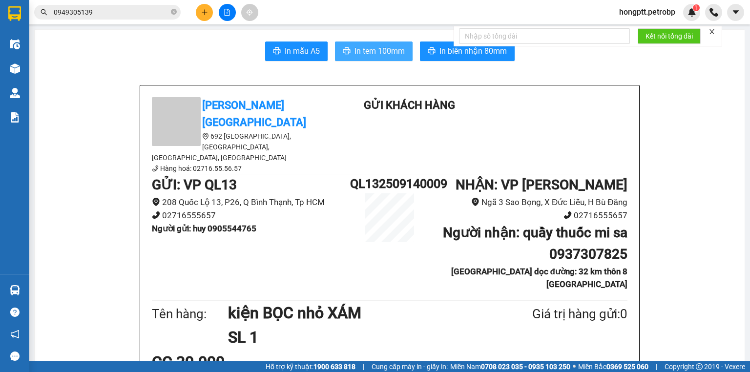
click at [388, 43] on button "In tem 100mm" at bounding box center [374, 51] width 78 height 20
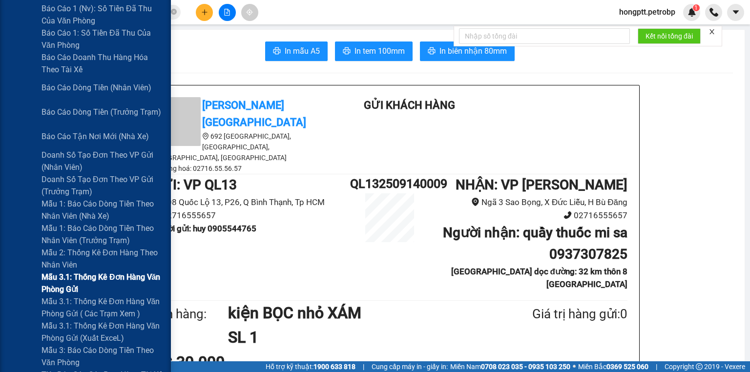
scroll to position [195, 0]
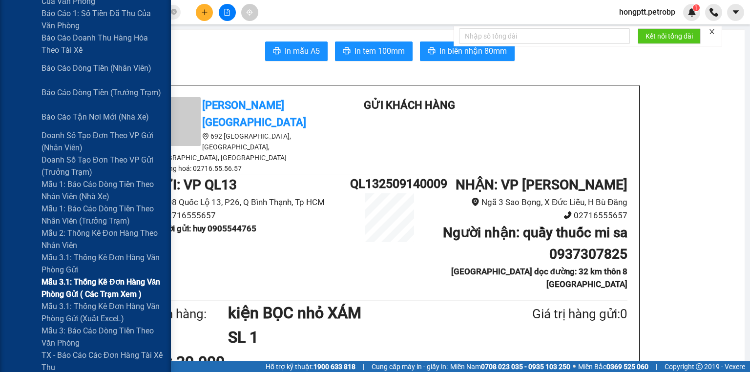
click at [83, 291] on span "Mẫu 3.1: Thống kê đơn hàng văn phòng gửi ( các trạm xem )" at bounding box center [102, 288] width 122 height 24
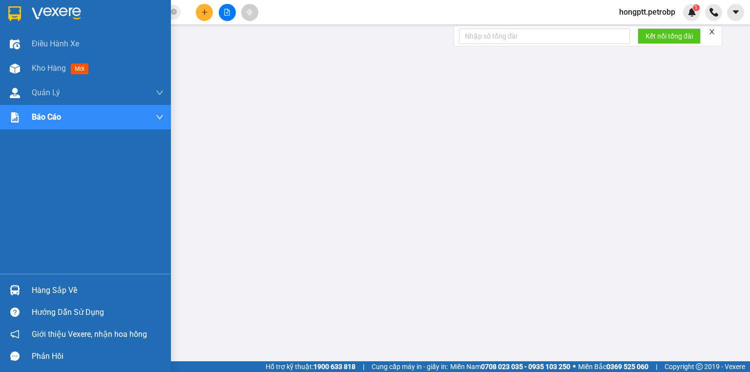
click at [61, 289] on div "Hàng sắp về" at bounding box center [98, 290] width 132 height 15
click at [55, 288] on div "Hàng sắp về" at bounding box center [98, 290] width 132 height 15
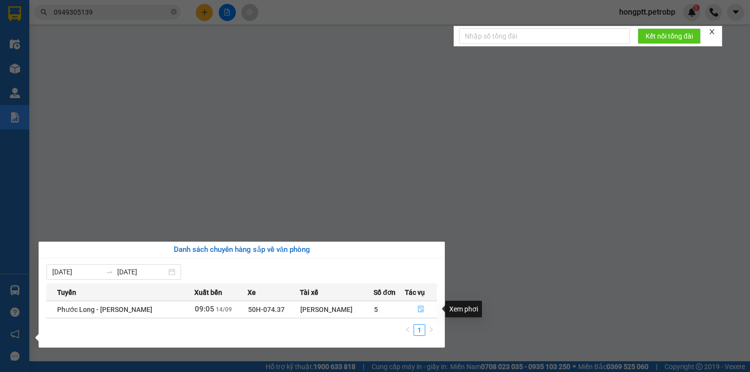
click at [423, 308] on icon "file-done" at bounding box center [420, 309] width 7 height 7
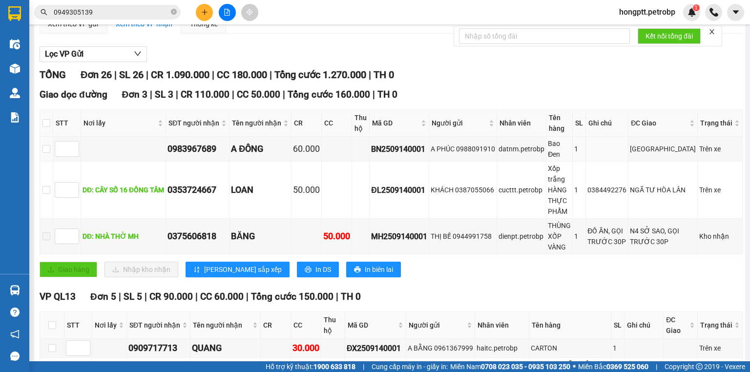
scroll to position [117, 0]
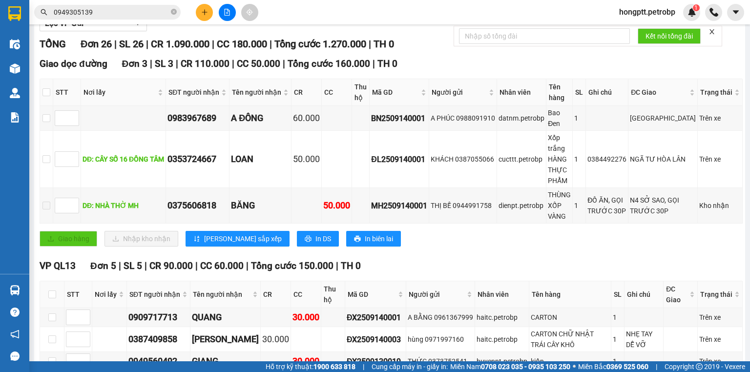
click at [428, 68] on div "Giao dọc đường Đơn 3 | SL 3 | CR 110.000 | CC 50.000 | Tổng cước 160.000 | TH 0" at bounding box center [391, 64] width 703 height 15
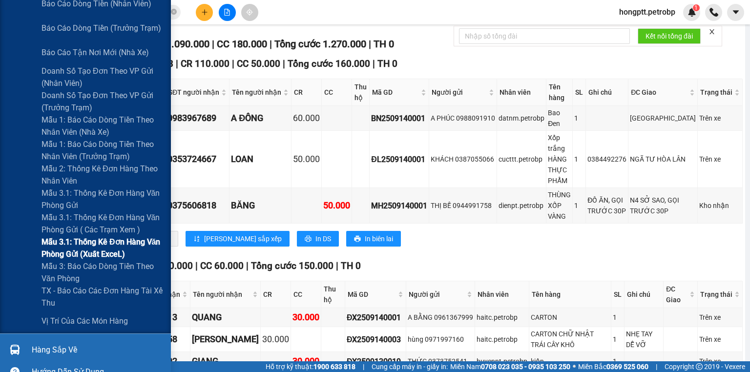
scroll to position [273, 0]
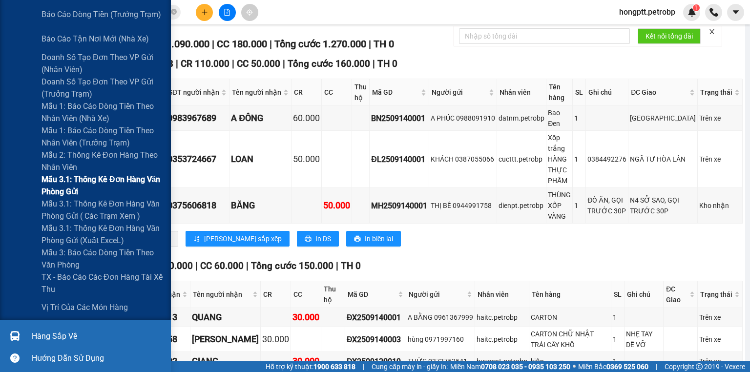
click at [94, 188] on span "Mẫu 3.1: Thống kê đơn hàng văn phòng gửi" at bounding box center [102, 185] width 122 height 24
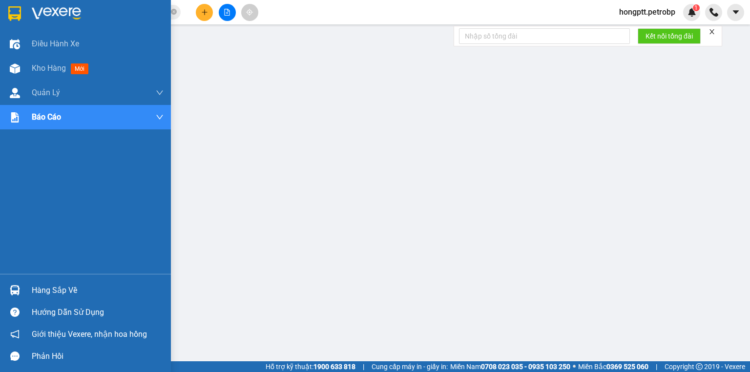
click at [43, 291] on div "Hàng sắp về" at bounding box center [98, 290] width 132 height 15
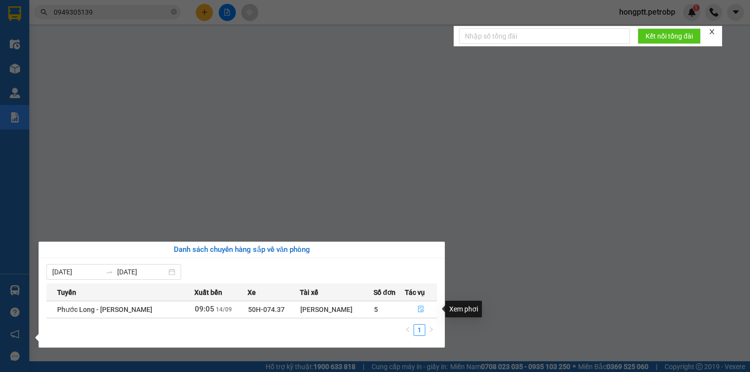
click at [423, 308] on icon "file-done" at bounding box center [420, 309] width 7 height 7
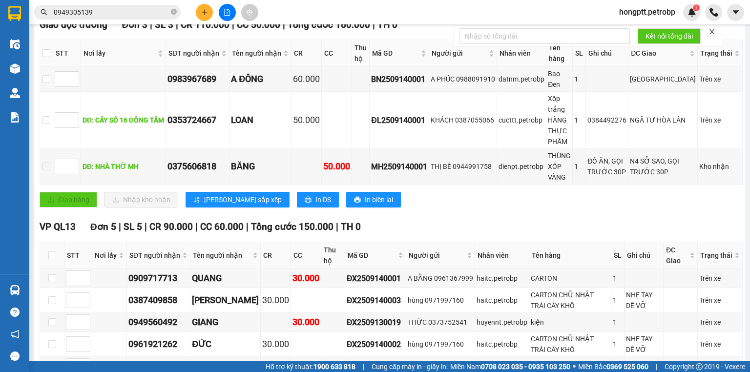
scroll to position [273, 0]
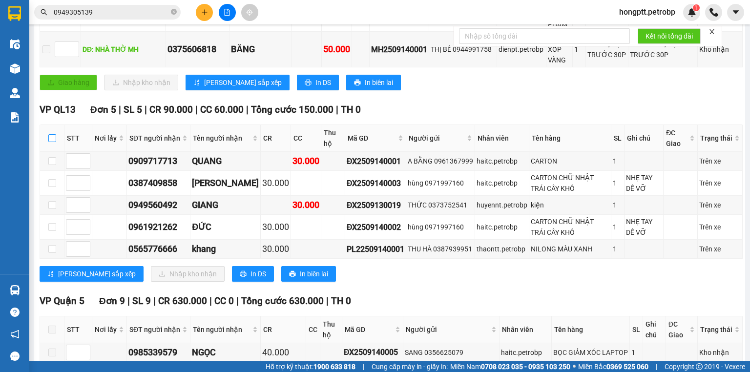
click at [50, 142] on input "checkbox" at bounding box center [52, 138] width 8 height 8
checkbox input "true"
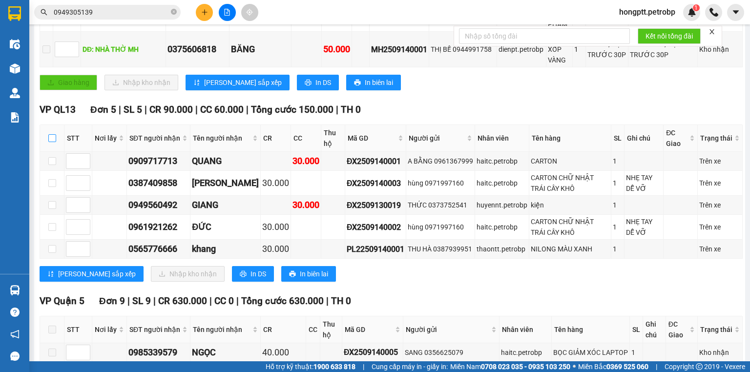
checkbox input "true"
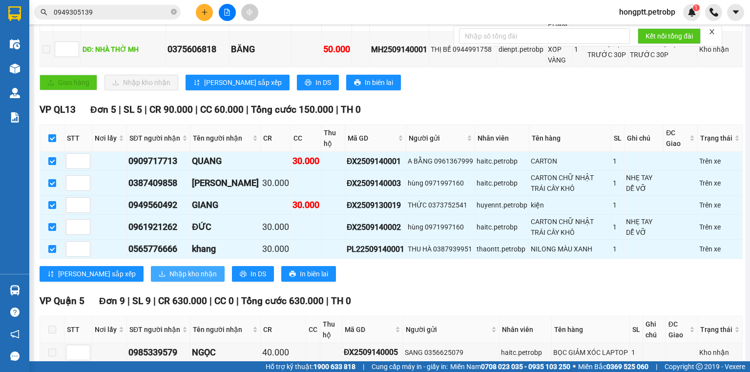
click at [151, 282] on button "Nhập kho nhận" at bounding box center [188, 274] width 74 height 16
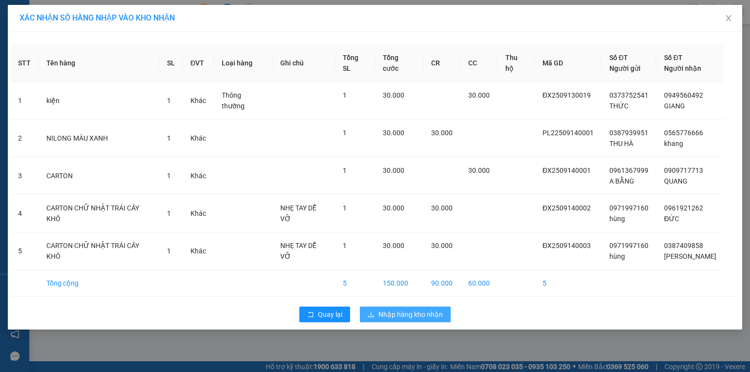
click at [422, 309] on span "Nhập hàng kho nhận" at bounding box center [410, 314] width 64 height 11
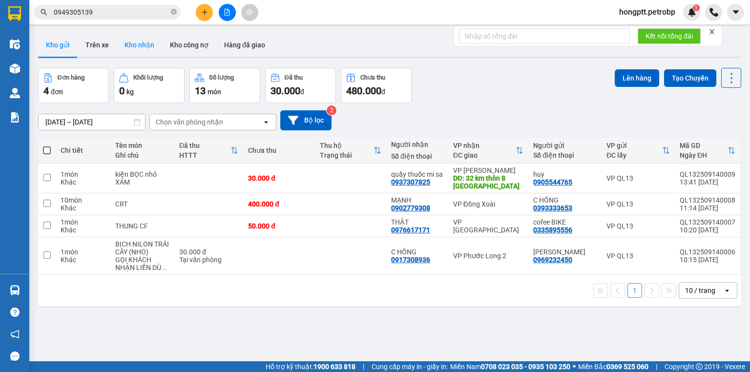
click at [124, 43] on button "Kho nhận" at bounding box center [139, 44] width 45 height 23
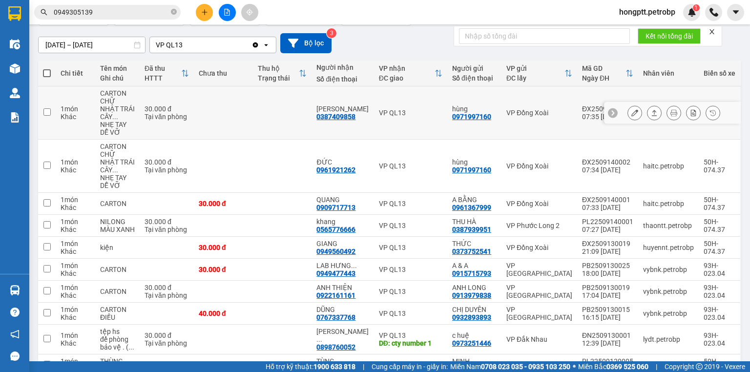
scroll to position [115, 0]
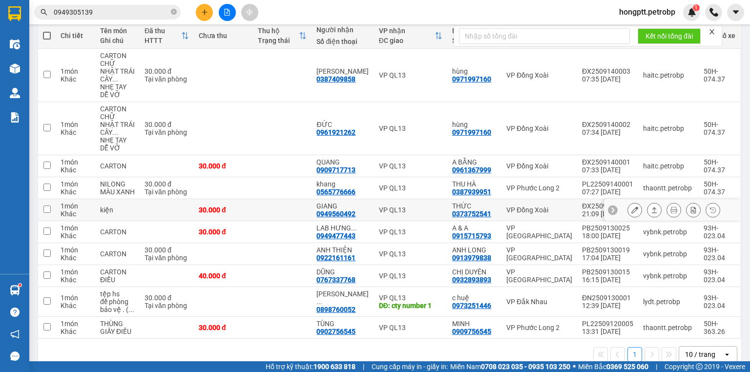
click at [160, 199] on td at bounding box center [167, 210] width 54 height 22
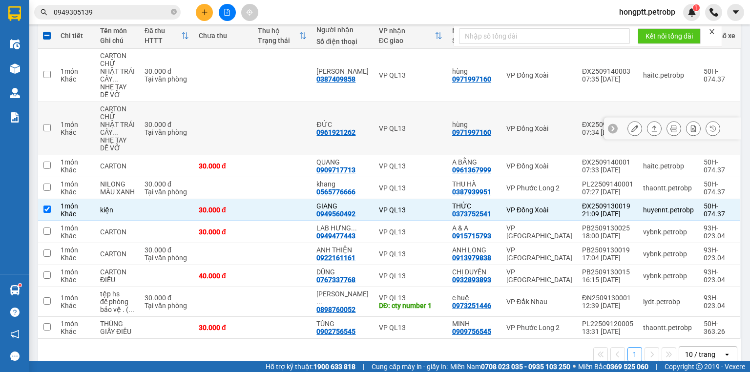
scroll to position [0, 0]
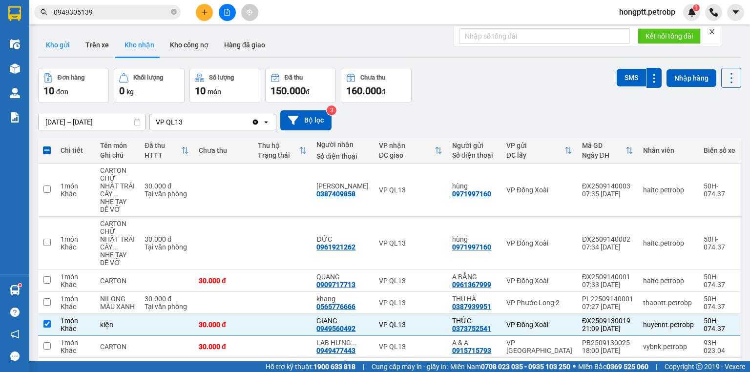
click at [45, 49] on button "Kho gửi" at bounding box center [58, 44] width 40 height 23
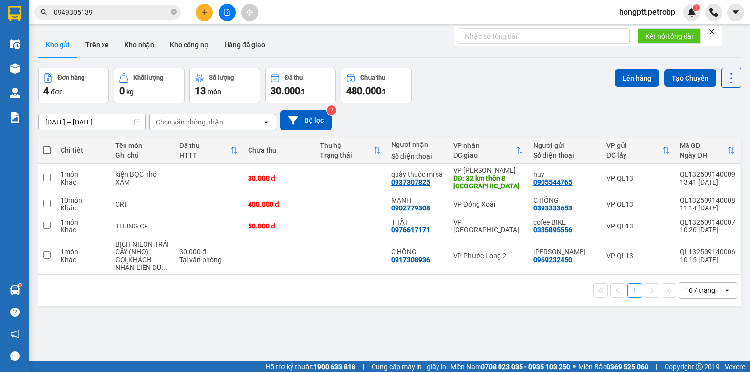
click at [41, 148] on th at bounding box center [47, 151] width 18 height 26
click at [48, 147] on span at bounding box center [47, 150] width 8 height 8
click at [47, 145] on input "checkbox" at bounding box center [47, 145] width 0 height 0
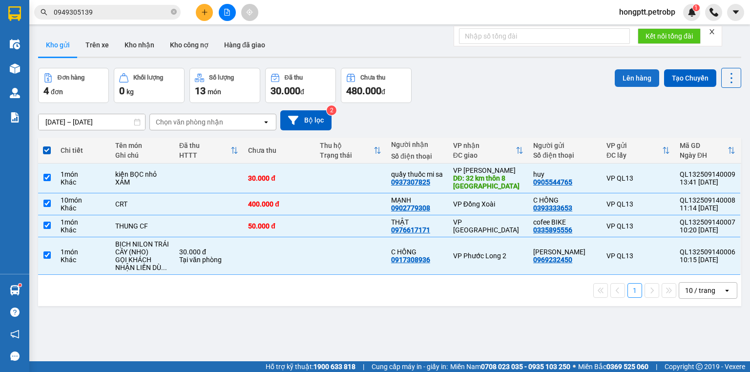
click at [641, 74] on button "Lên hàng" at bounding box center [636, 78] width 44 height 18
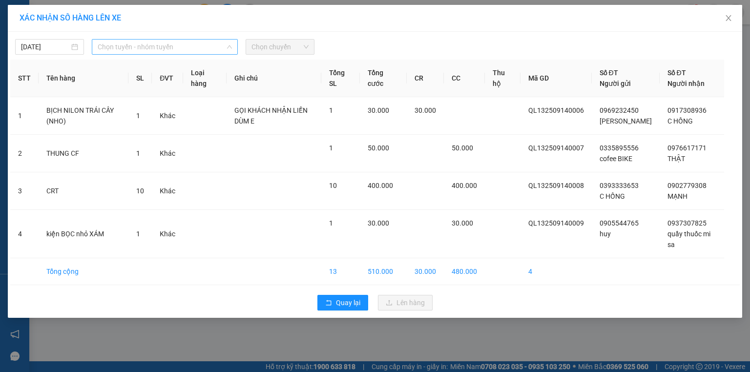
click at [212, 50] on span "Chọn tuyến - nhóm tuyến" at bounding box center [165, 47] width 134 height 15
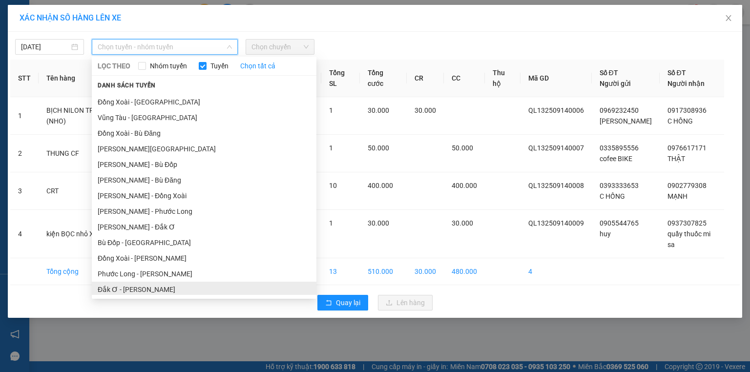
scroll to position [107, 0]
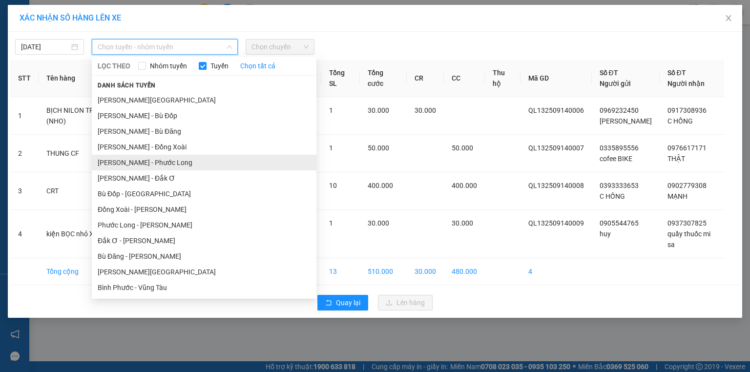
click at [180, 160] on li "Hồ Chí Minh - Phước Long" at bounding box center [204, 163] width 224 height 16
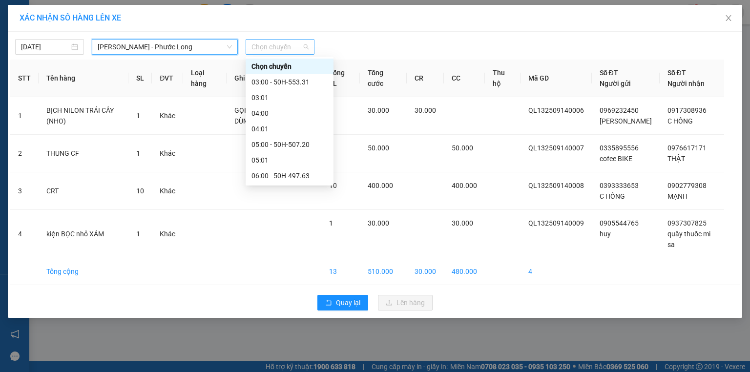
click at [296, 49] on span "Chọn chuyến" at bounding box center [279, 47] width 57 height 15
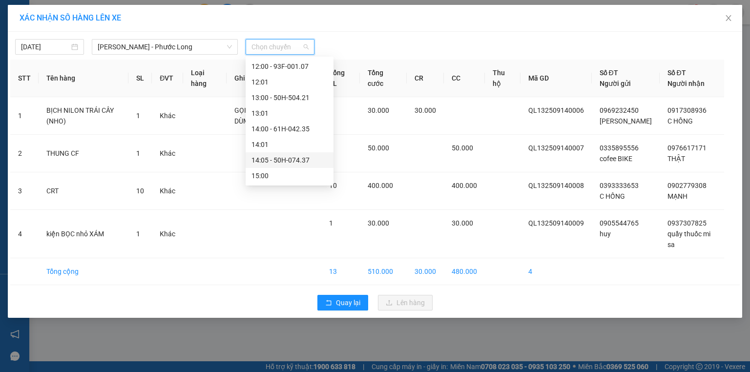
click at [299, 163] on div "14:05 - 50H-074.37" at bounding box center [289, 160] width 76 height 11
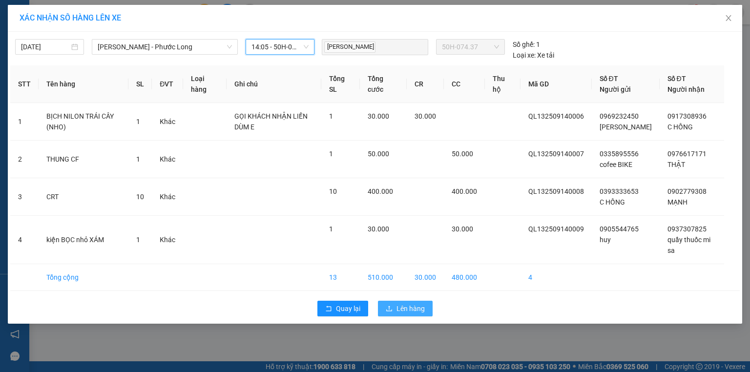
click at [403, 307] on span "Lên hàng" at bounding box center [410, 308] width 28 height 11
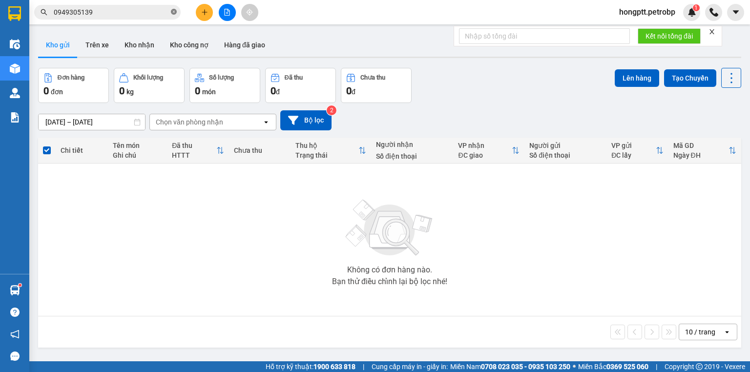
click at [173, 11] on icon "close-circle" at bounding box center [174, 12] width 6 height 6
click at [173, 11] on span at bounding box center [174, 12] width 6 height 11
click at [164, 12] on input "text" at bounding box center [111, 12] width 115 height 11
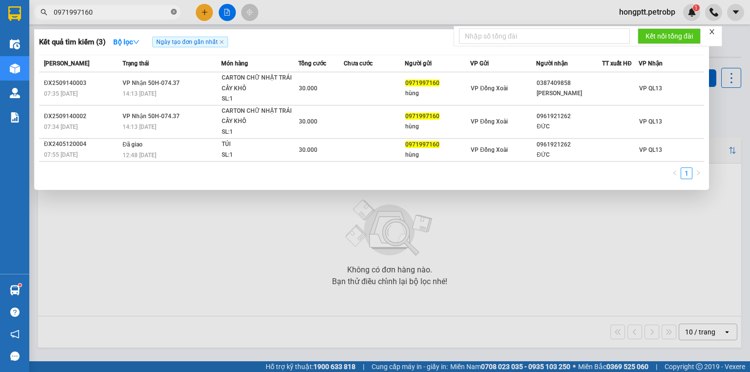
click at [173, 14] on icon "close-circle" at bounding box center [174, 12] width 6 height 6
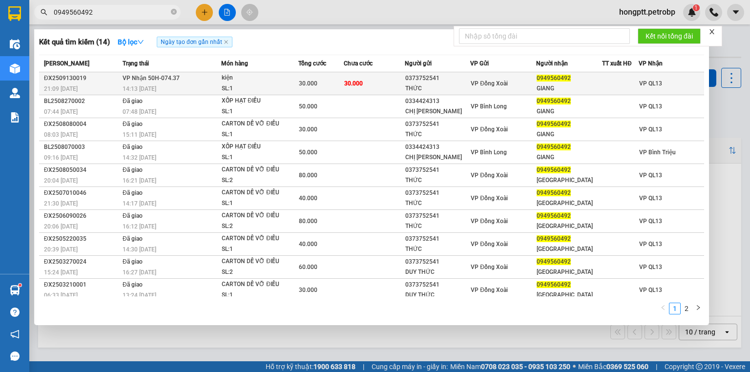
click at [381, 86] on td "30.000" at bounding box center [374, 83] width 61 height 23
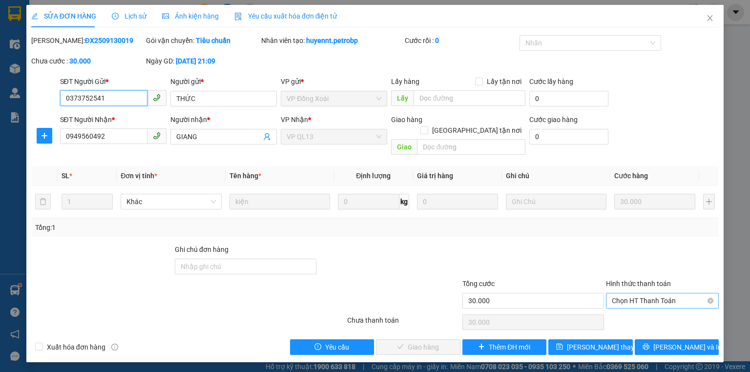
click at [633, 293] on span "Chọn HT Thanh Toán" at bounding box center [662, 300] width 101 height 15
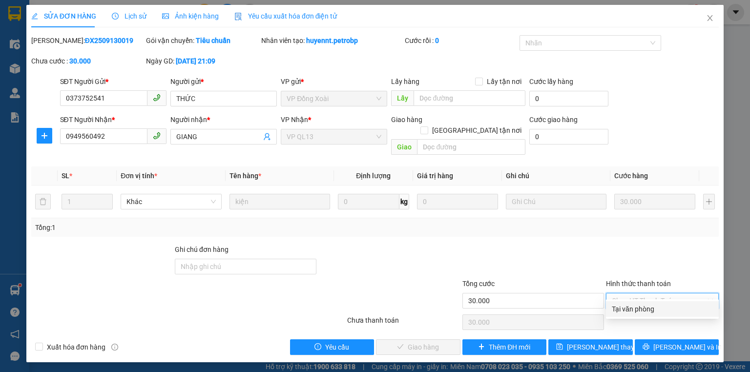
click at [617, 310] on div "Tại văn phòng" at bounding box center [662, 309] width 101 height 11
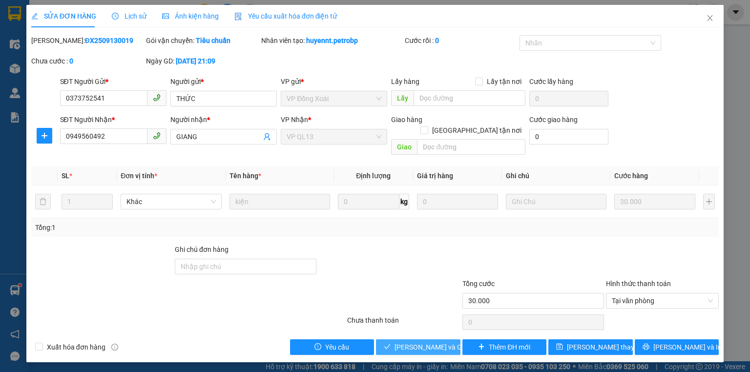
click at [450, 339] on button "[PERSON_NAME] và [PERSON_NAME] hàng" at bounding box center [418, 347] width 84 height 16
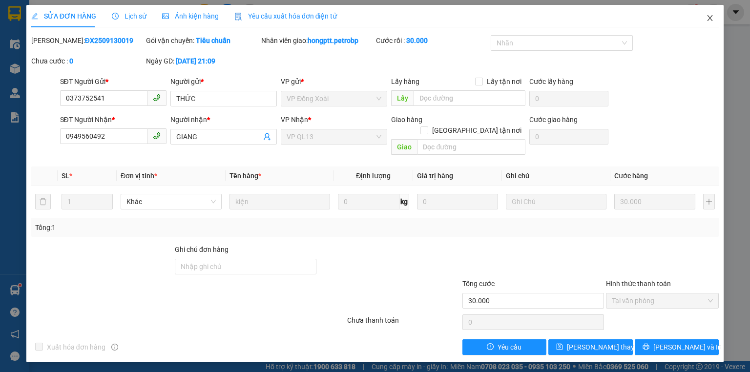
click at [709, 16] on icon "close" at bounding box center [710, 18] width 8 height 8
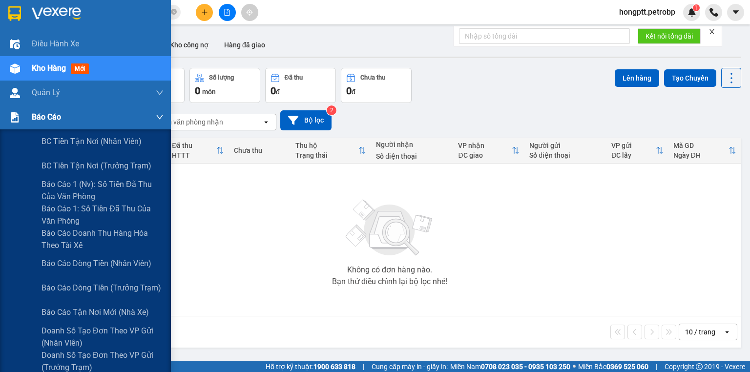
click at [66, 117] on div "Báo cáo" at bounding box center [98, 117] width 132 height 24
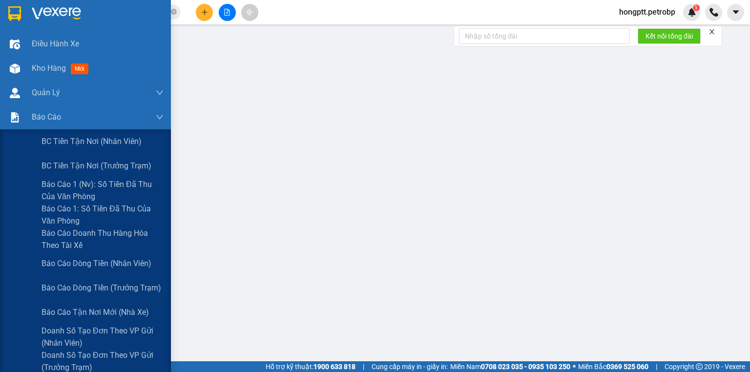
click at [14, 116] on img at bounding box center [15, 117] width 10 height 10
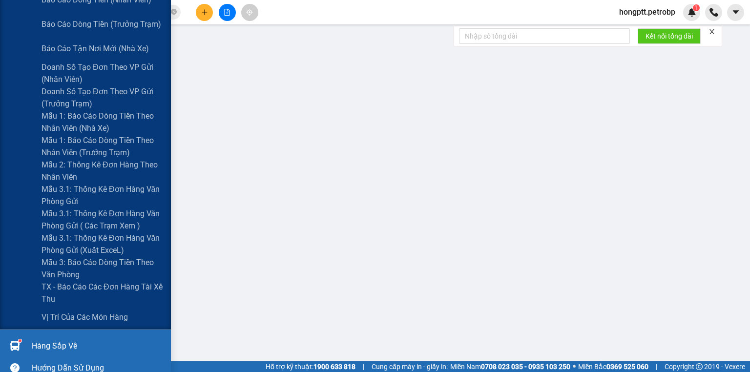
scroll to position [273, 0]
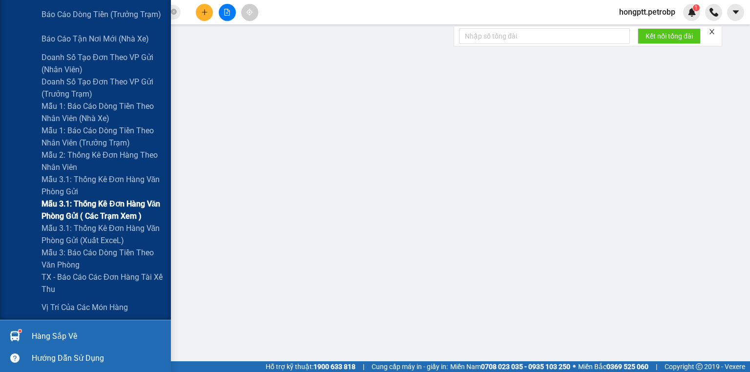
click at [86, 211] on span "Mẫu 3.1: Thống kê đơn hàng văn phòng gửi ( các trạm xem )" at bounding box center [102, 210] width 122 height 24
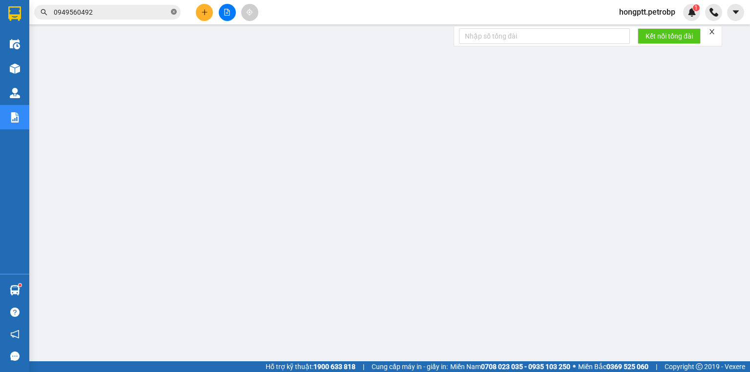
click at [174, 10] on icon "close-circle" at bounding box center [174, 12] width 6 height 6
drag, startPoint x: 174, startPoint y: 10, endPoint x: 144, endPoint y: 14, distance: 29.6
click at [144, 14] on input "text" at bounding box center [111, 12] width 115 height 11
paste input "PB2509130001"
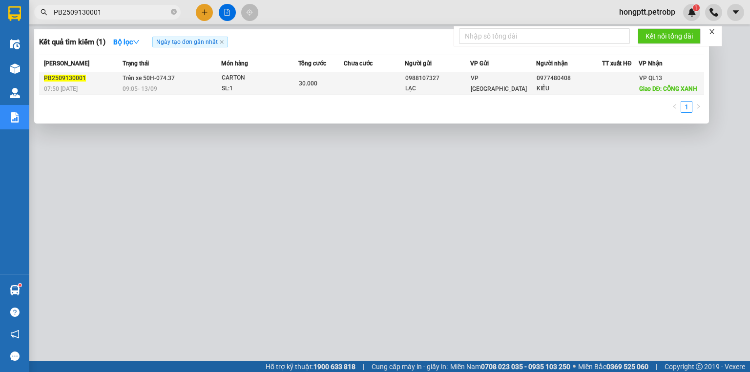
click at [334, 79] on div "30.000" at bounding box center [321, 83] width 44 height 11
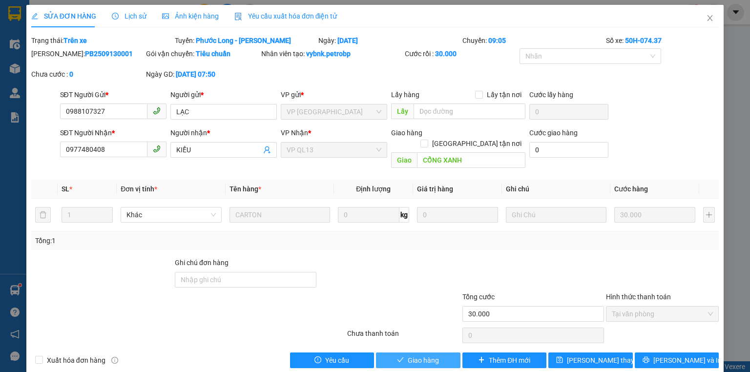
click at [428, 355] on span "Giao hàng" at bounding box center [423, 360] width 31 height 11
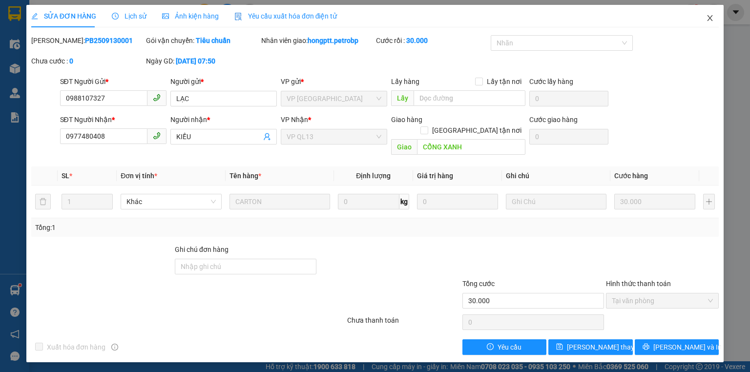
click at [711, 14] on span "Close" at bounding box center [709, 18] width 27 height 27
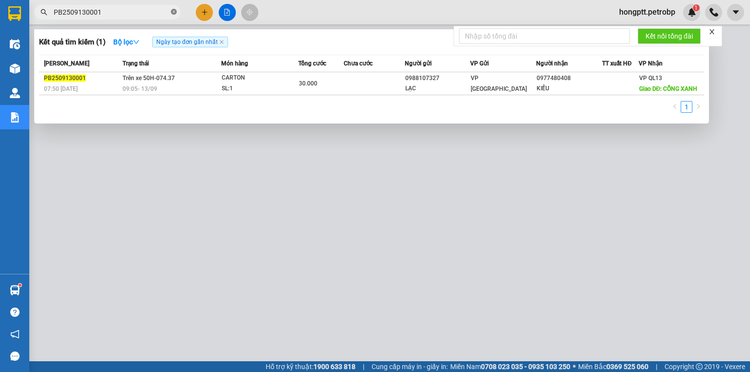
click at [173, 10] on icon "close-circle" at bounding box center [174, 12] width 6 height 6
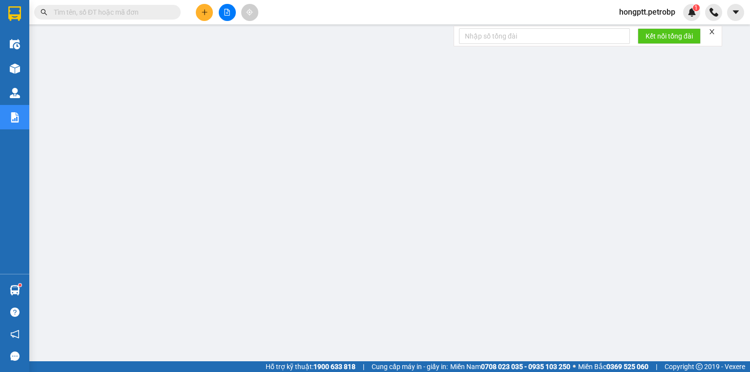
paste input "BN2509130002"
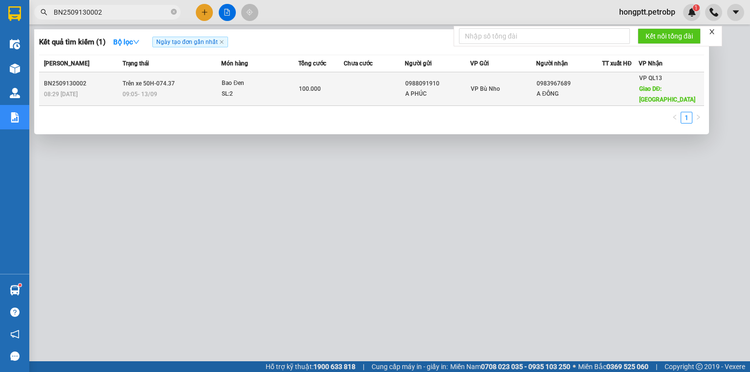
click at [439, 93] on div "A PHÚC" at bounding box center [437, 94] width 65 height 10
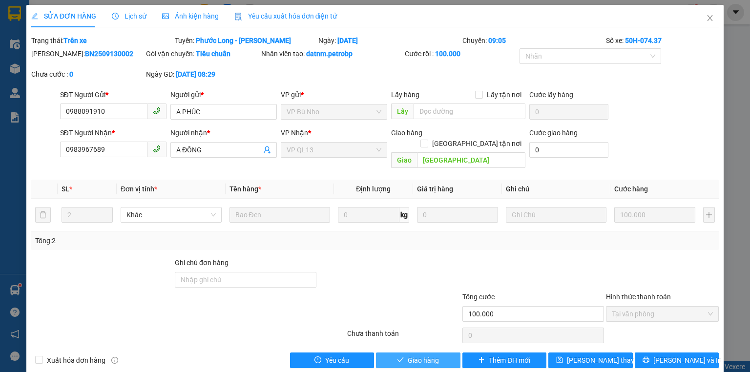
click at [427, 355] on span "Giao hàng" at bounding box center [423, 360] width 31 height 11
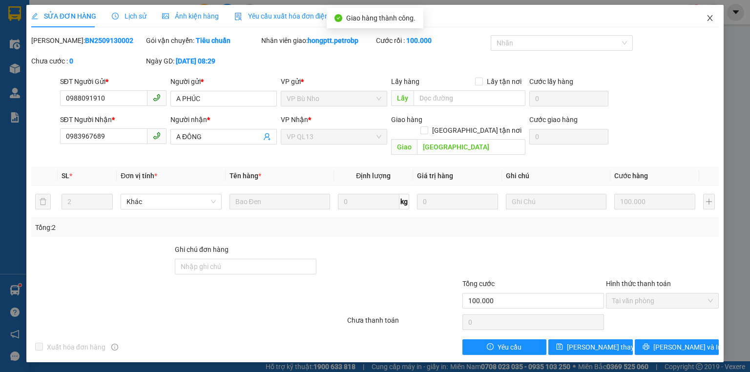
click at [707, 19] on icon "close" at bounding box center [710, 18] width 8 height 8
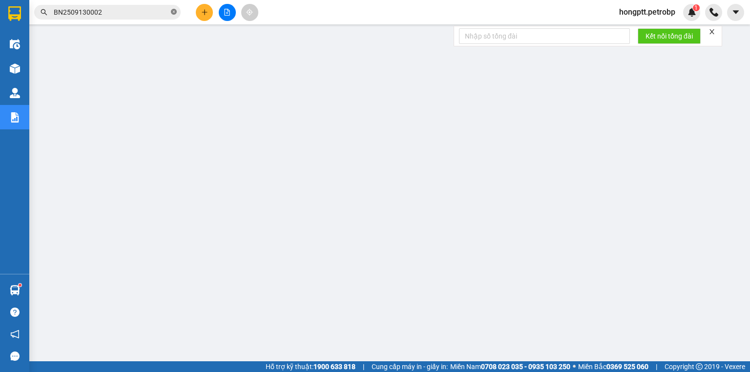
click at [171, 13] on icon "close-circle" at bounding box center [174, 12] width 6 height 6
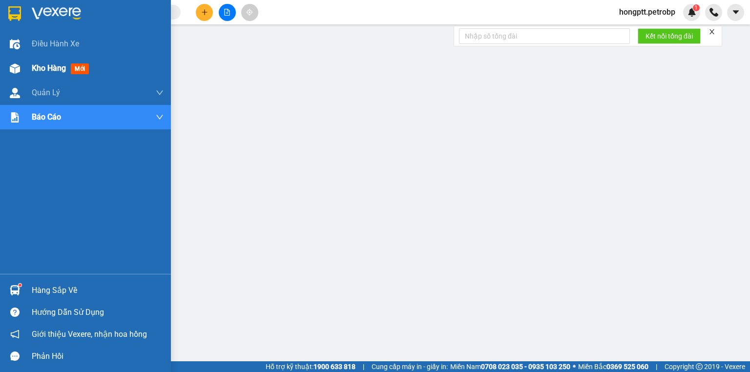
click at [12, 66] on img at bounding box center [15, 68] width 10 height 10
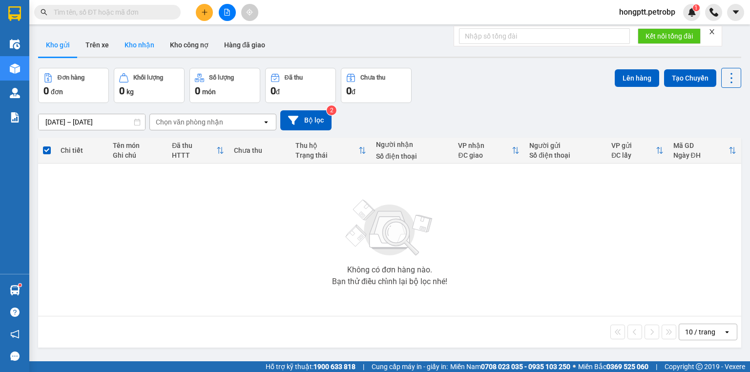
click at [134, 44] on button "Kho nhận" at bounding box center [139, 44] width 45 height 23
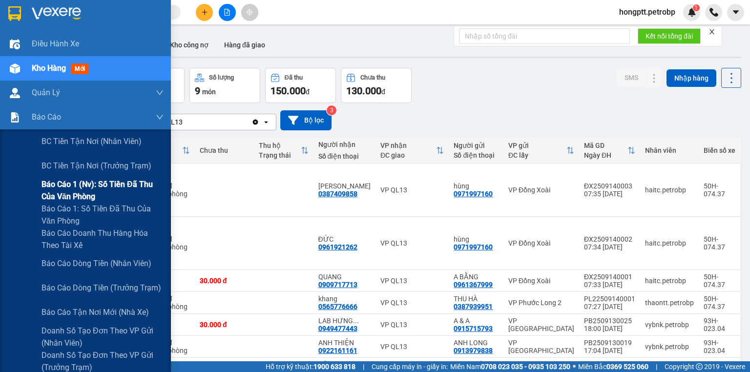
click at [103, 190] on span "Báo cáo 1 (nv): Số tiền đã thu của văn phòng" at bounding box center [102, 190] width 122 height 24
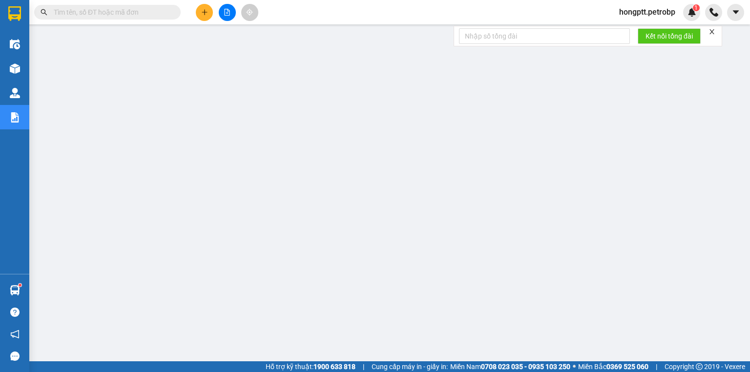
click at [97, 12] on input "text" at bounding box center [111, 12] width 115 height 11
paste input "QL132509140006"
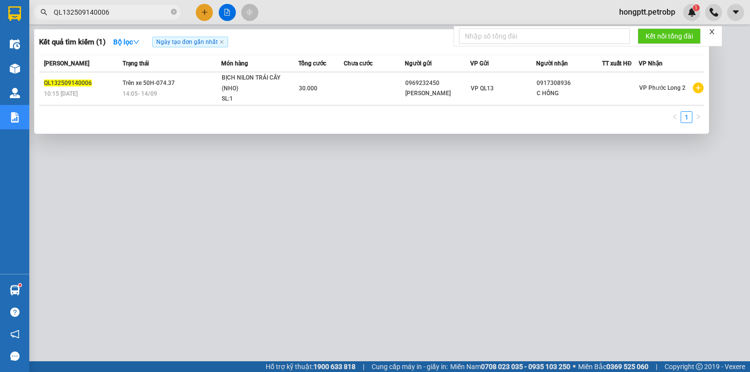
type input "QL132509140006"
click at [169, 162] on div at bounding box center [375, 186] width 750 height 372
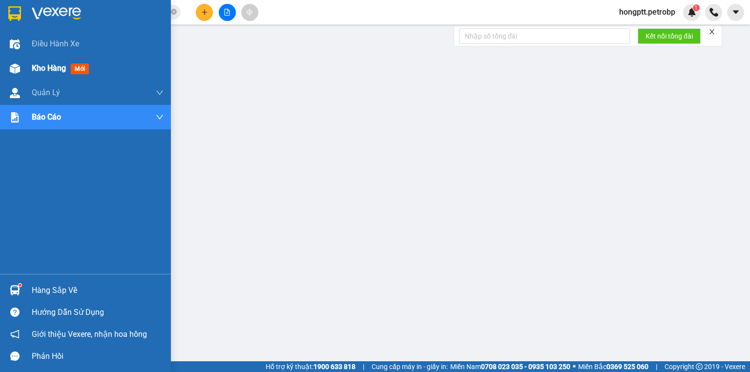
click at [20, 75] on div at bounding box center [14, 68] width 17 height 17
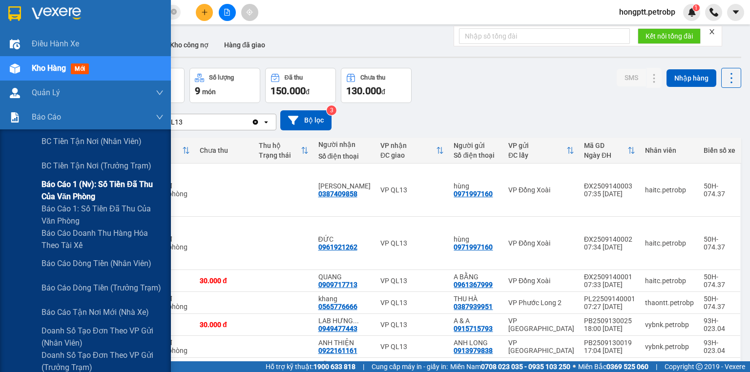
click at [74, 187] on span "Báo cáo 1 (nv): Số tiền đã thu của văn phòng" at bounding box center [102, 190] width 122 height 24
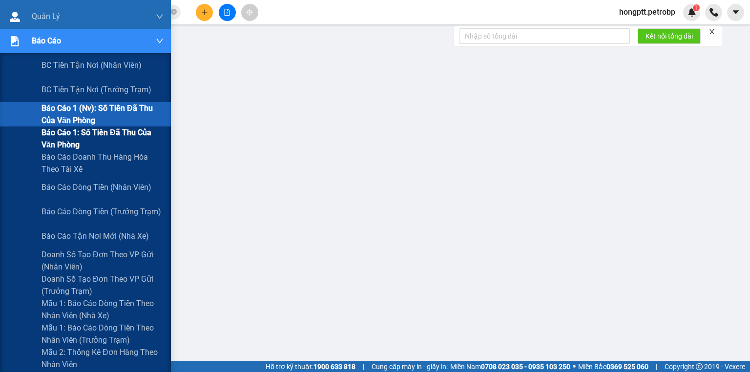
scroll to position [273, 0]
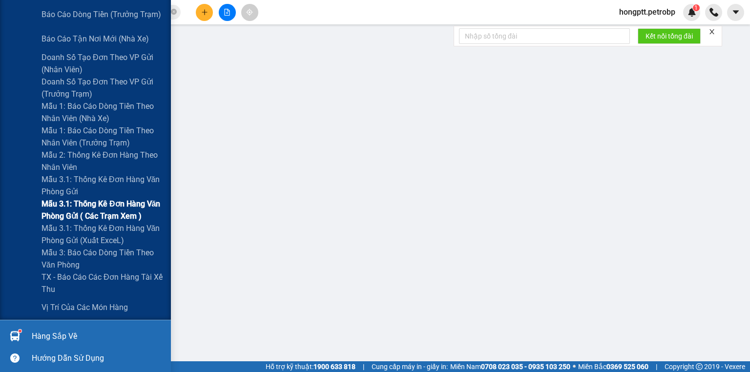
click at [107, 216] on span "Mẫu 3.1: Thống kê đơn hàng văn phòng gửi ( các trạm xem )" at bounding box center [102, 210] width 122 height 24
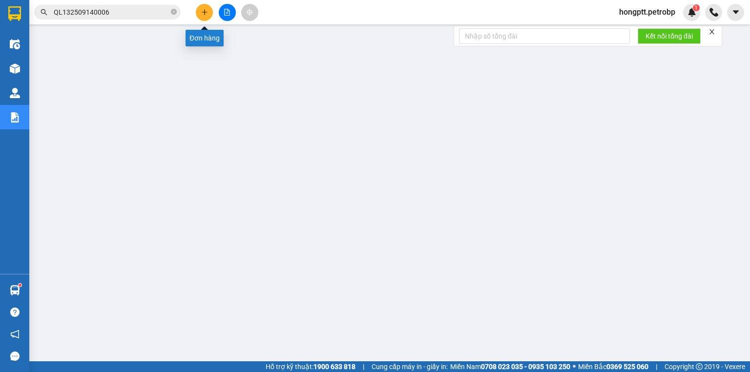
click at [207, 11] on icon "plus" at bounding box center [204, 12] width 7 height 7
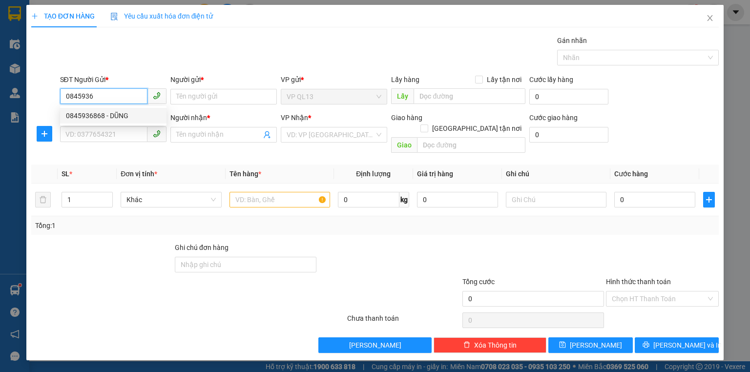
click at [87, 119] on div "0845936868 - DŨNG" at bounding box center [113, 115] width 95 height 11
type input "0845936868"
type input "DŨNG"
type input "0346924730"
type input "THANH THỦY"
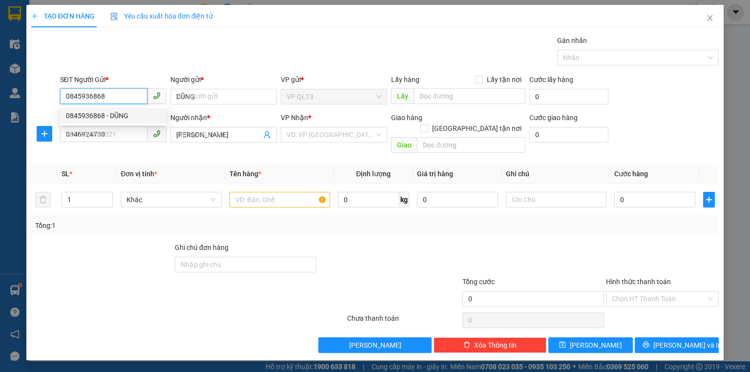
type input "30.000"
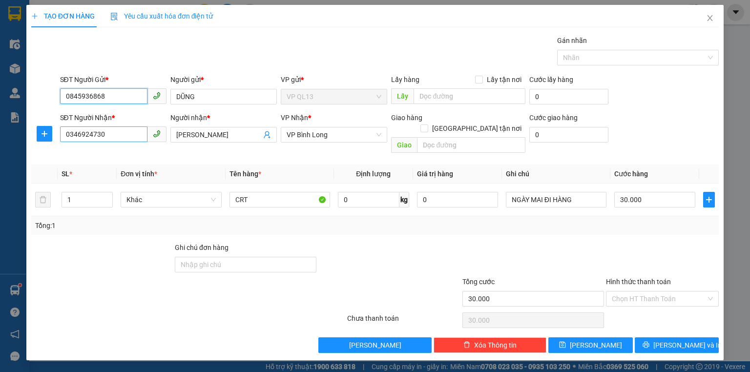
type input "0845936868"
click at [118, 138] on input "0346924730" at bounding box center [103, 134] width 87 height 16
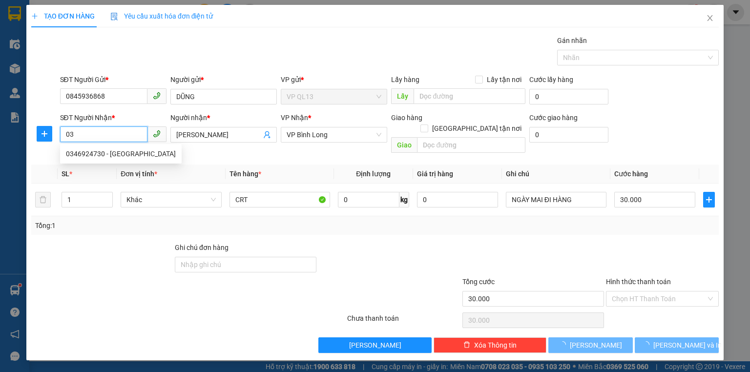
type input "0"
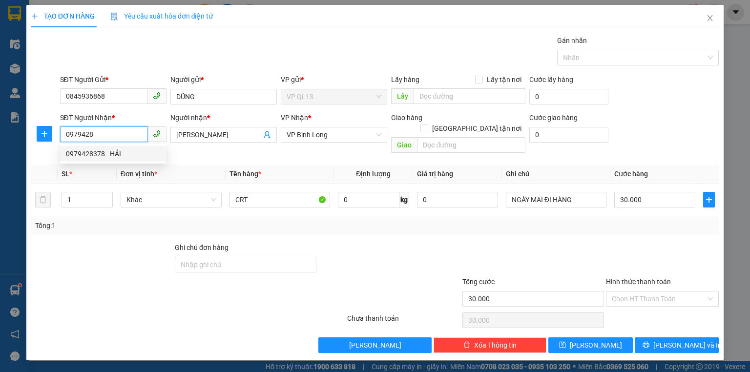
click at [108, 155] on div "0979428378 - HẢI" at bounding box center [113, 153] width 95 height 11
type input "0979428378"
type input "HẢI"
type input "50.000"
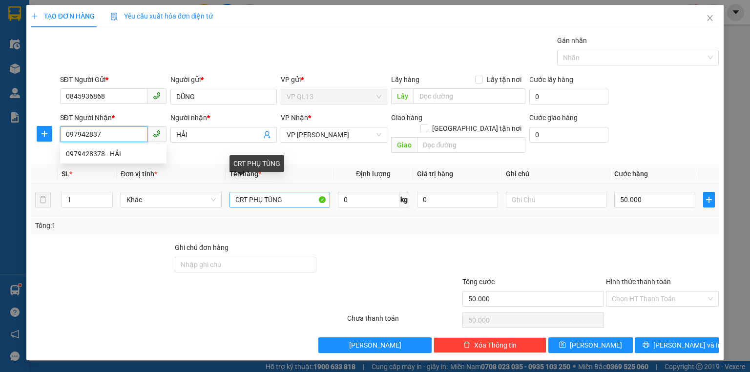
type input "097942837"
click at [303, 192] on input "CRT PHỤ TÙNG" at bounding box center [279, 200] width 101 height 16
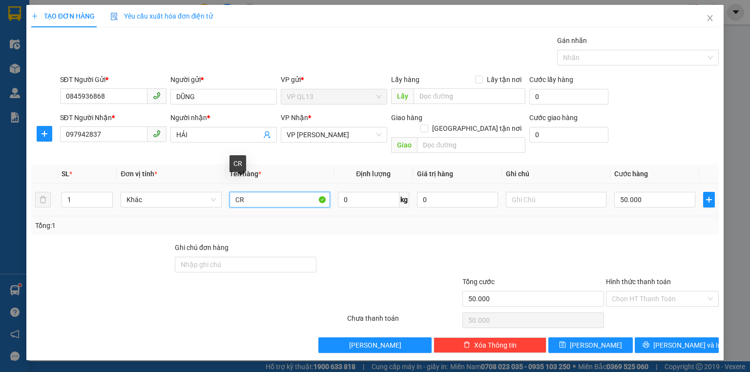
type input "C"
type input "KIỆN ĐEN"
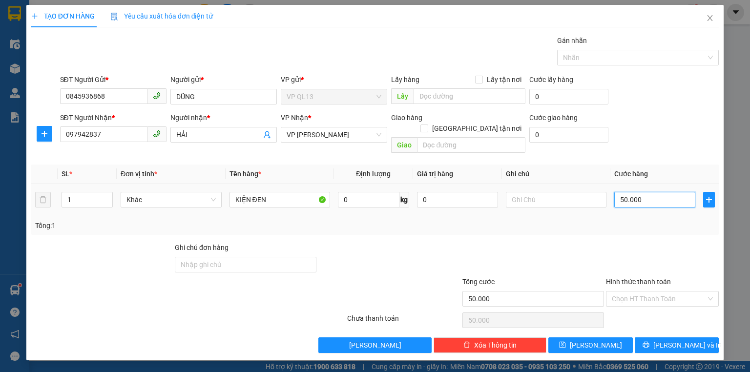
click at [648, 192] on input "50.000" at bounding box center [654, 200] width 81 height 16
type input "0"
type input "3"
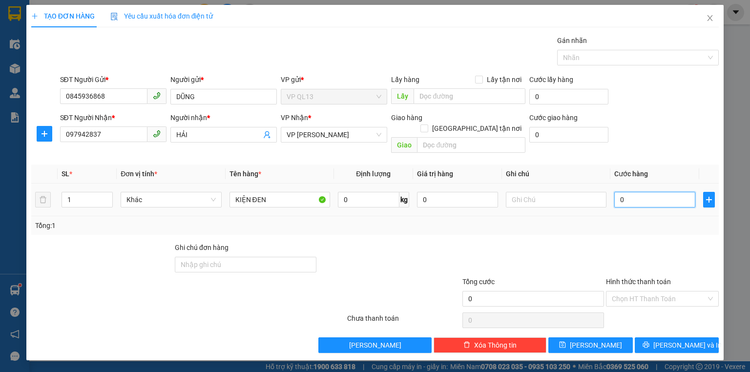
type input "3"
type input "030"
type input "30"
type input "030"
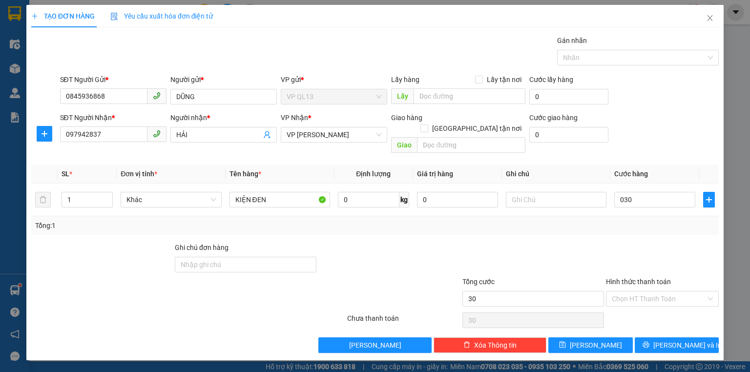
type input "30.000"
click at [621, 242] on div at bounding box center [662, 259] width 115 height 34
click at [39, 132] on span "plus" at bounding box center [44, 134] width 15 height 8
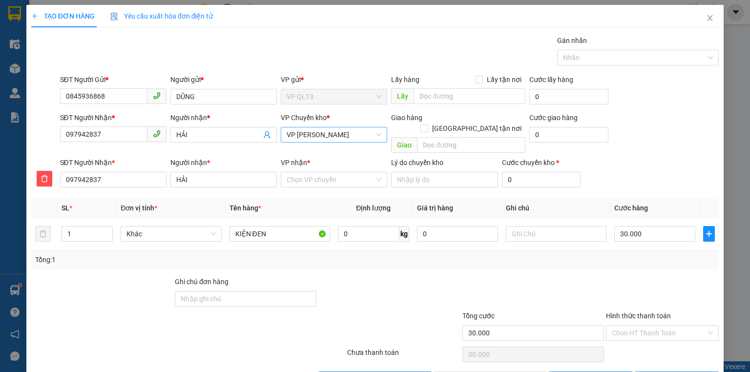
click at [296, 134] on span "VP Minh Hưng" at bounding box center [333, 134] width 95 height 15
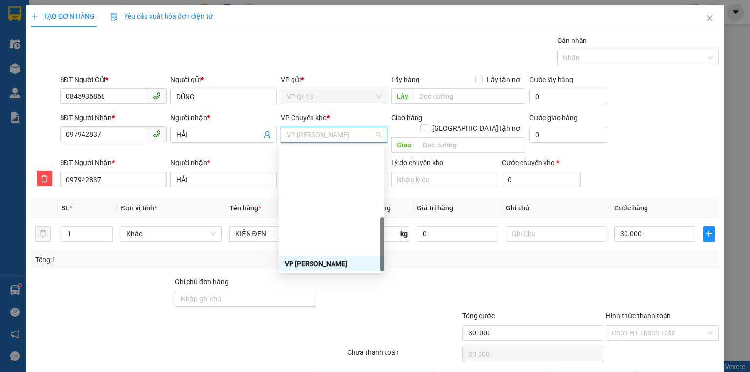
scroll to position [234, 0]
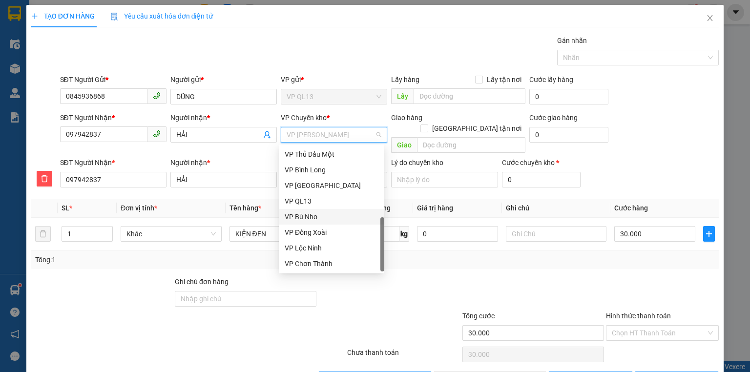
click at [310, 223] on div "VP Bù Nho" at bounding box center [331, 217] width 105 height 16
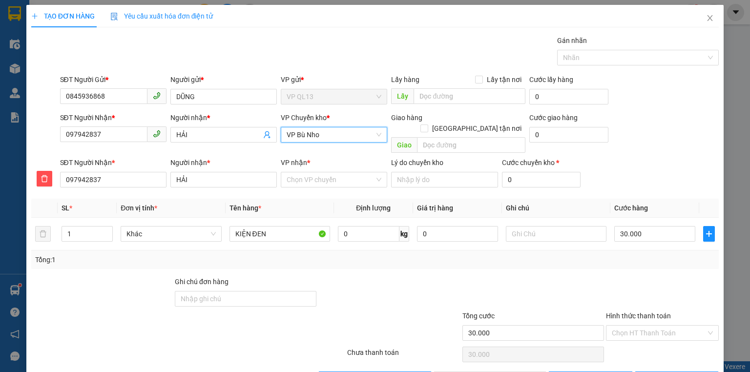
click at [291, 134] on span "VP Bù Nho" at bounding box center [333, 134] width 95 height 15
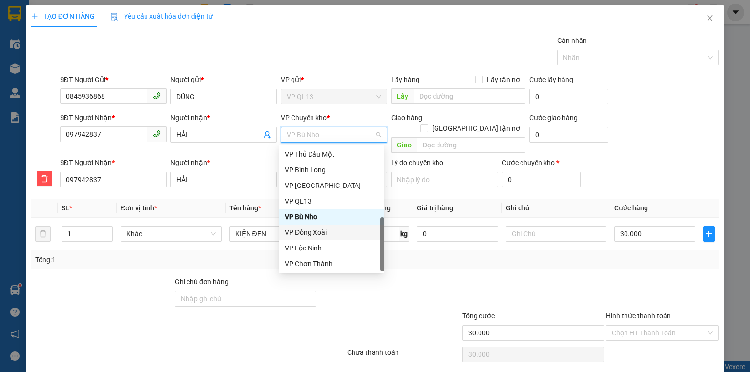
click at [316, 230] on div "VP Đồng Xoài" at bounding box center [332, 232] width 94 height 11
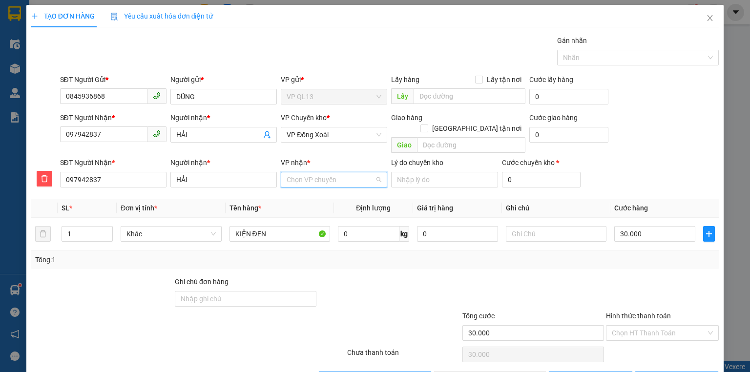
click at [300, 172] on input "VP nhận *" at bounding box center [330, 179] width 88 height 15
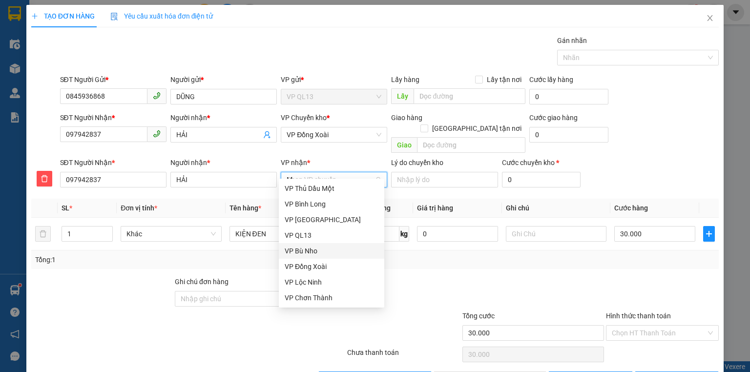
scroll to position [0, 0]
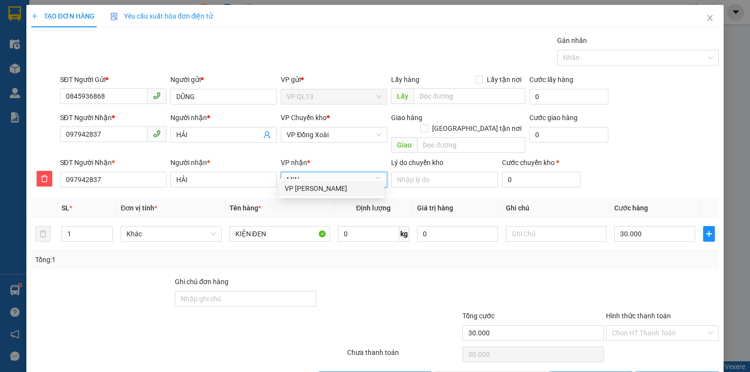
type input "MINH"
click at [323, 185] on div "VP Minh Hưng" at bounding box center [332, 188] width 94 height 11
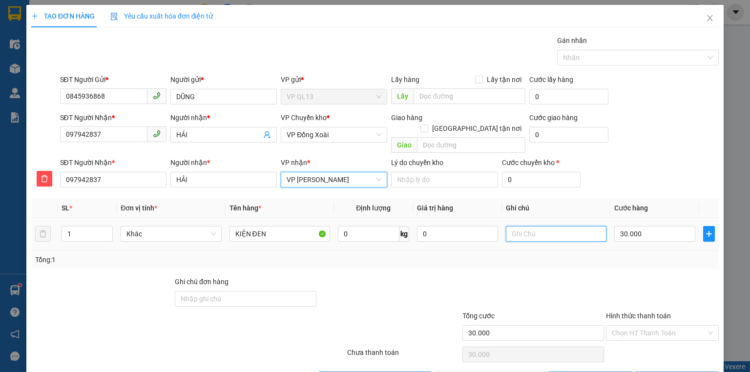
click at [515, 226] on input "text" at bounding box center [556, 234] width 101 height 16
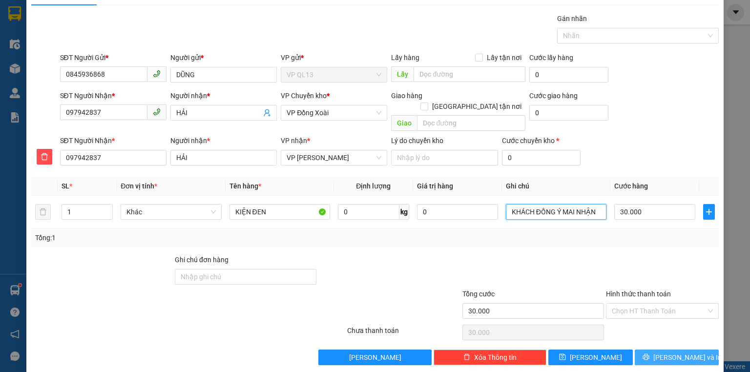
type input "KHÁCH ĐỒNG Ý MAI NHẬN"
click at [660, 349] on button "[PERSON_NAME] và In" at bounding box center [676, 357] width 84 height 16
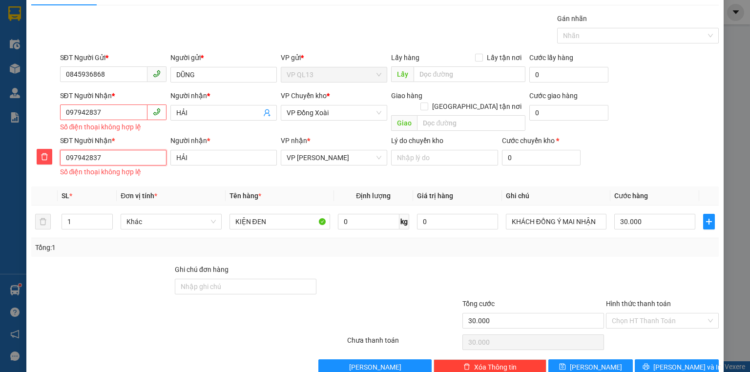
click at [133, 159] on input "097942837" at bounding box center [113, 158] width 106 height 16
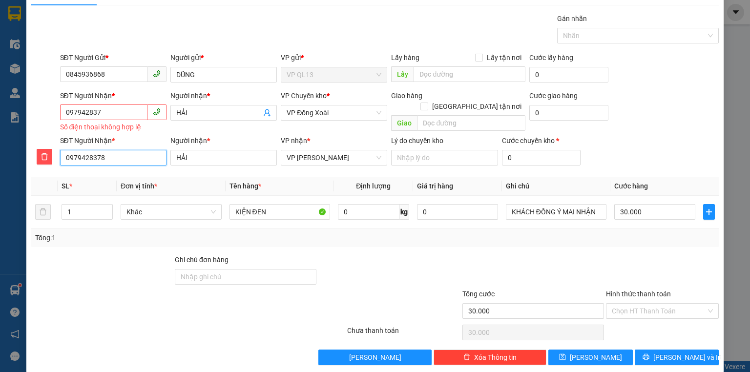
type input "0979428378"
click at [102, 111] on input "097942837" at bounding box center [103, 112] width 87 height 16
type input "0979428378"
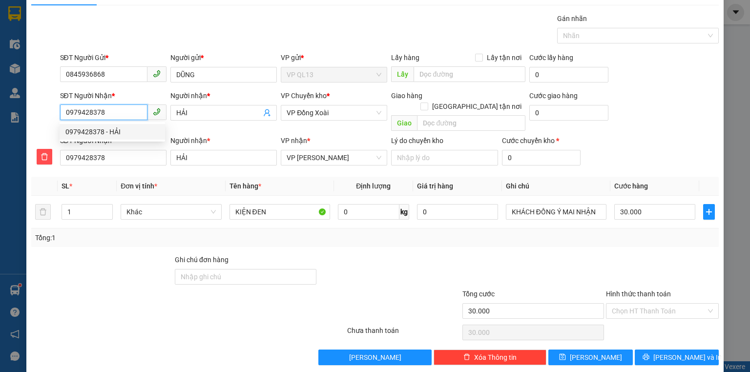
click at [136, 127] on div "0979428378 - HẢI" at bounding box center [112, 131] width 94 height 11
type input "50.000"
type input "CRT PHỤ TÙNG"
type input "50.000"
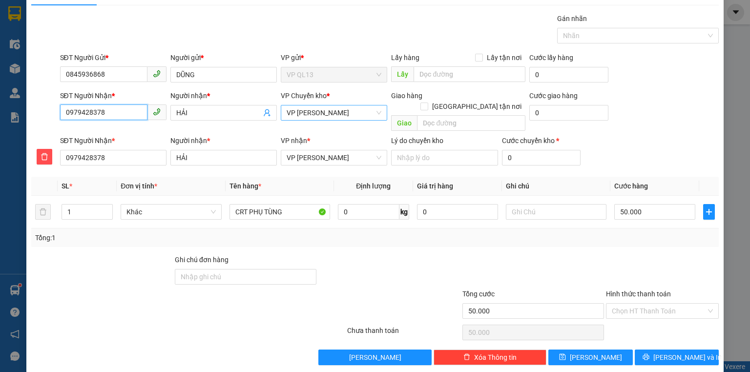
click at [333, 108] on span "VP Minh Hưng" at bounding box center [333, 112] width 95 height 15
type input "0979428378"
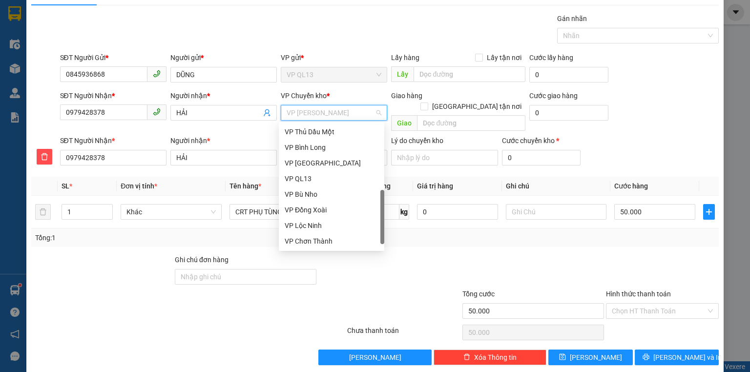
scroll to position [219, 0]
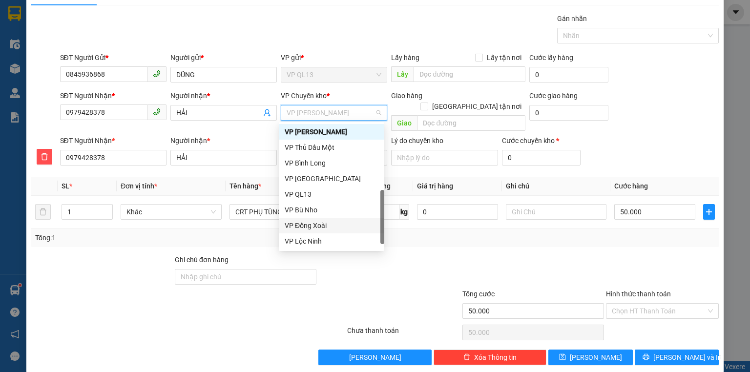
click at [324, 230] on div "VP Đồng Xoài" at bounding box center [332, 225] width 94 height 11
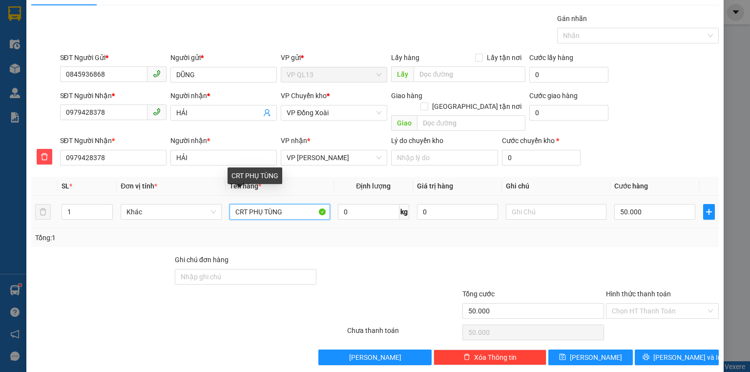
click at [285, 204] on input "CRT PHỤ TÙNG" at bounding box center [279, 212] width 101 height 16
type input "C"
type input "KIỆN ĐEN"
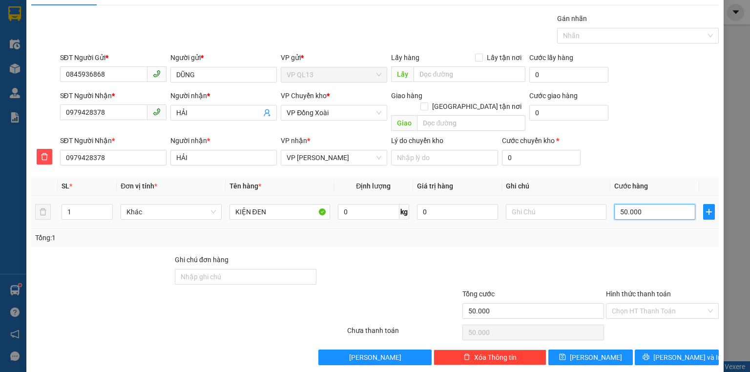
click at [638, 204] on input "50.000" at bounding box center [654, 212] width 81 height 16
type input "0"
type input "3"
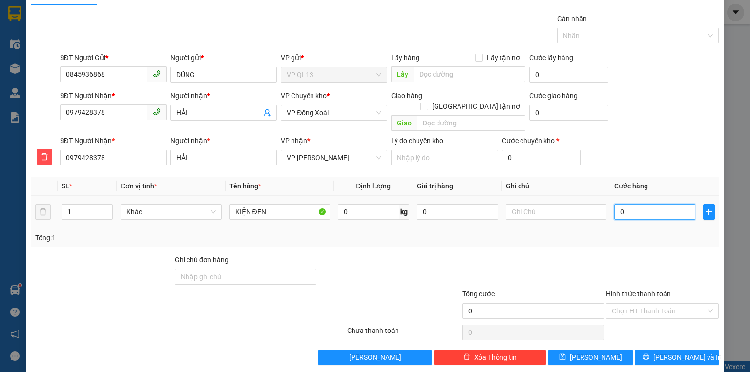
type input "3"
type input "03"
type input "30"
type input "030"
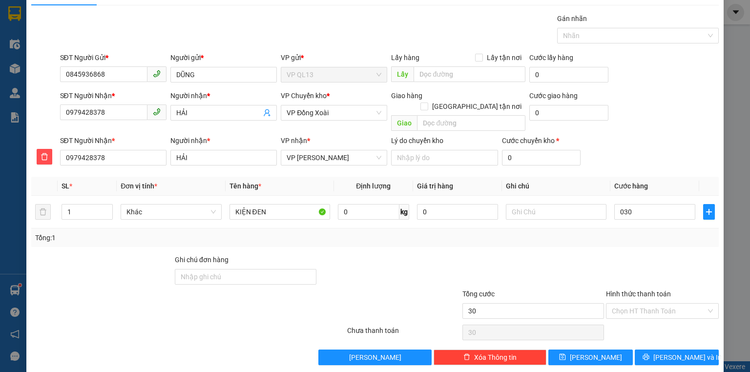
type input "30.000"
click at [641, 239] on div "Transit Pickup Surcharge Ids Transit Deliver Surcharge Ids Transit Deliver Surc…" at bounding box center [374, 189] width 687 height 352
click at [525, 204] on input "text" at bounding box center [556, 212] width 101 height 16
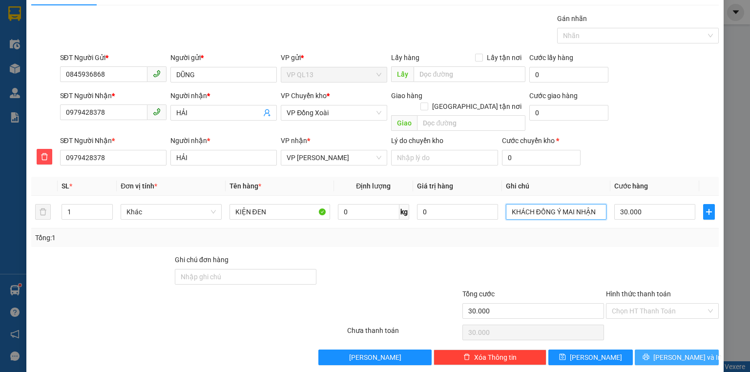
type input "KHÁCH ĐỒNG Ý MAI NHẬN"
click at [677, 352] on span "[PERSON_NAME] và In" at bounding box center [687, 357] width 68 height 11
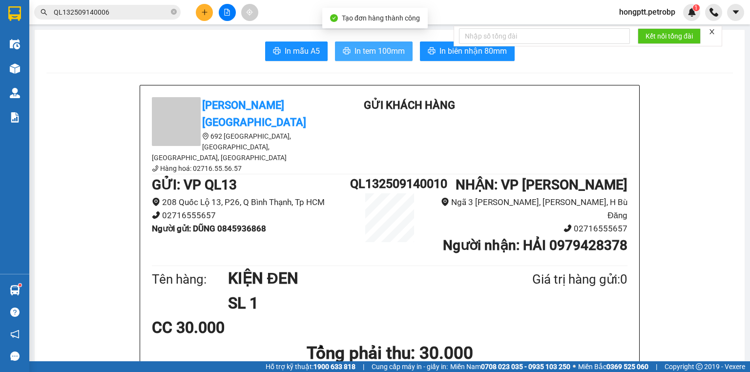
click at [356, 45] on span "In tem 100mm" at bounding box center [379, 51] width 50 height 12
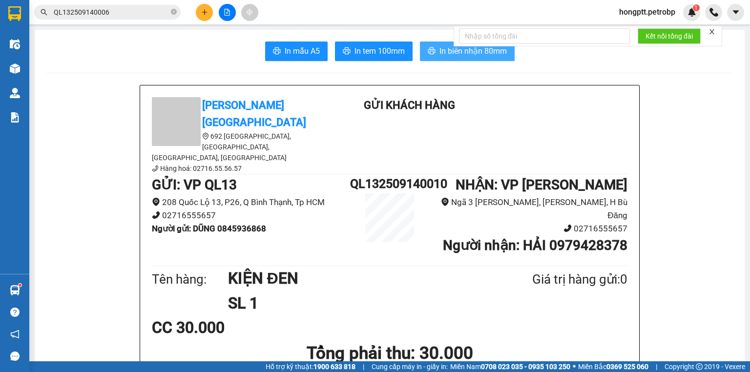
click at [441, 46] on span "In biên nhận 80mm" at bounding box center [472, 51] width 67 height 12
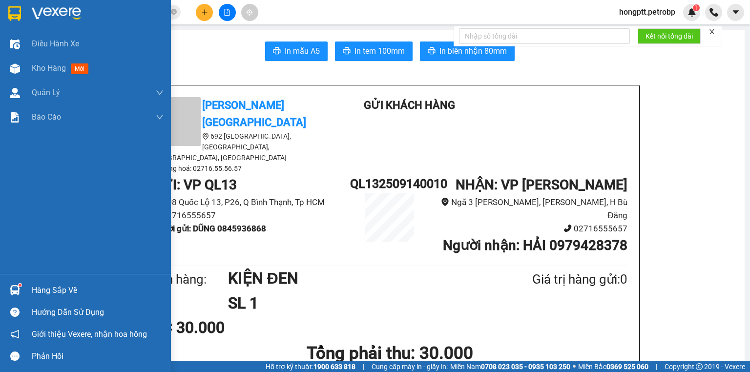
click at [21, 283] on div at bounding box center [14, 290] width 17 height 17
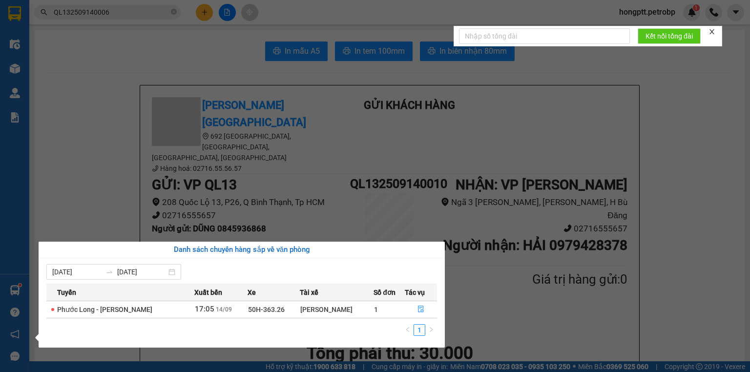
click at [616, 365] on section "Kết quả tìm kiếm ( 1 ) Bộ lọc Ngày tạo đơn gần nhất Mã ĐH Trạng thái Món hàng T…" at bounding box center [375, 186] width 750 height 372
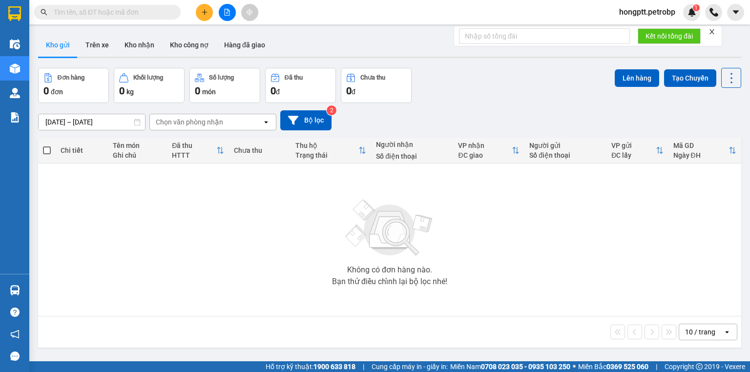
click at [123, 13] on input "text" at bounding box center [111, 12] width 115 height 11
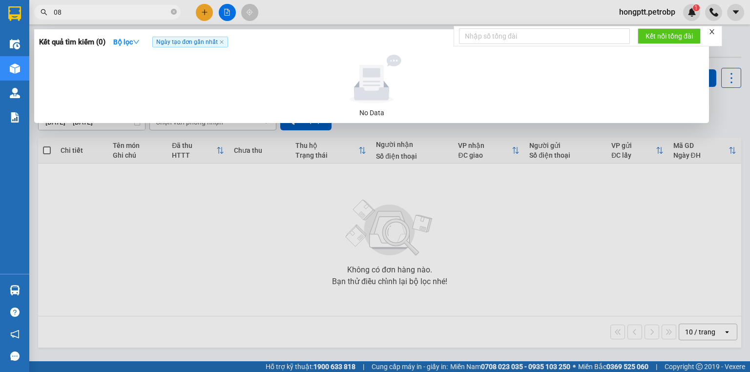
type input "0"
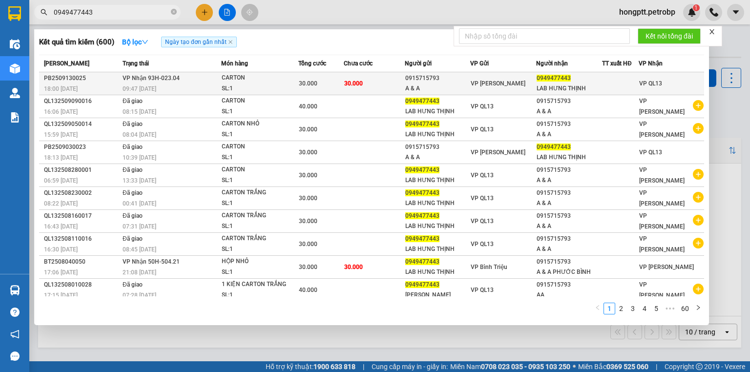
type input "0949477443"
click at [405, 88] on div "A & A" at bounding box center [437, 88] width 65 height 10
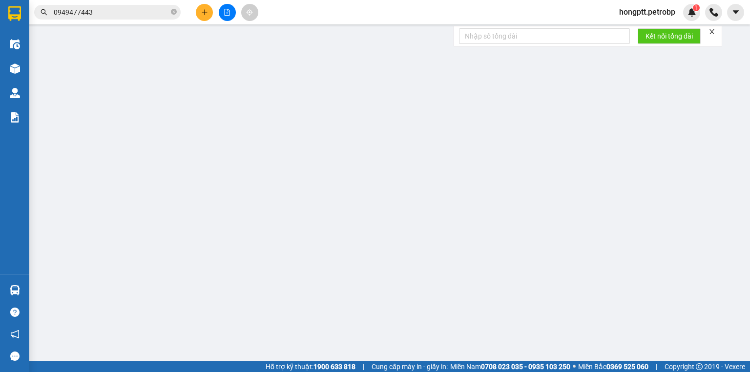
type input "0915715793"
type input "A & A"
type input "0949477443"
type input "LAB HƯNG THỊNH"
type input "30.000"
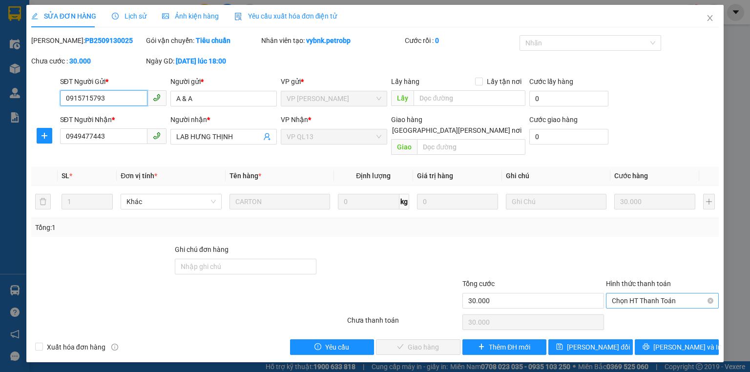
click at [621, 293] on span "Chọn HT Thanh Toán" at bounding box center [662, 300] width 101 height 15
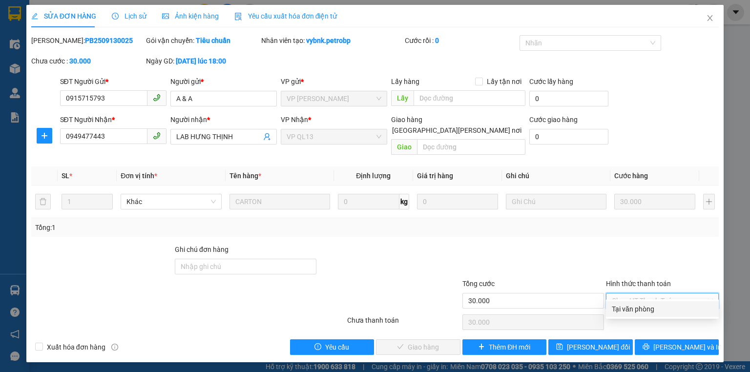
click at [618, 305] on div "Tại văn phòng" at bounding box center [662, 309] width 101 height 11
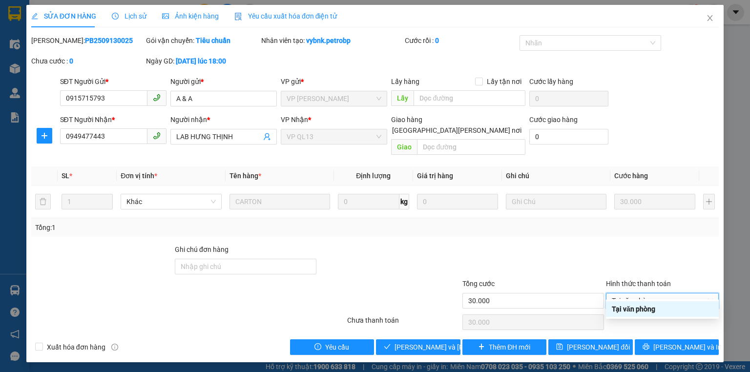
type input "0"
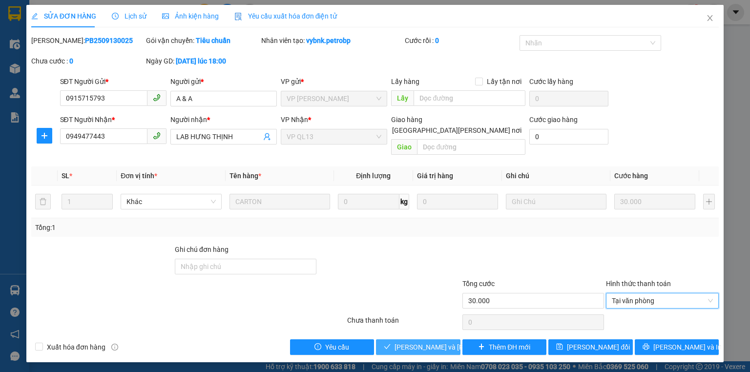
click at [422, 339] on button "[PERSON_NAME] và [PERSON_NAME] hàng" at bounding box center [418, 347] width 84 height 16
